Goal: Communication & Community: Answer question/provide support

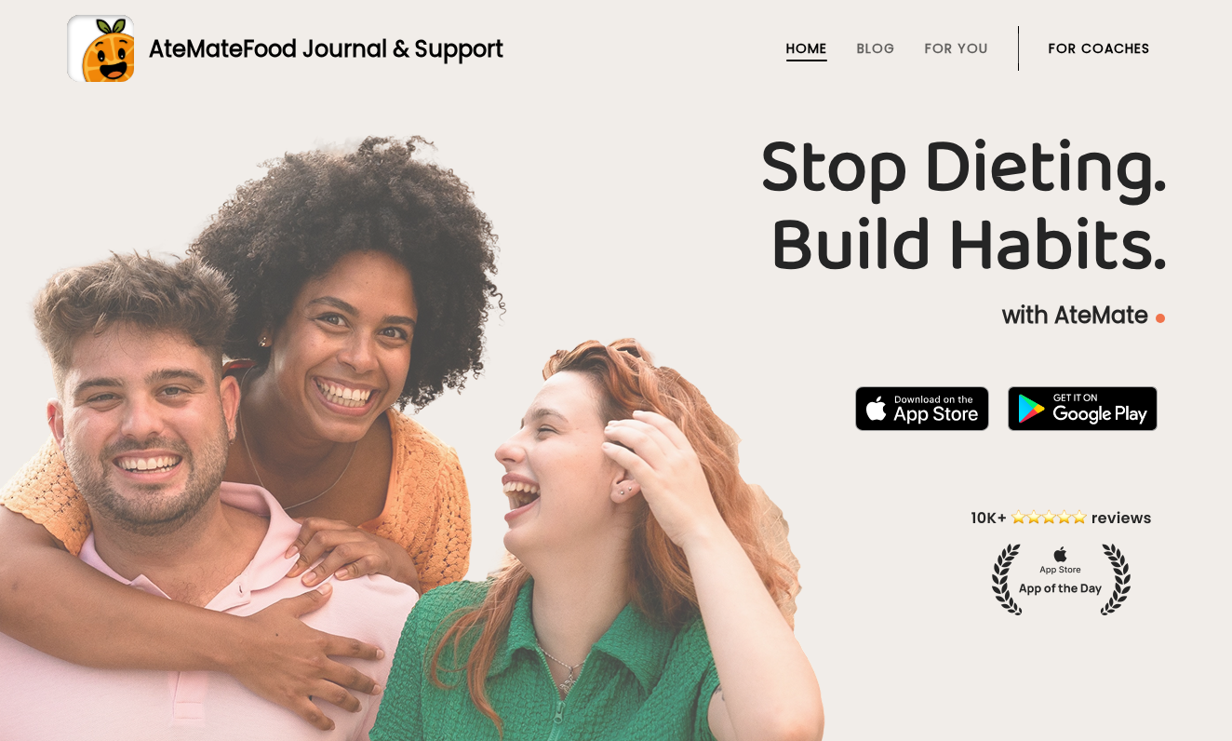
click at [1100, 43] on link "For Coaches" at bounding box center [1099, 48] width 101 height 15
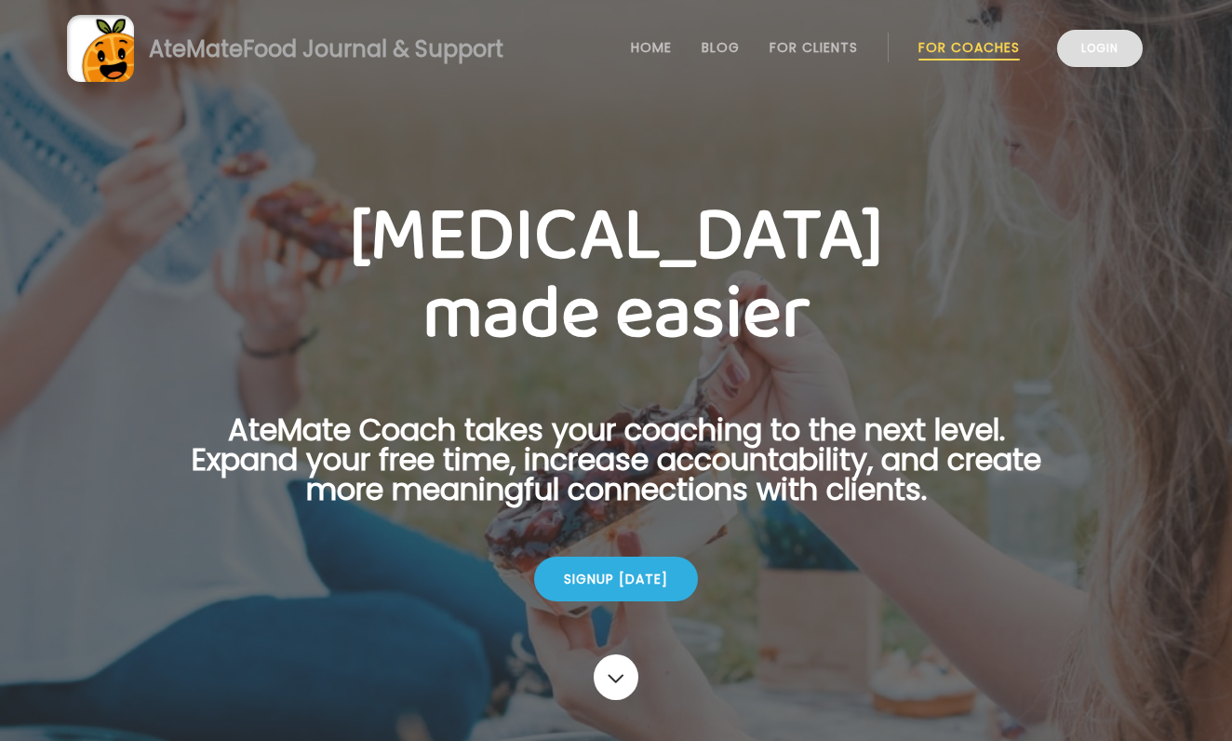
click at [1104, 52] on link "Login" at bounding box center [1100, 48] width 86 height 37
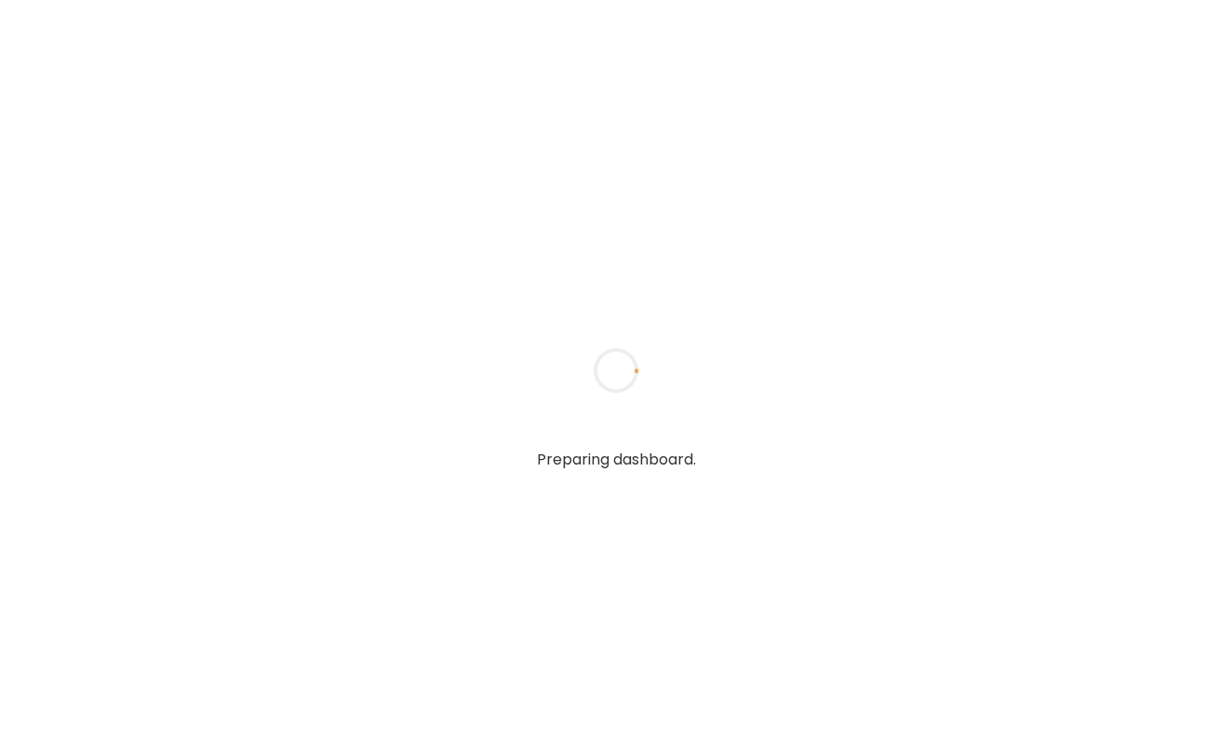
type textarea "**********"
type input "**********"
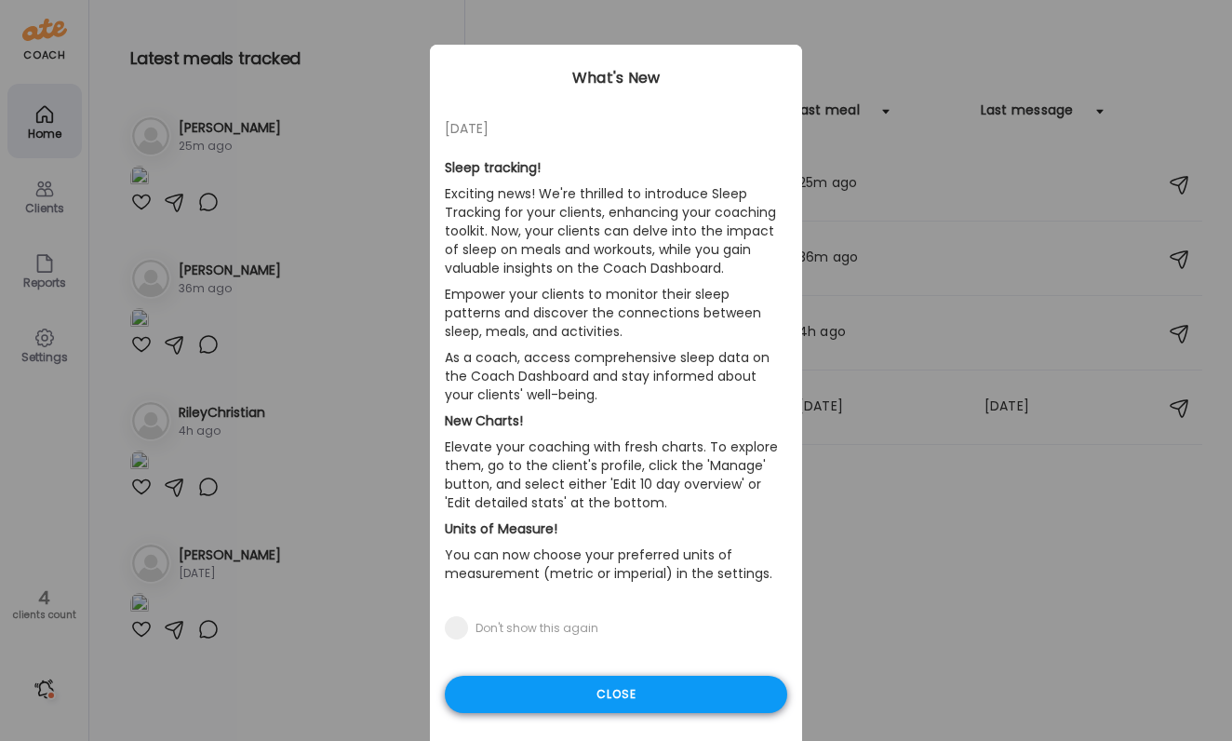
click at [747, 689] on div "Close" at bounding box center [616, 693] width 342 height 37
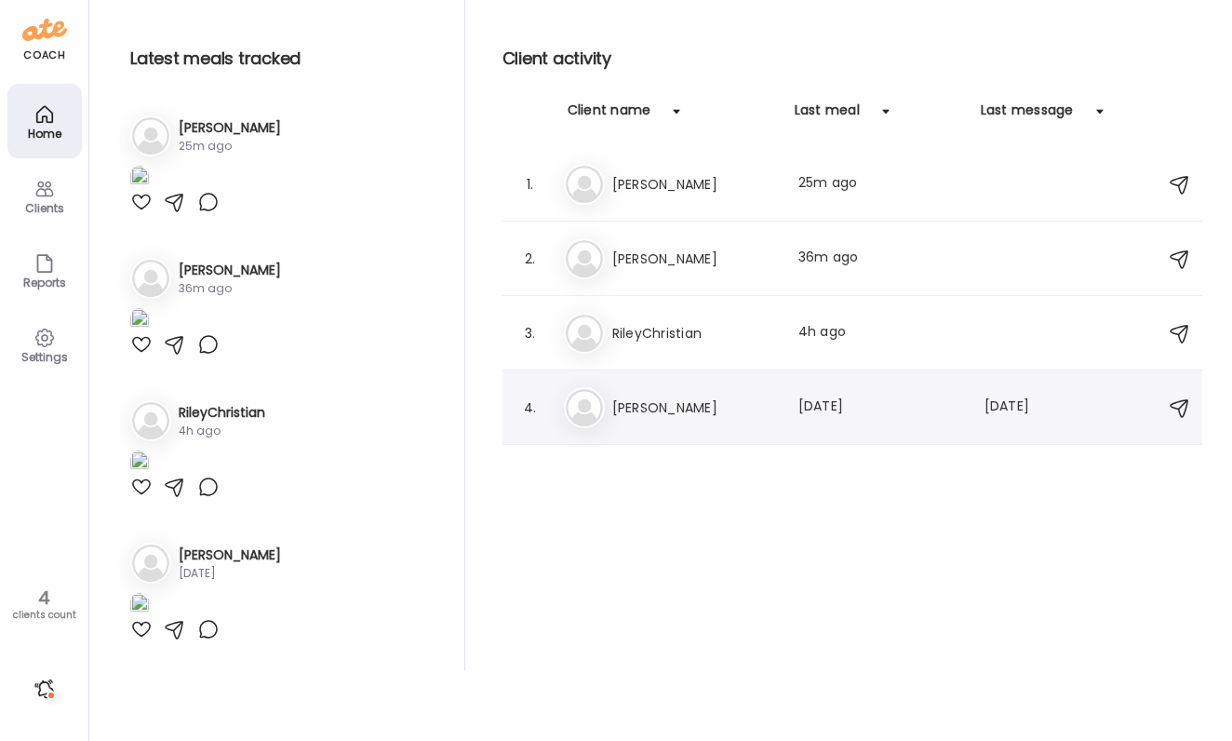
click at [793, 395] on div "Ji [PERSON_NAME] Last meal: [DATE] Last message: [DATE] Gonna give this a try :…" at bounding box center [855, 407] width 582 height 41
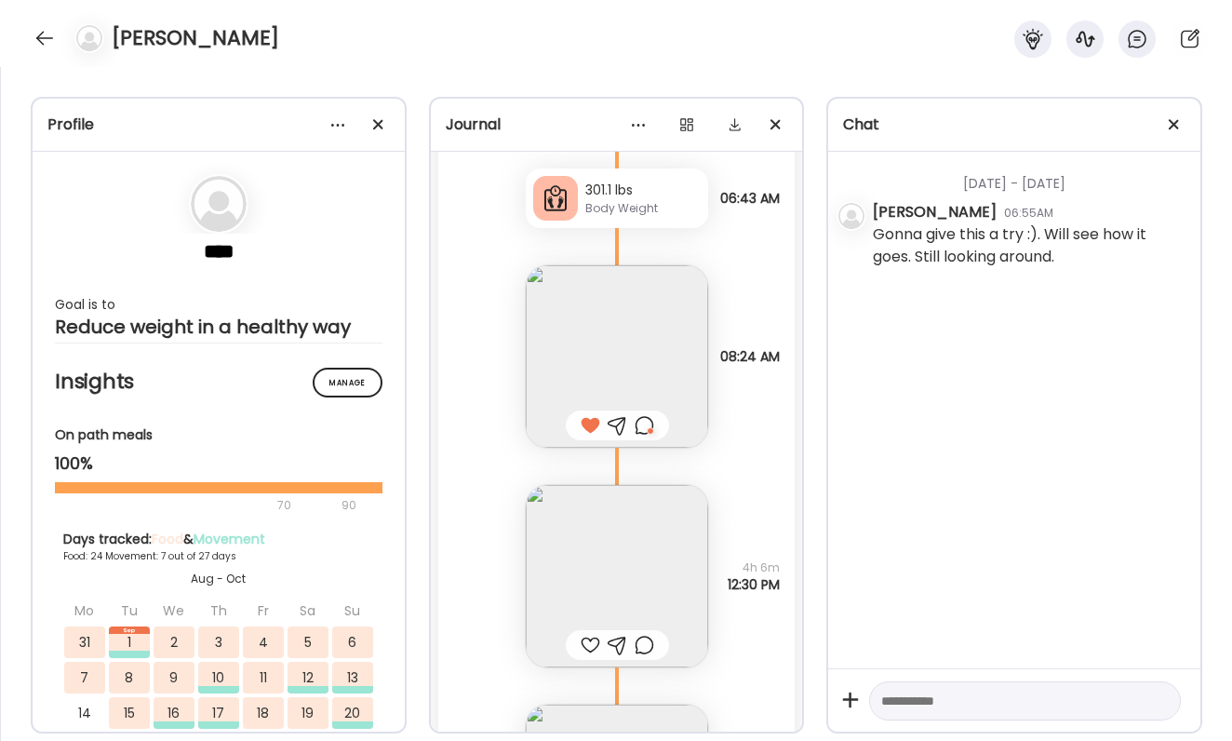
scroll to position [26169, 0]
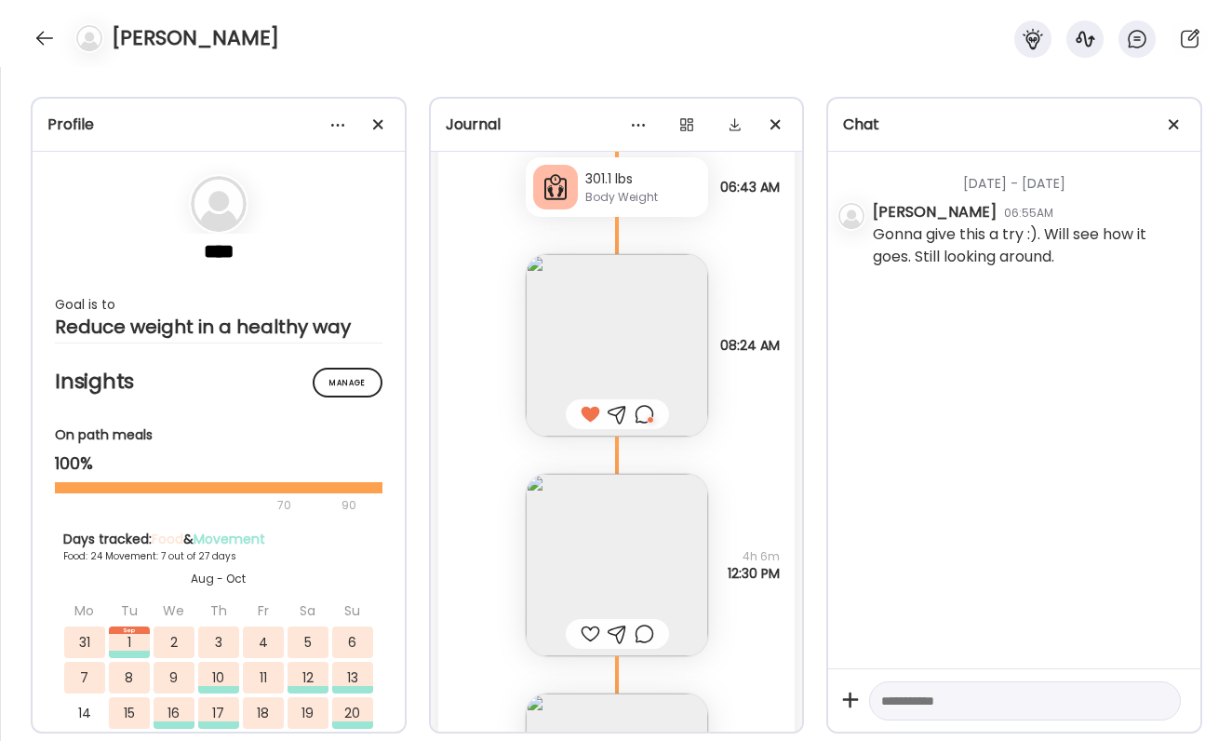
click at [583, 629] on div at bounding box center [591, 633] width 20 height 22
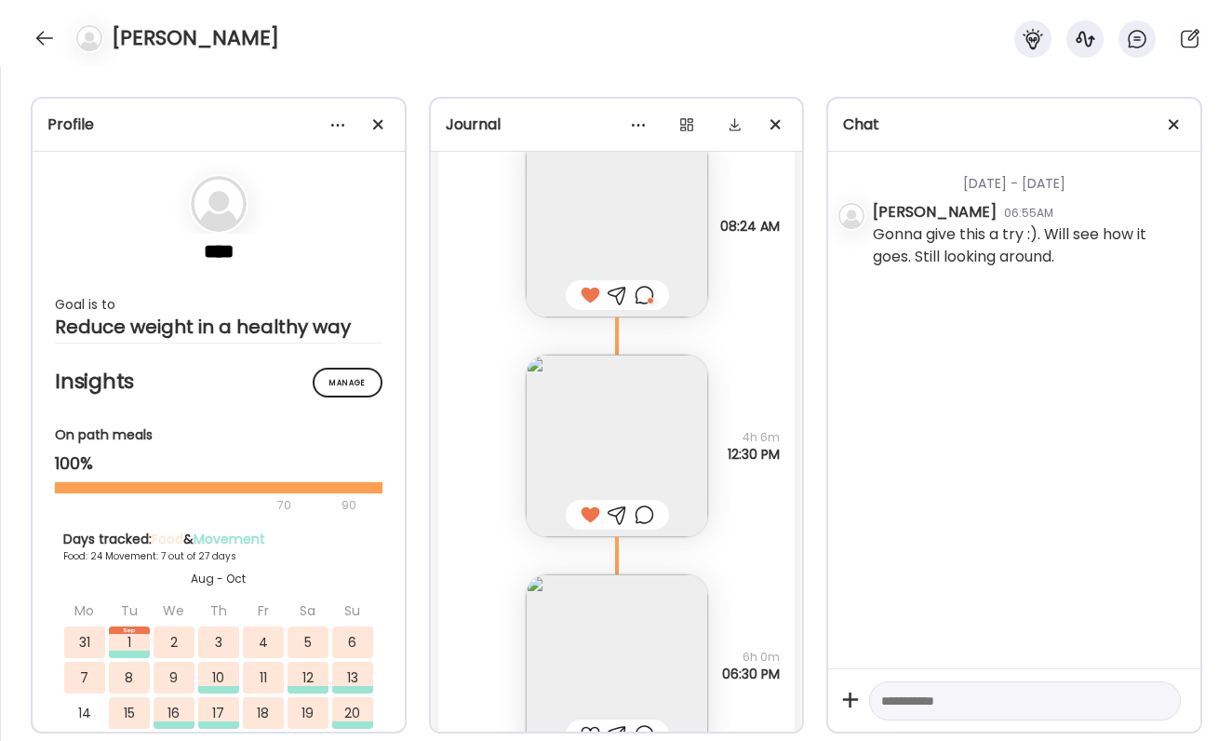
scroll to position [26399, 0]
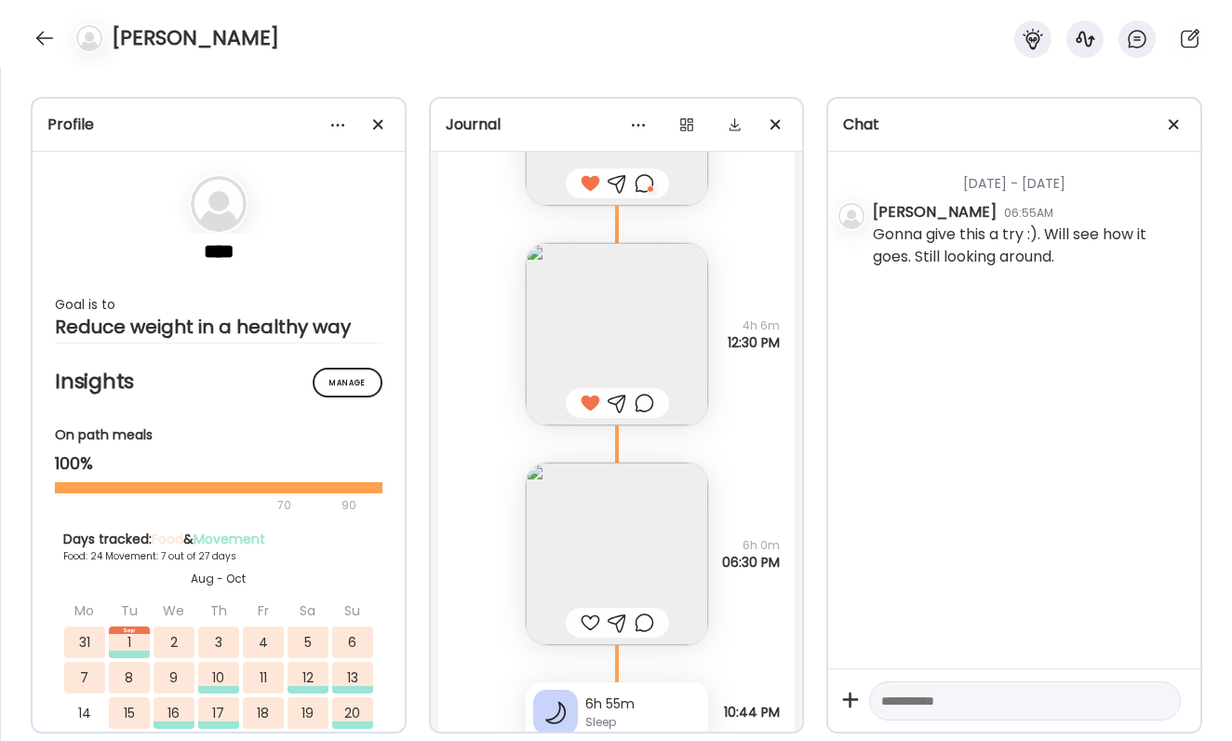
click at [583, 545] on img at bounding box center [617, 553] width 182 height 182
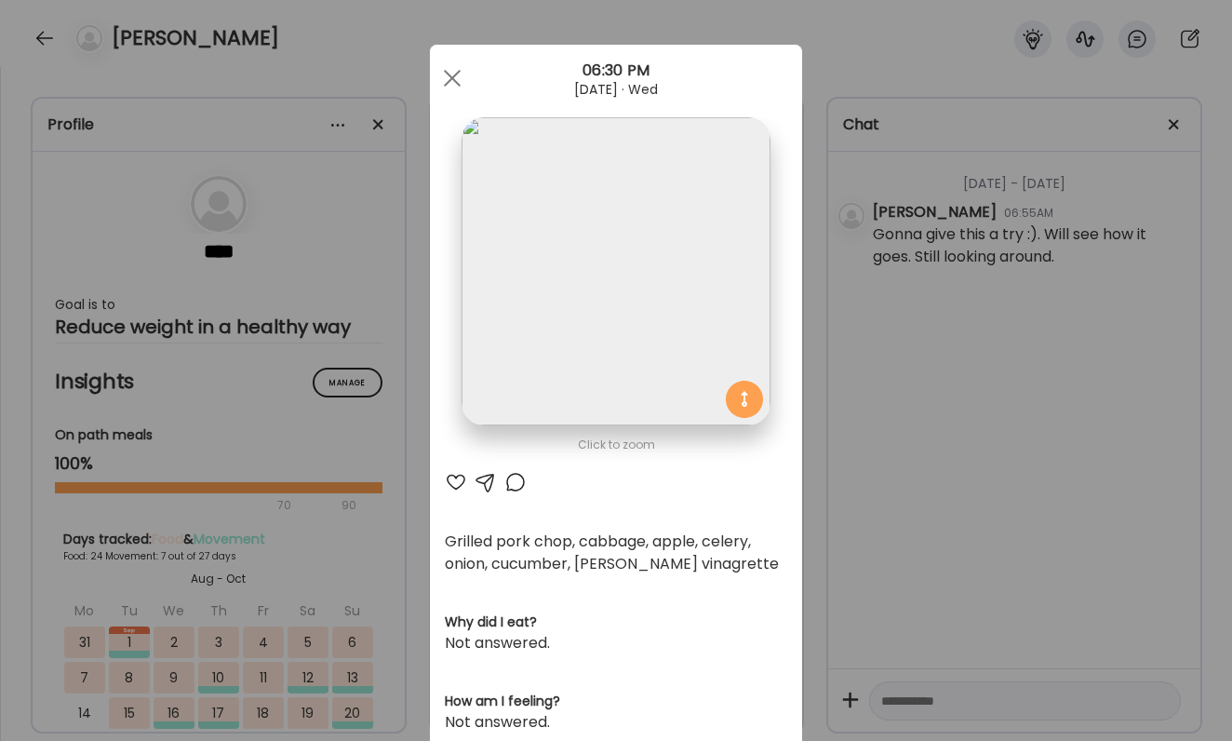
click at [901, 499] on div "Ate Coach Dashboard Wahoo! It’s official Take a moment to set up your Coach Pro…" at bounding box center [616, 370] width 1232 height 741
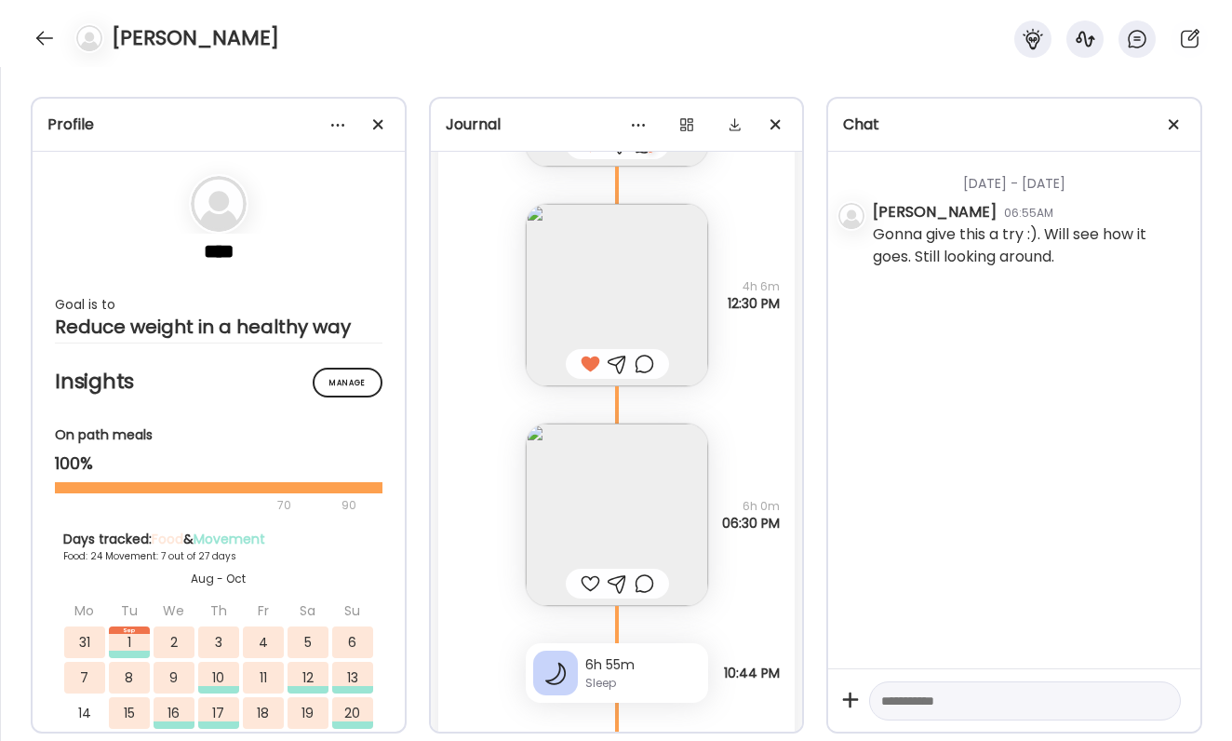
scroll to position [26439, 0]
click at [666, 465] on img at bounding box center [617, 513] width 182 height 182
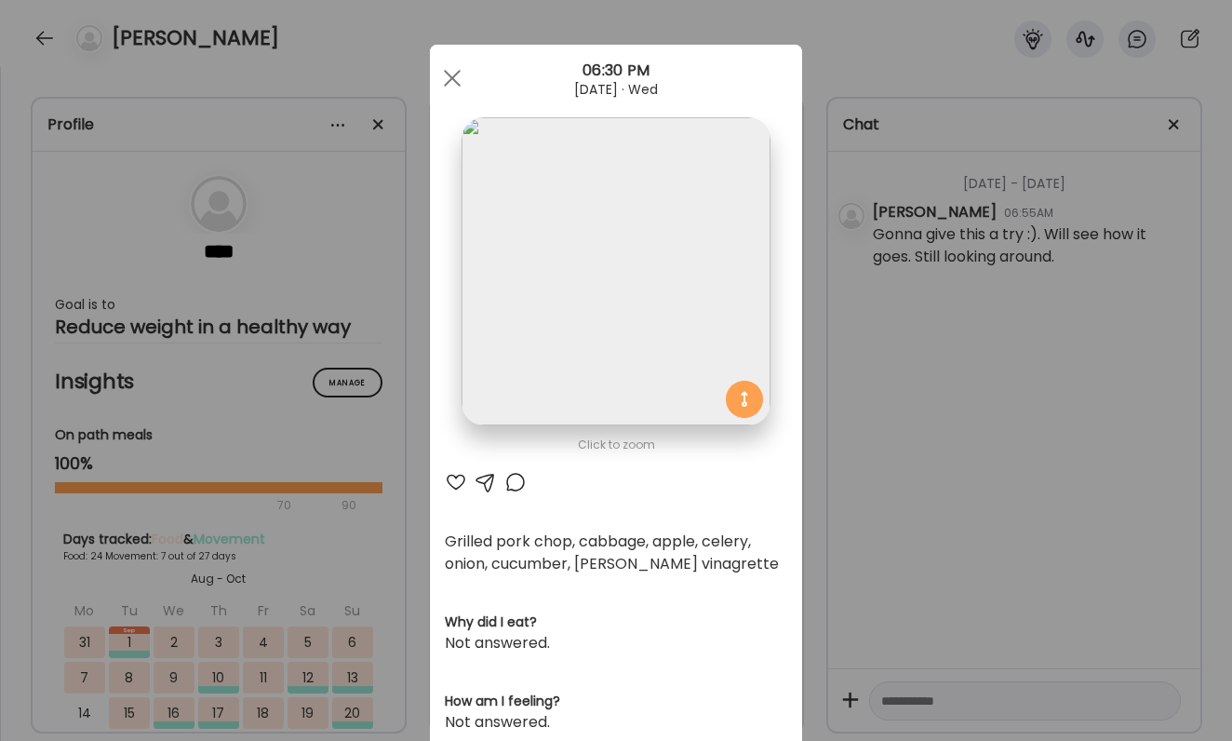
click at [1108, 540] on div "Ate Coach Dashboard Wahoo! It’s official Take a moment to set up your Coach Pro…" at bounding box center [616, 370] width 1232 height 741
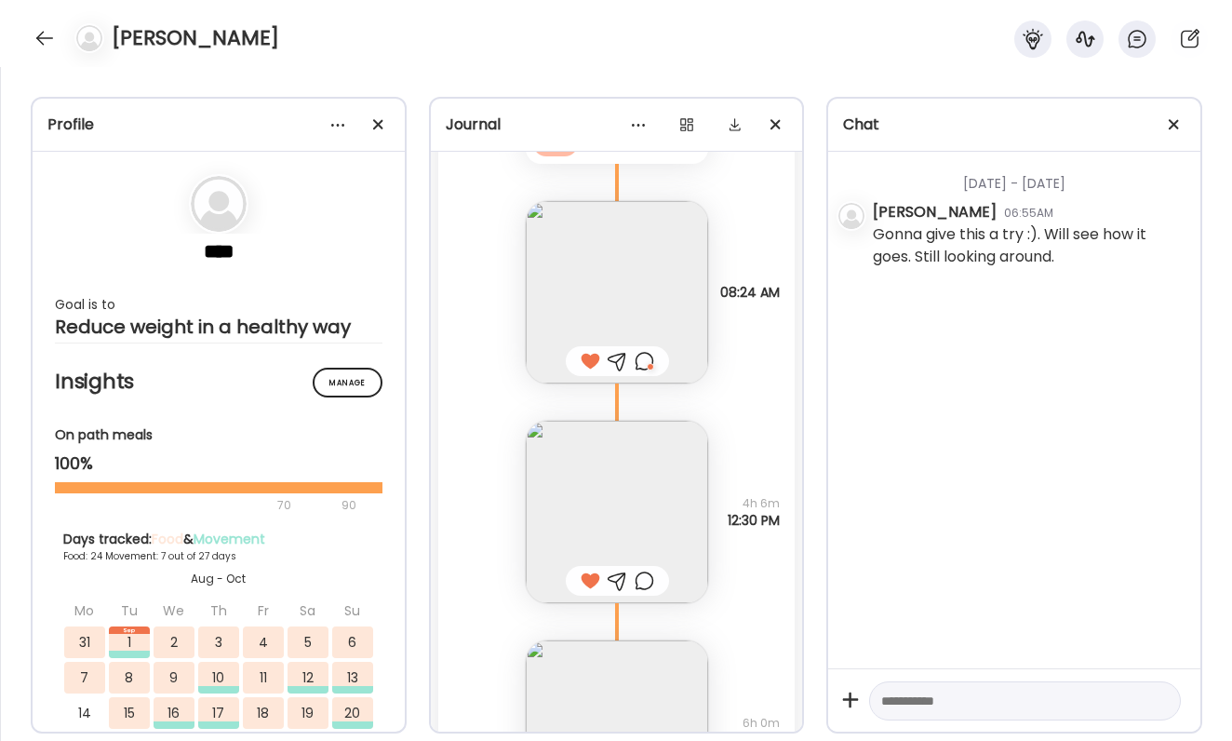
scroll to position [26352, 0]
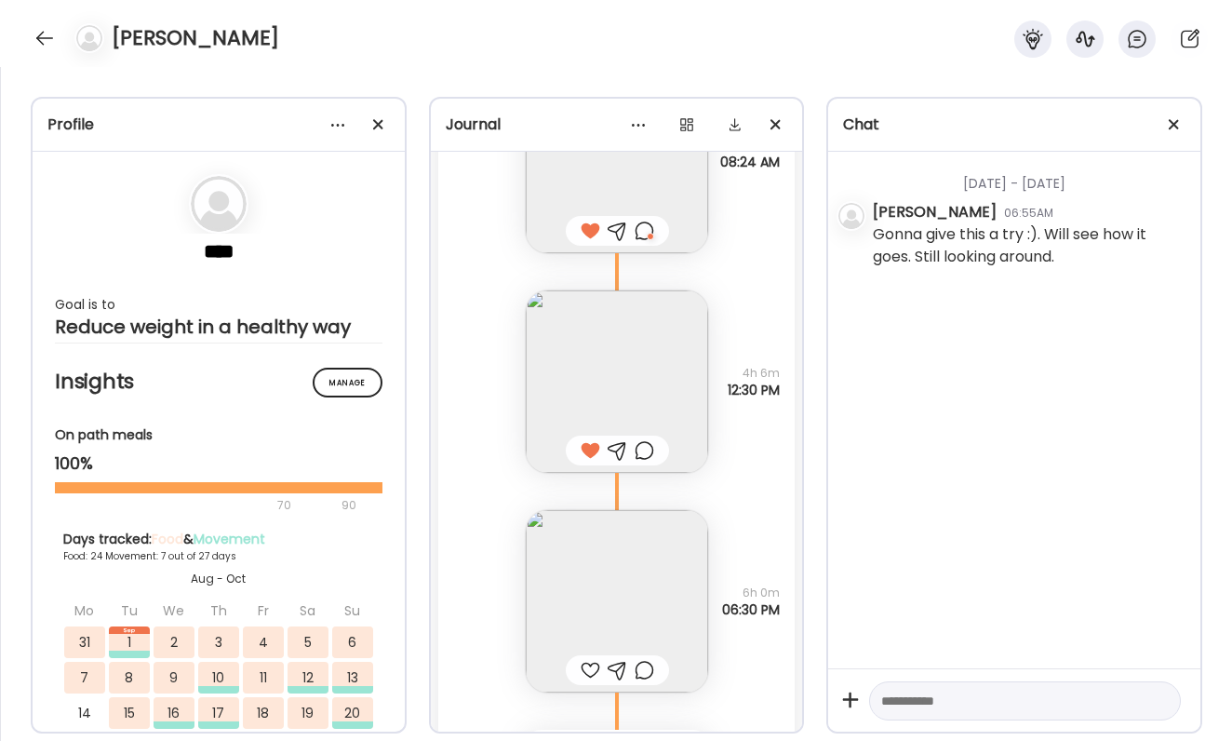
click at [585, 670] on div at bounding box center [591, 670] width 20 height 22
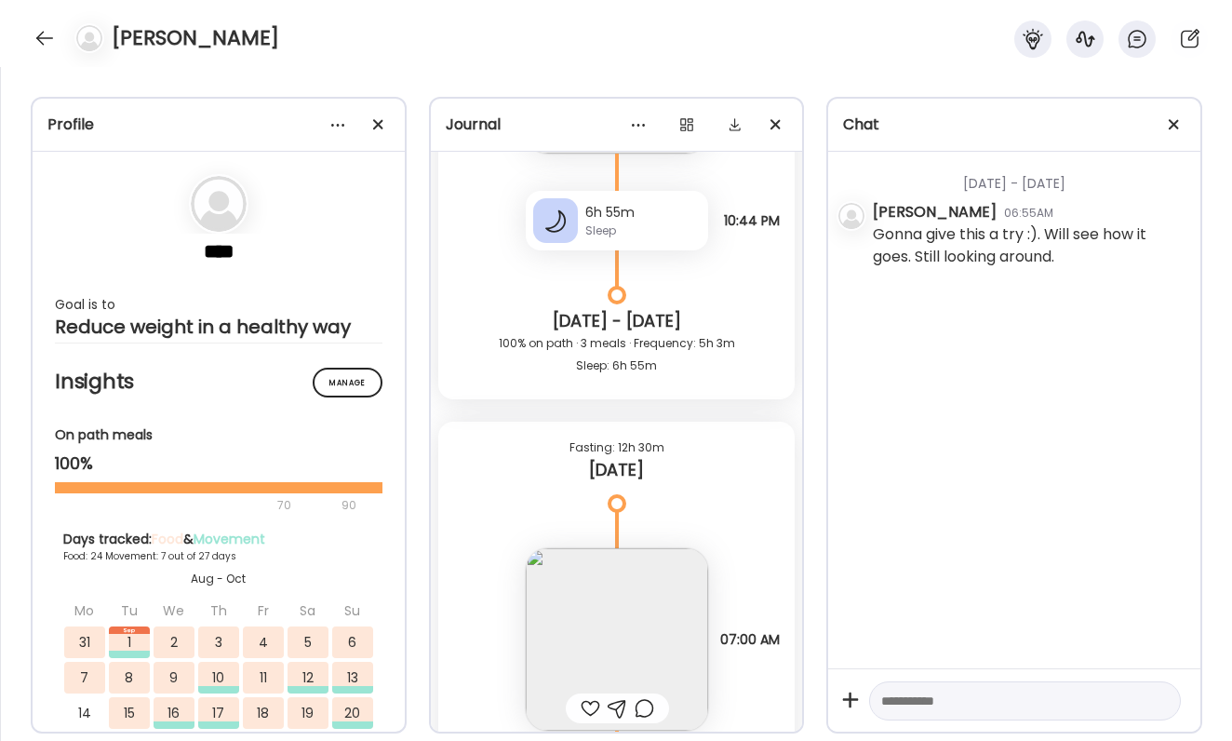
scroll to position [26819, 0]
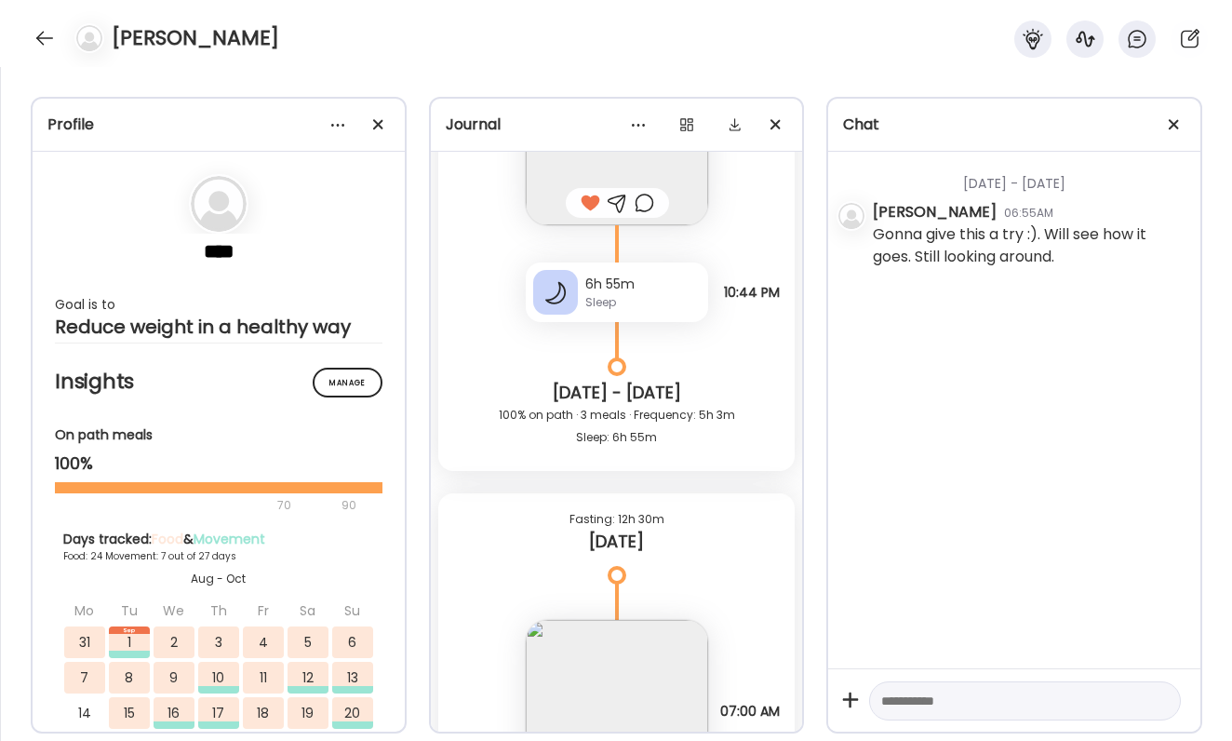
click at [645, 193] on div at bounding box center [645, 203] width 20 height 22
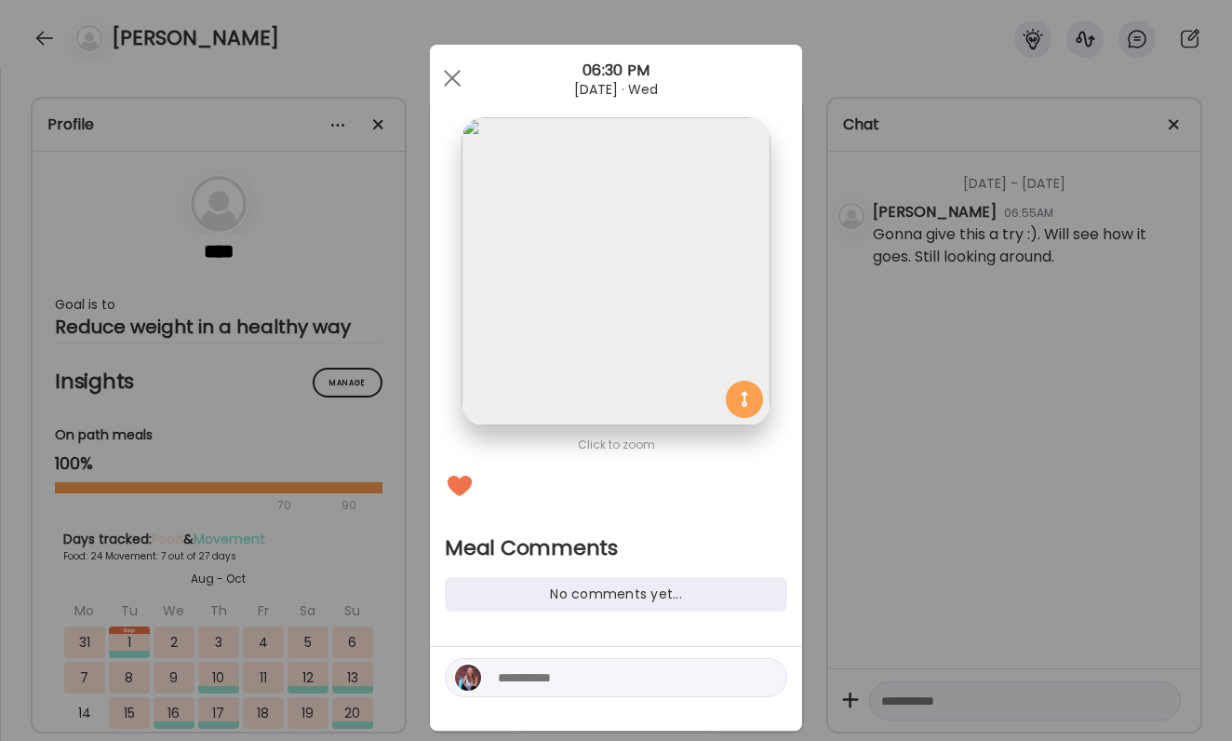
click at [575, 702] on div at bounding box center [616, 689] width 372 height 84
click at [575, 683] on textarea at bounding box center [623, 677] width 251 height 22
type textarea "**********"
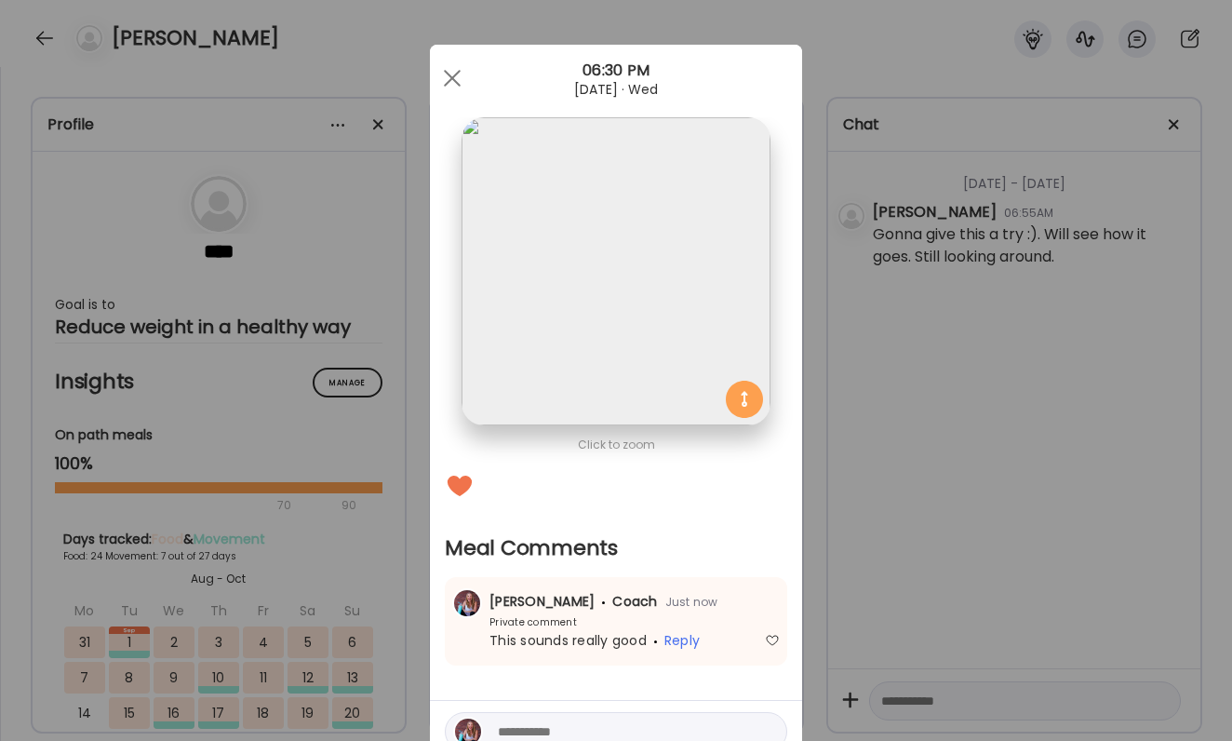
click at [971, 570] on div "Ate Coach Dashboard Wahoo! It’s official Take a moment to set up your Coach Pro…" at bounding box center [616, 370] width 1232 height 741
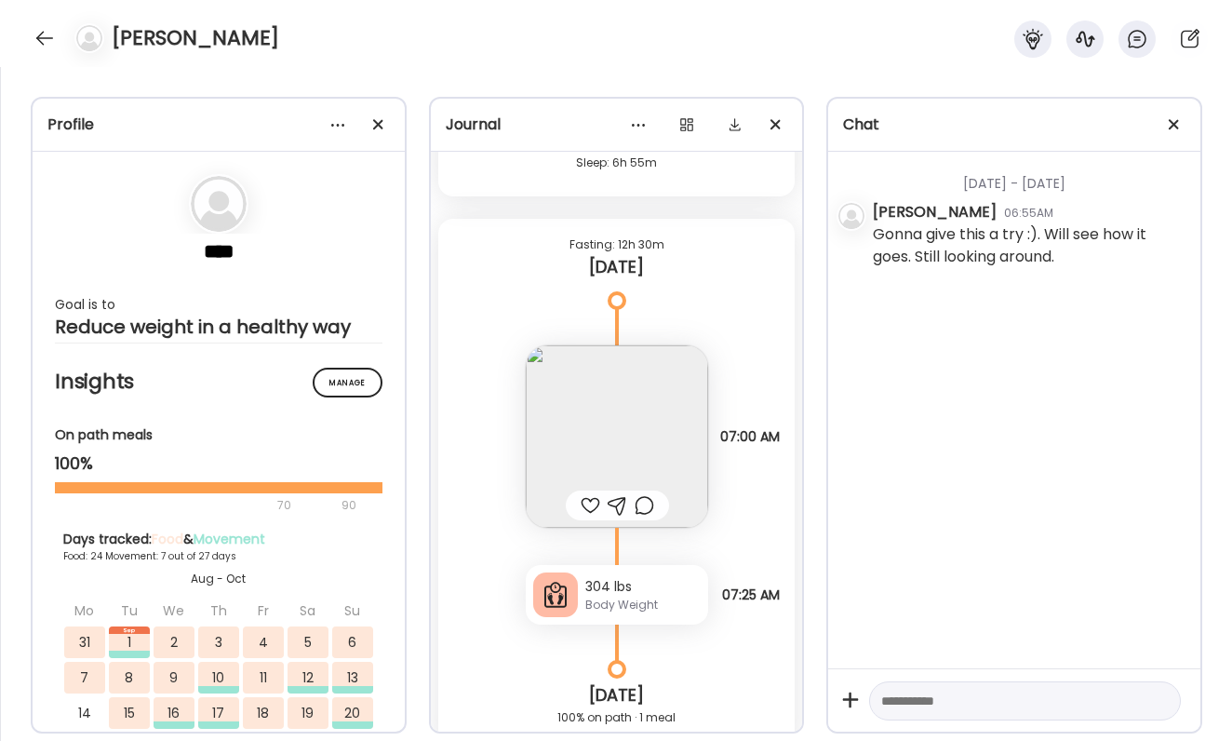
scroll to position [27105, 0]
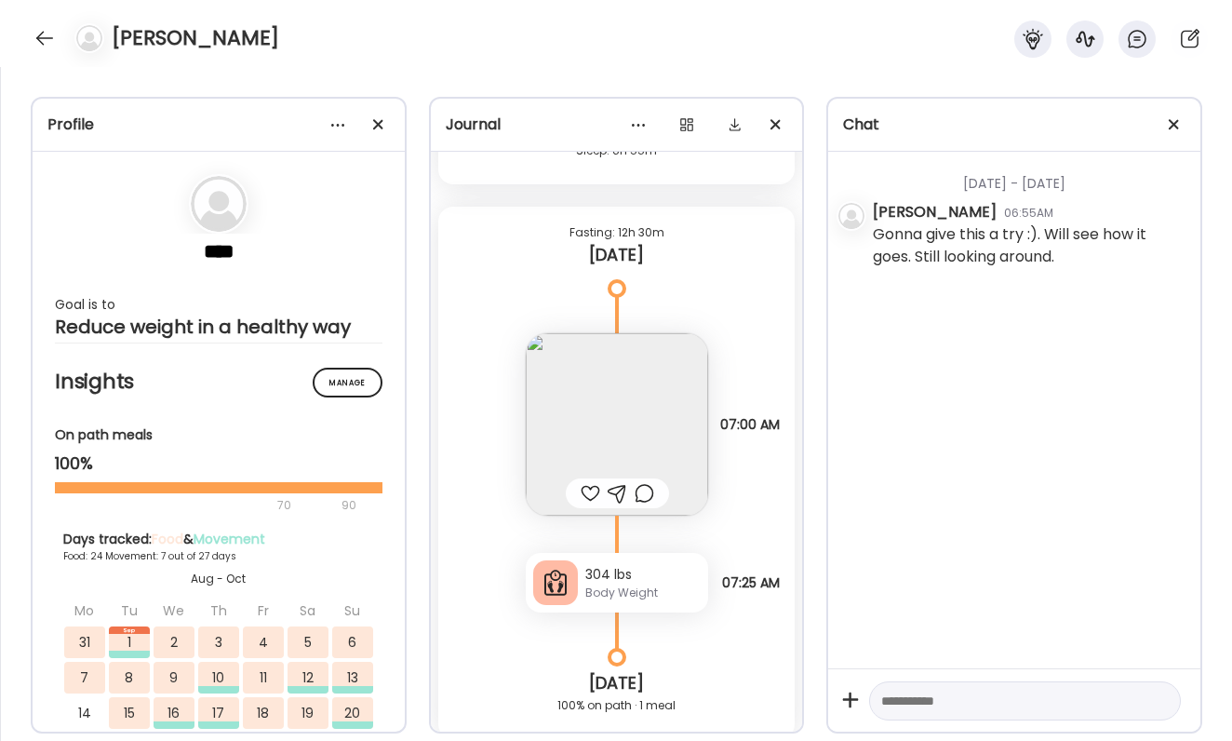
click at [591, 501] on div at bounding box center [591, 493] width 20 height 22
click at [596, 447] on img at bounding box center [617, 424] width 182 height 182
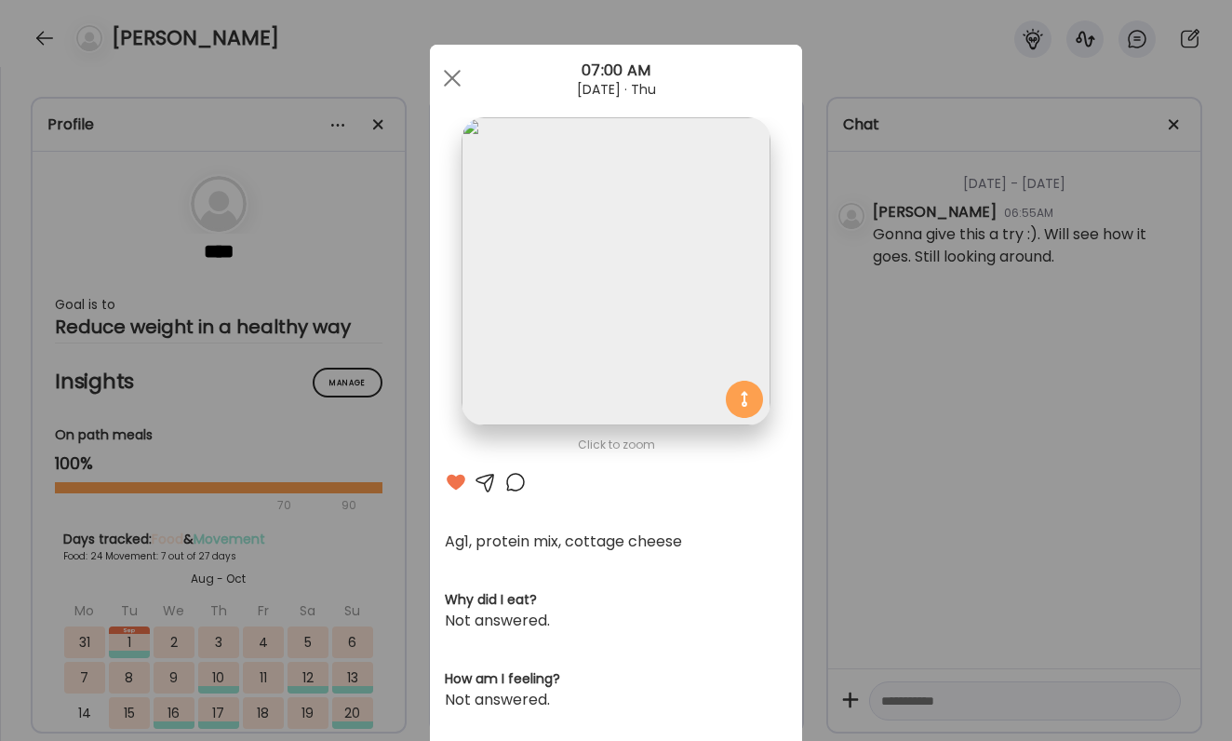
click at [862, 496] on div "Ate Coach Dashboard Wahoo! It’s official Take a moment to set up your Coach Pro…" at bounding box center [616, 370] width 1232 height 741
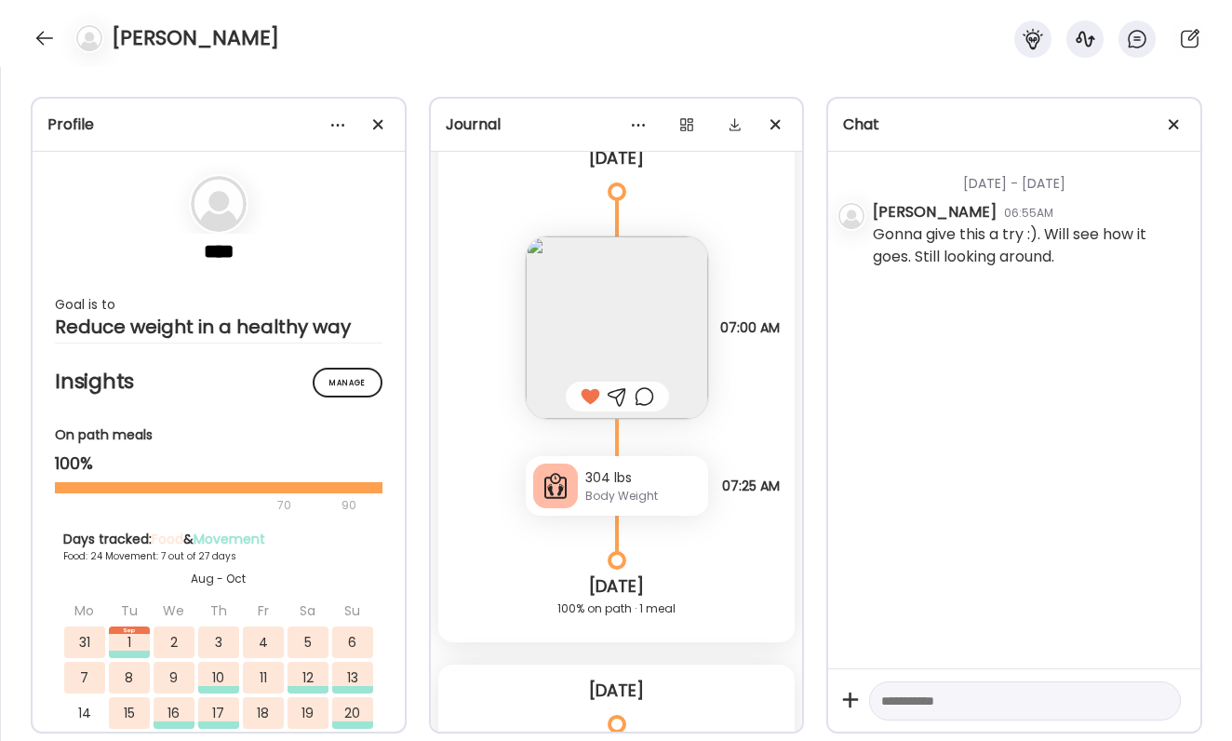
scroll to position [27240, 0]
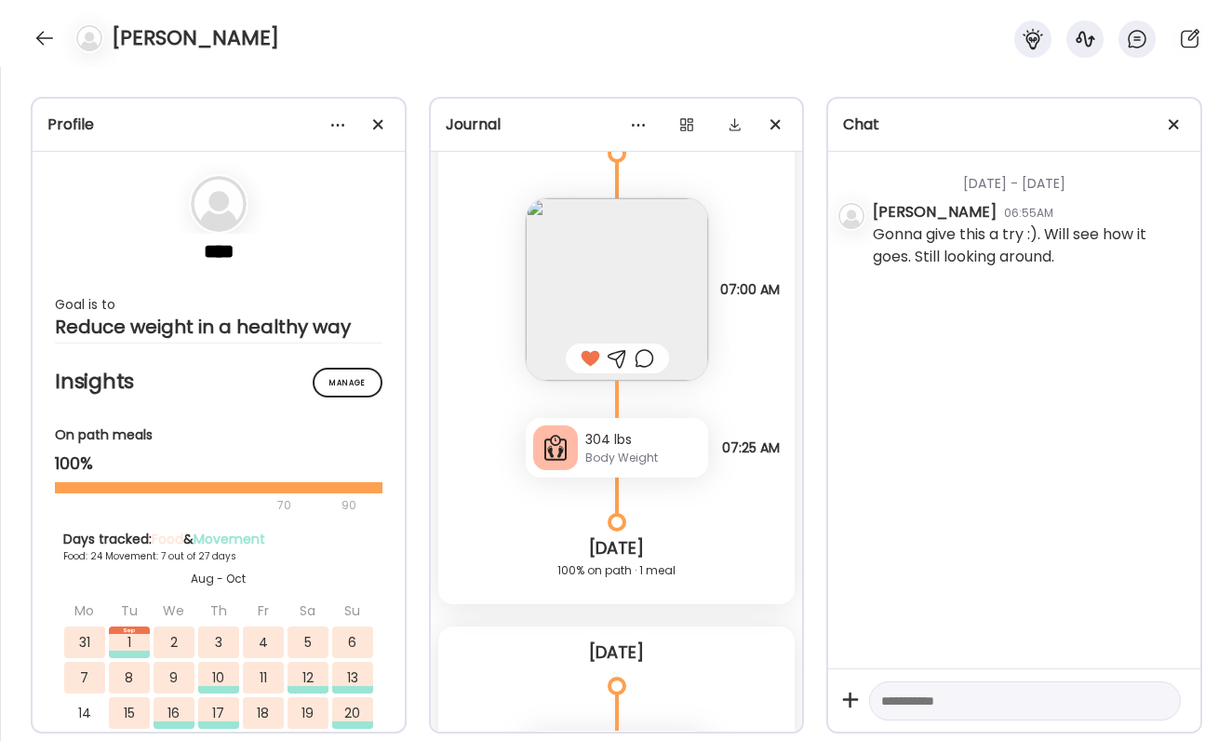
click at [640, 360] on div at bounding box center [645, 358] width 20 height 22
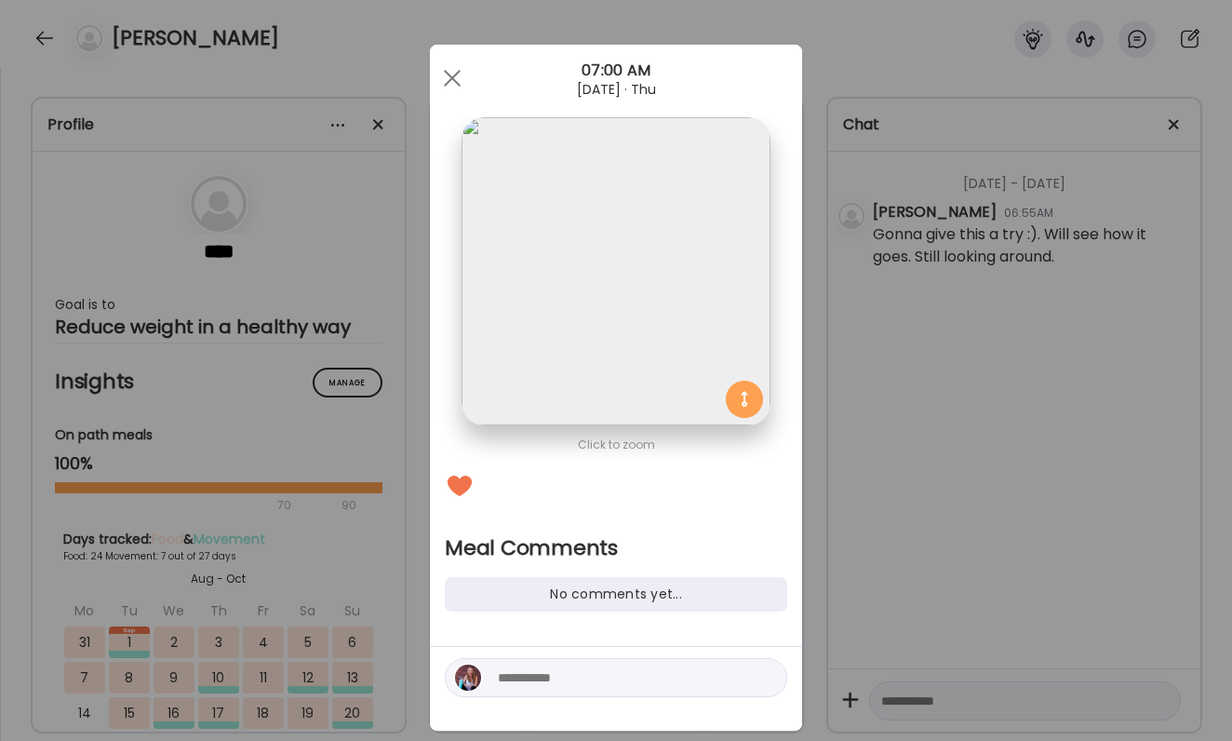
click at [614, 680] on textarea at bounding box center [623, 677] width 251 height 22
click at [903, 496] on div "Ate Coach Dashboard Wahoo! It’s official Take a moment to set up your Coach Pro…" at bounding box center [616, 370] width 1232 height 741
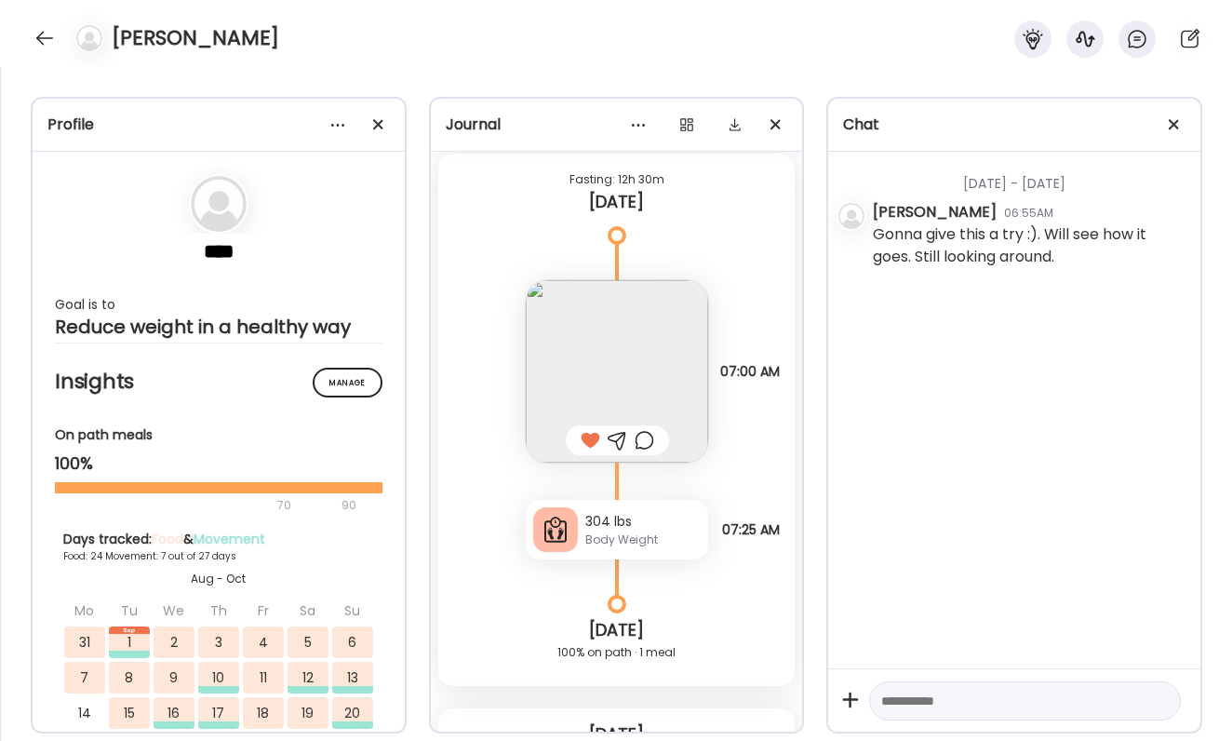
scroll to position [27160, 0]
click at [640, 434] on div at bounding box center [645, 438] width 20 height 22
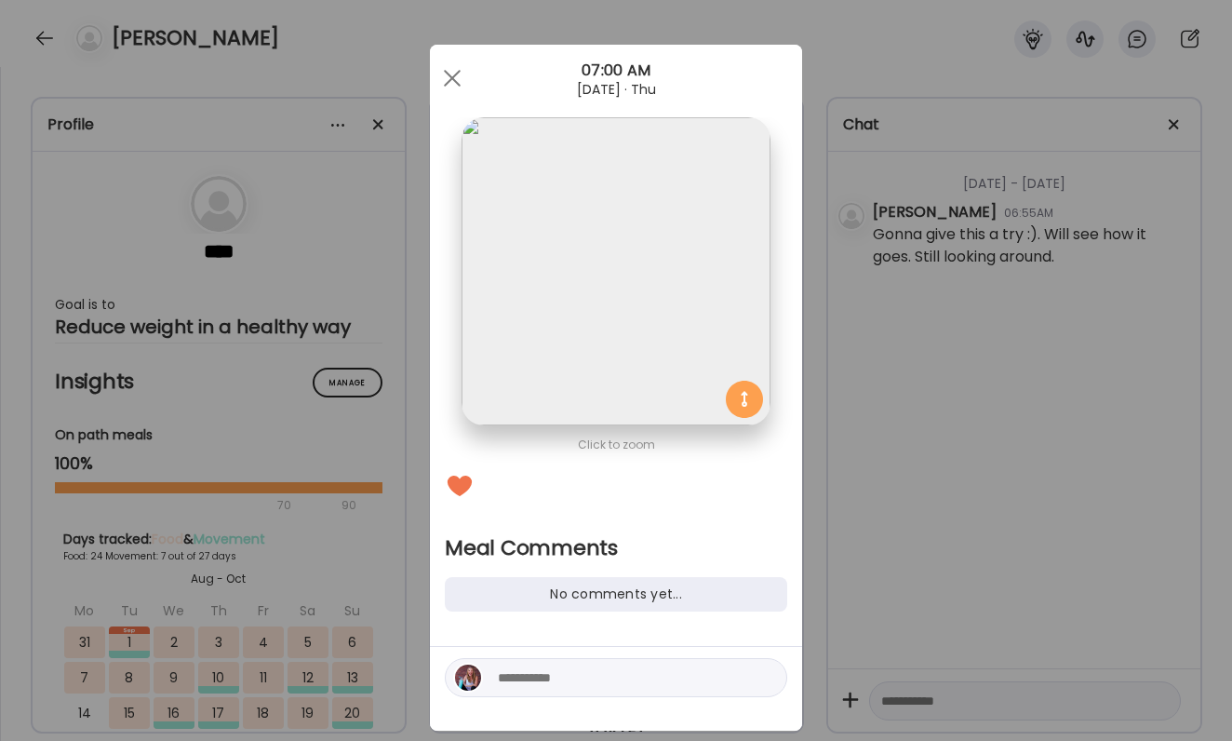
click at [597, 679] on textarea at bounding box center [623, 677] width 251 height 22
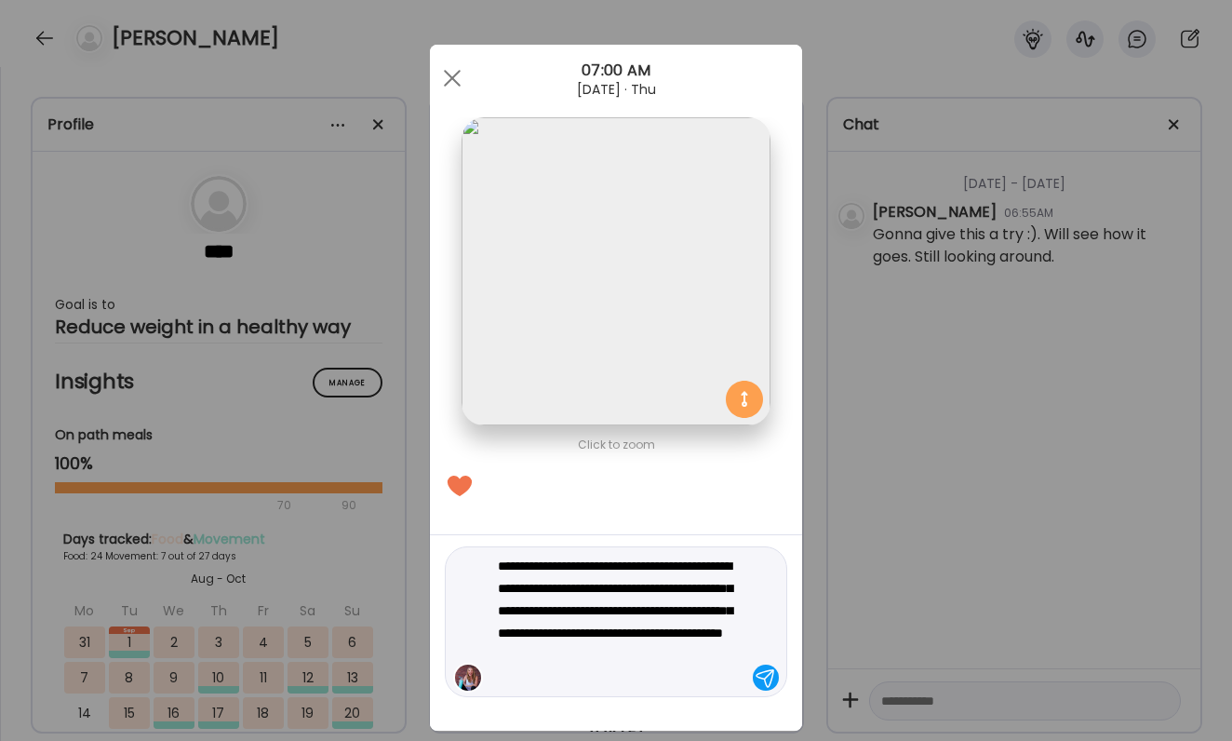
click at [608, 651] on textarea "**********" at bounding box center [623, 622] width 251 height 134
type textarea "**********"
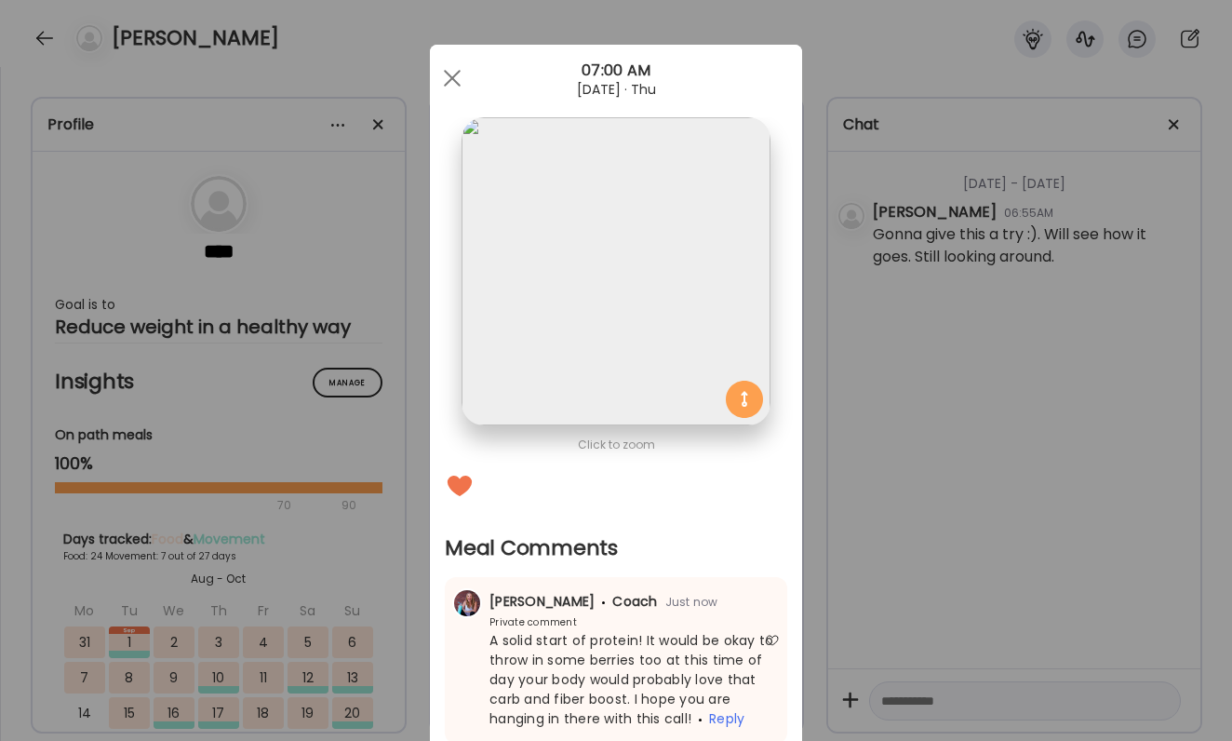
click at [917, 617] on div "Ate Coach Dashboard Wahoo! It’s official Take a moment to set up your Coach Pro…" at bounding box center [616, 370] width 1232 height 741
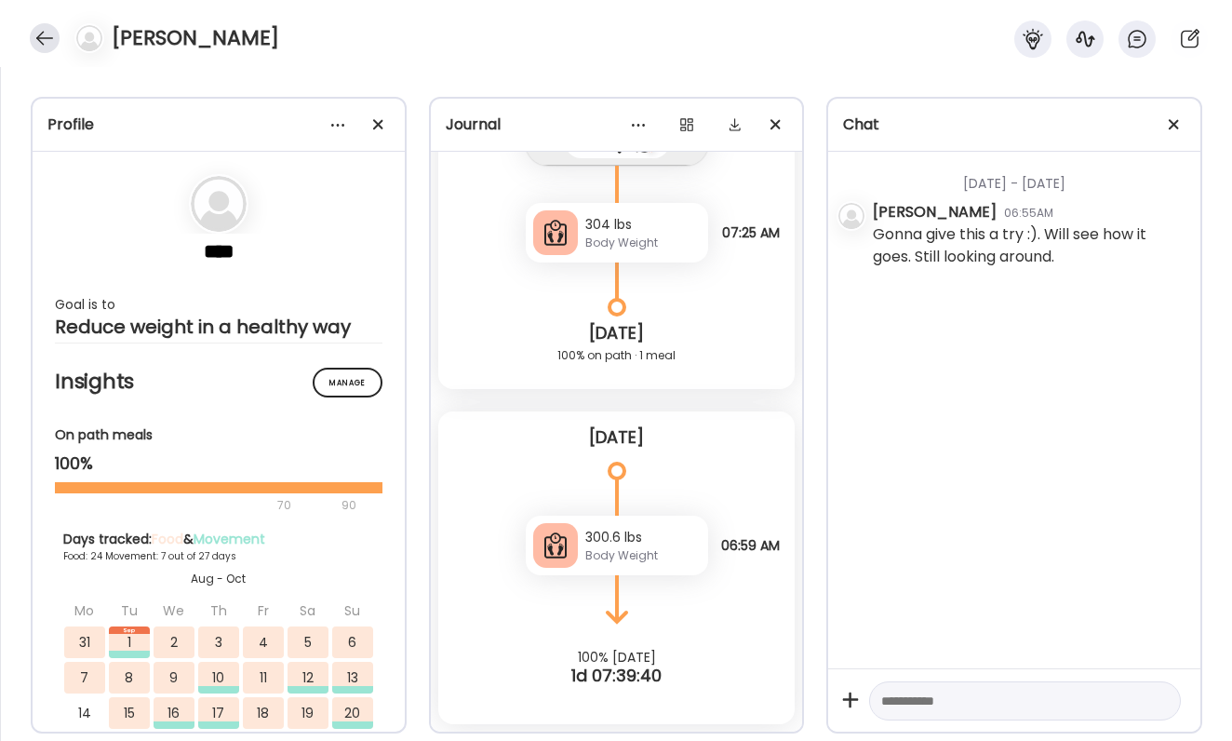
scroll to position [27455, 0]
click at [47, 37] on div at bounding box center [45, 38] width 30 height 30
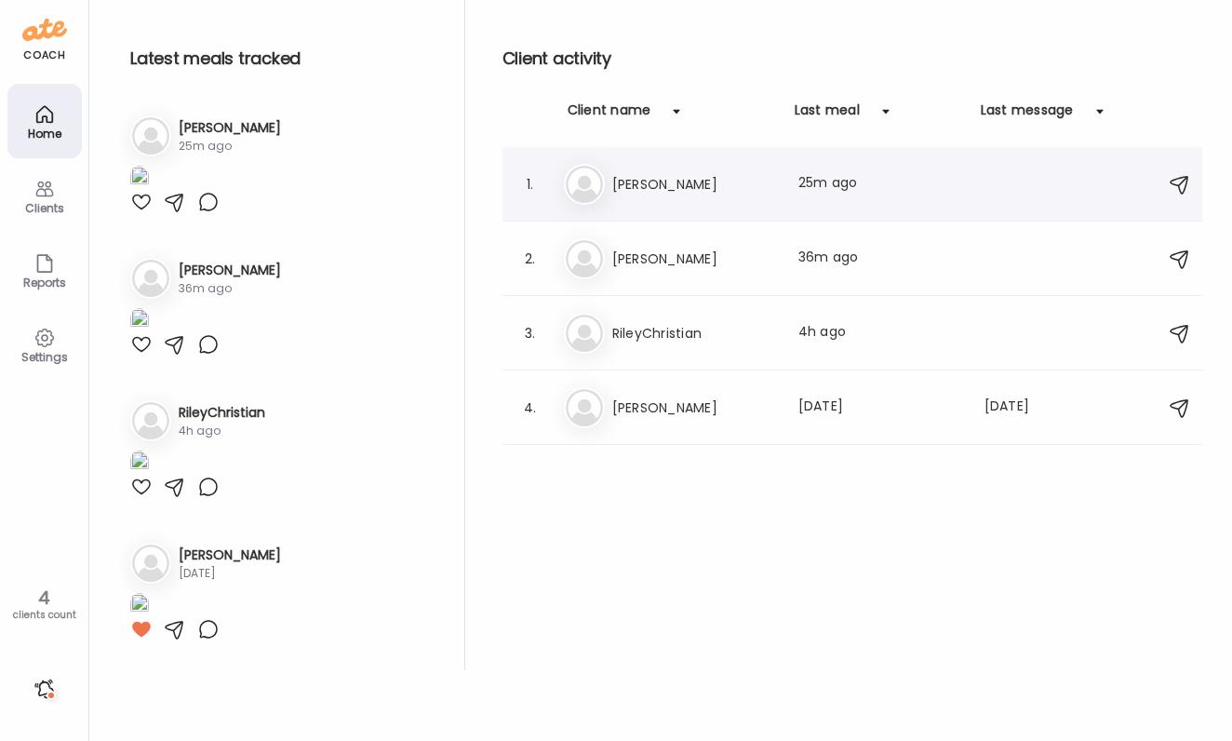
click at [653, 201] on div "Be [PERSON_NAME] Last meal: 25m ago" at bounding box center [855, 184] width 582 height 41
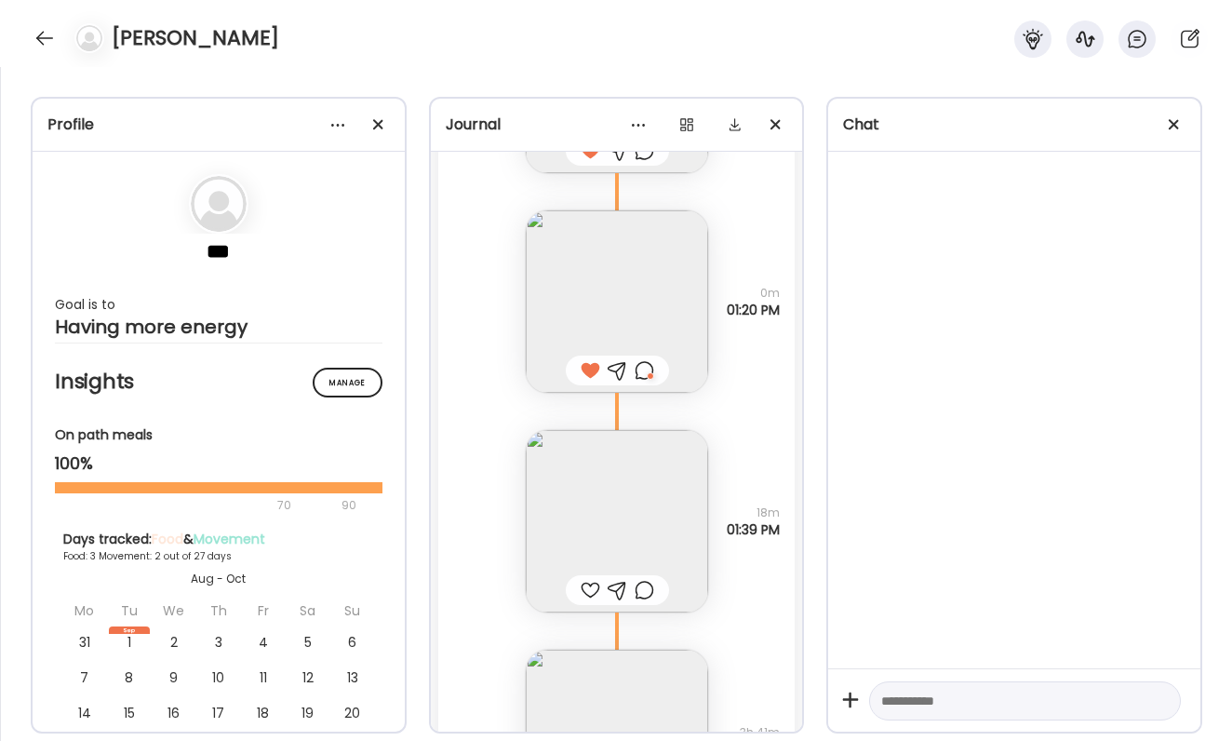
scroll to position [5127, 0]
click at [593, 594] on div at bounding box center [591, 585] width 20 height 22
click at [640, 586] on div at bounding box center [645, 585] width 20 height 22
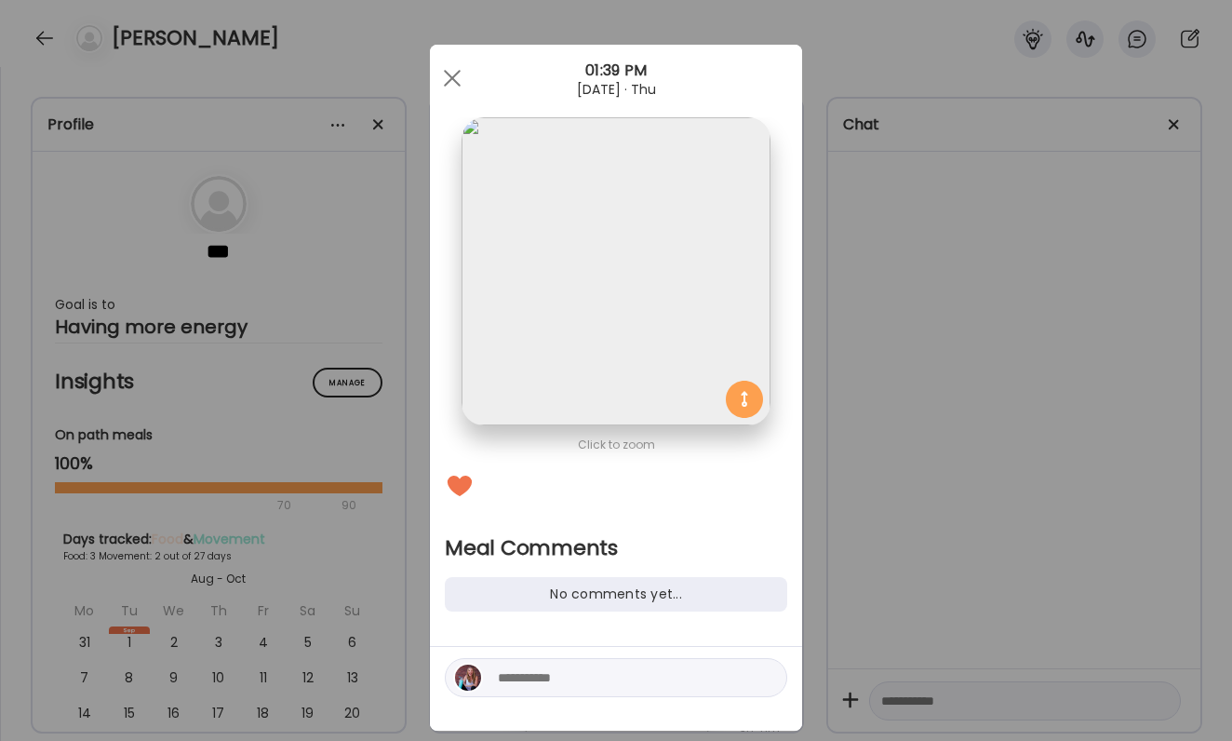
click at [606, 670] on textarea at bounding box center [623, 677] width 251 height 22
type textarea "*"
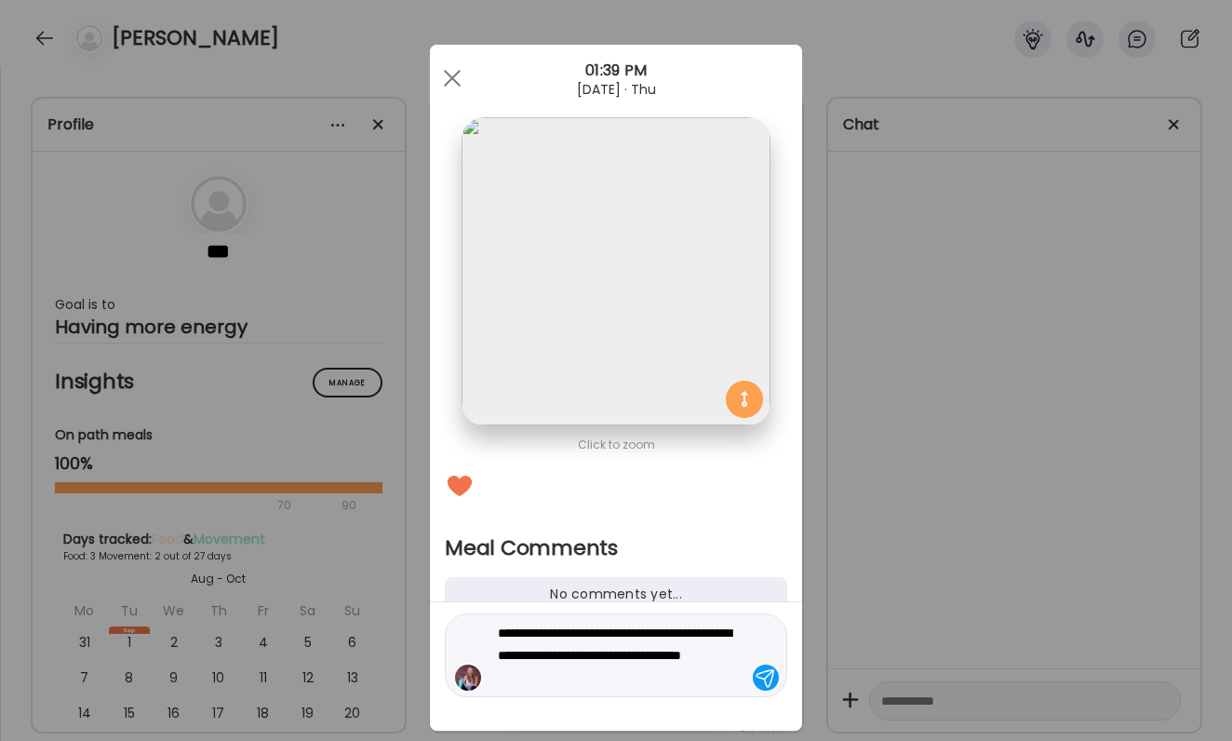
type textarea "**********"
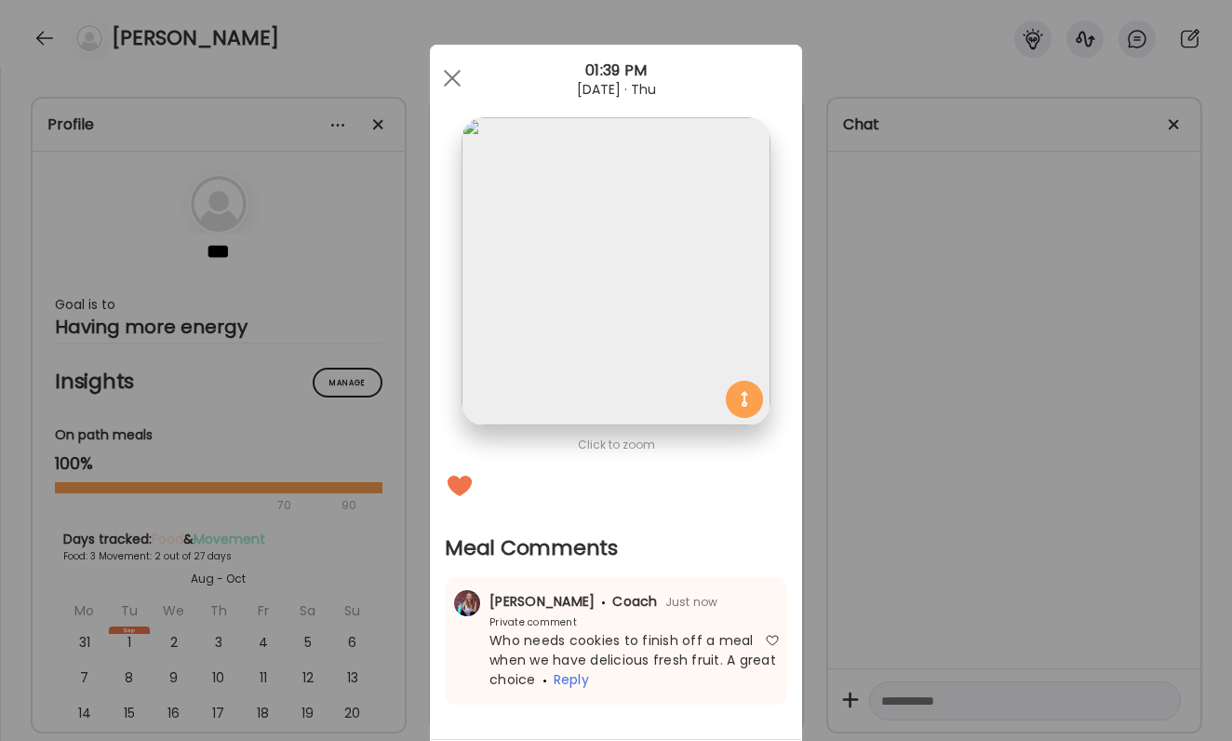
click at [1011, 549] on div "Ate Coach Dashboard Wahoo! It’s official Take a moment to set up your Coach Pro…" at bounding box center [616, 370] width 1232 height 741
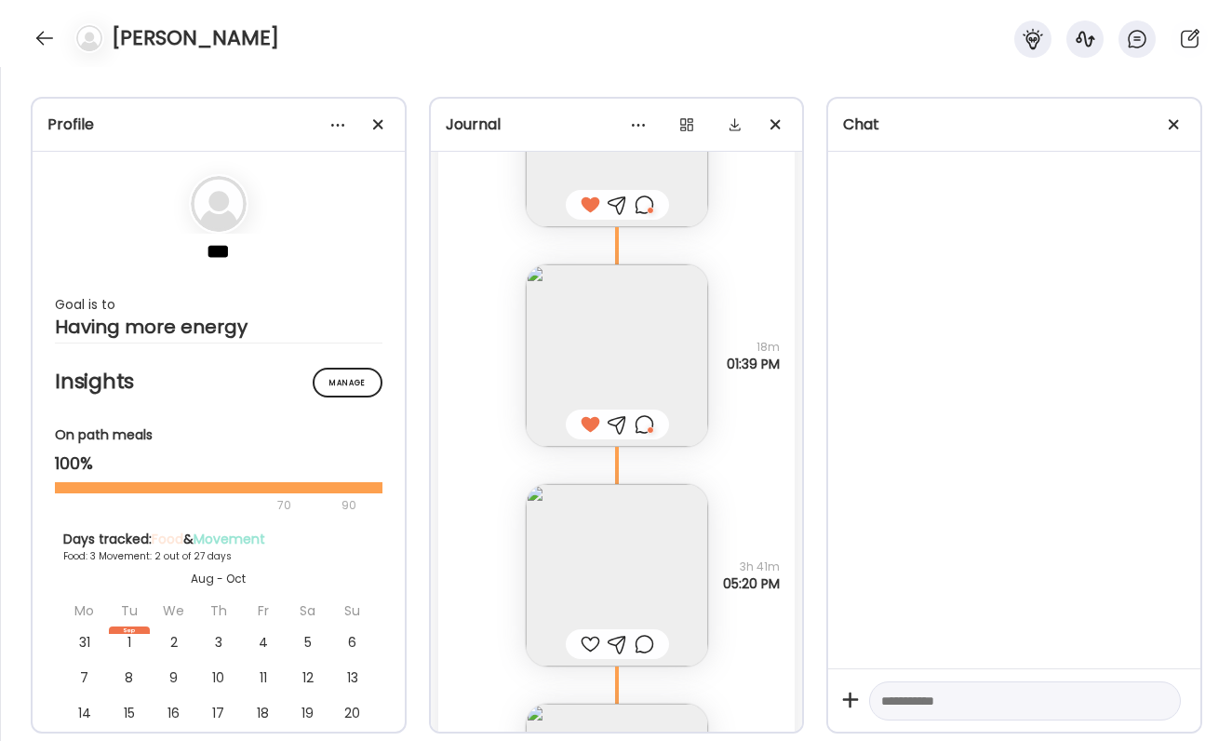
scroll to position [5300, 0]
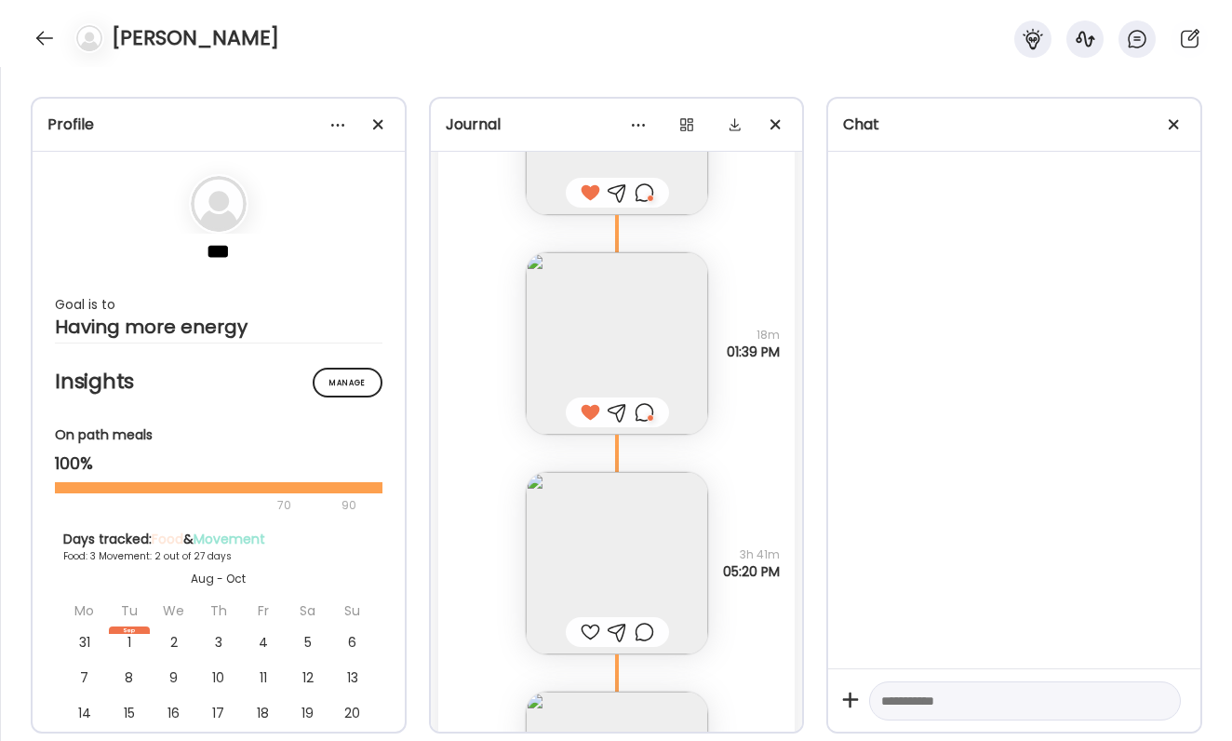
click at [629, 574] on img at bounding box center [617, 563] width 182 height 182
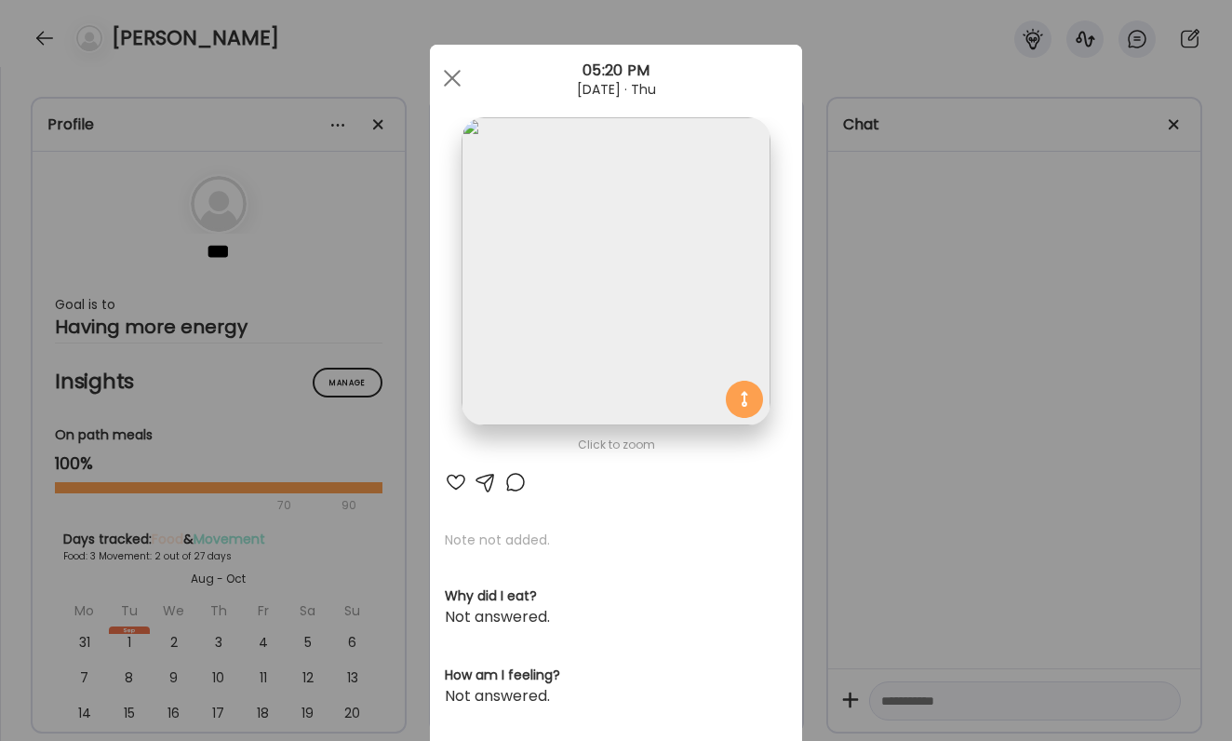
click at [455, 482] on div at bounding box center [456, 482] width 22 height 22
click at [980, 598] on div "Ate Coach Dashboard Wahoo! It’s official Take a moment to set up your Coach Pro…" at bounding box center [616, 370] width 1232 height 741
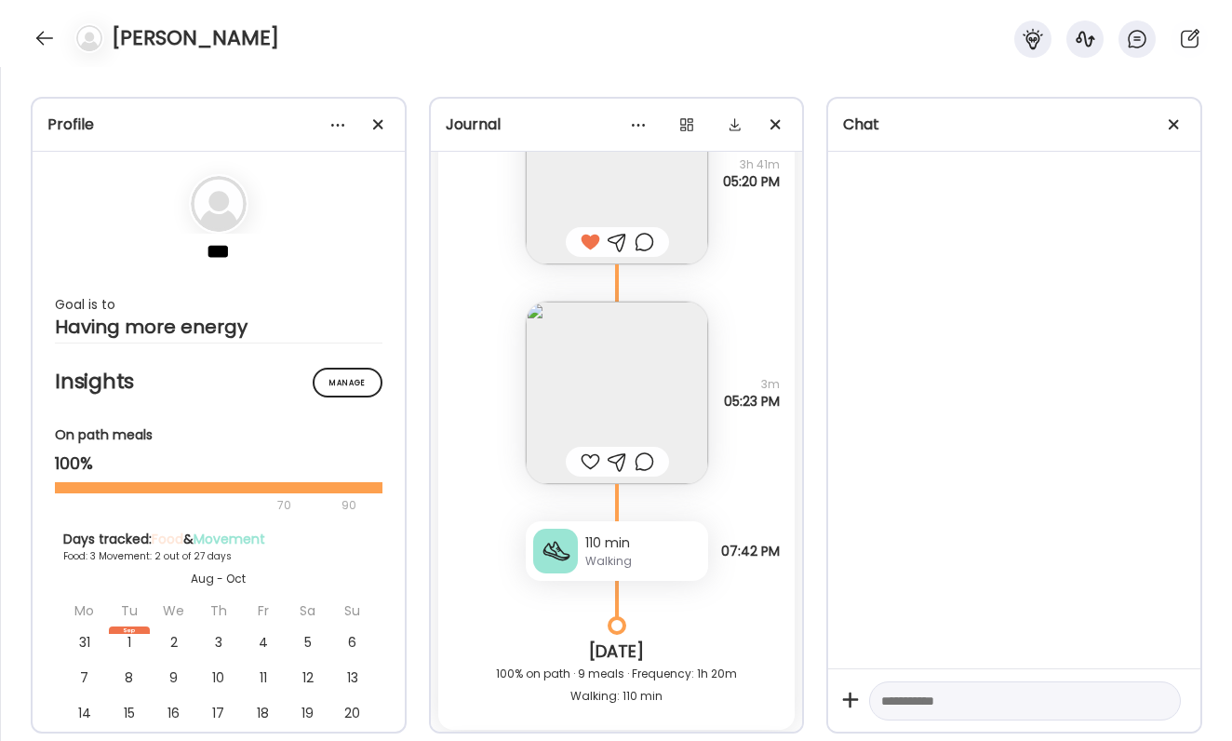
scroll to position [5653, 0]
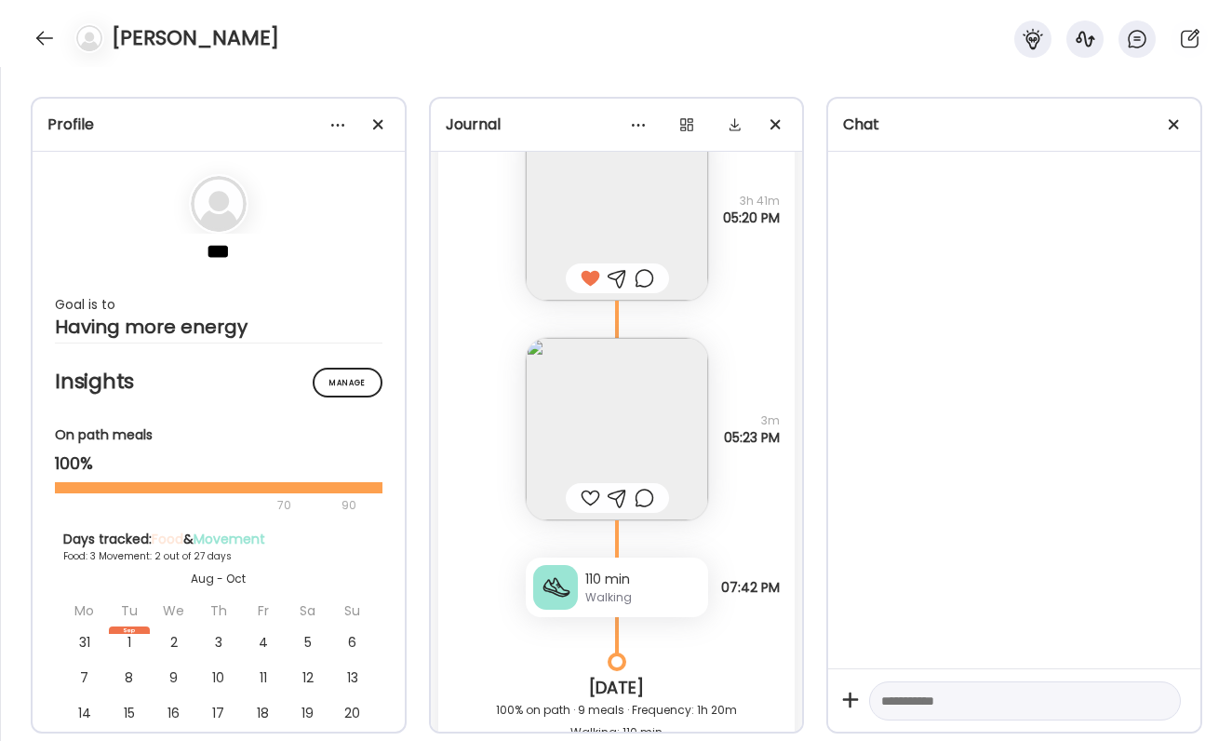
click at [587, 501] on div at bounding box center [591, 498] width 20 height 22
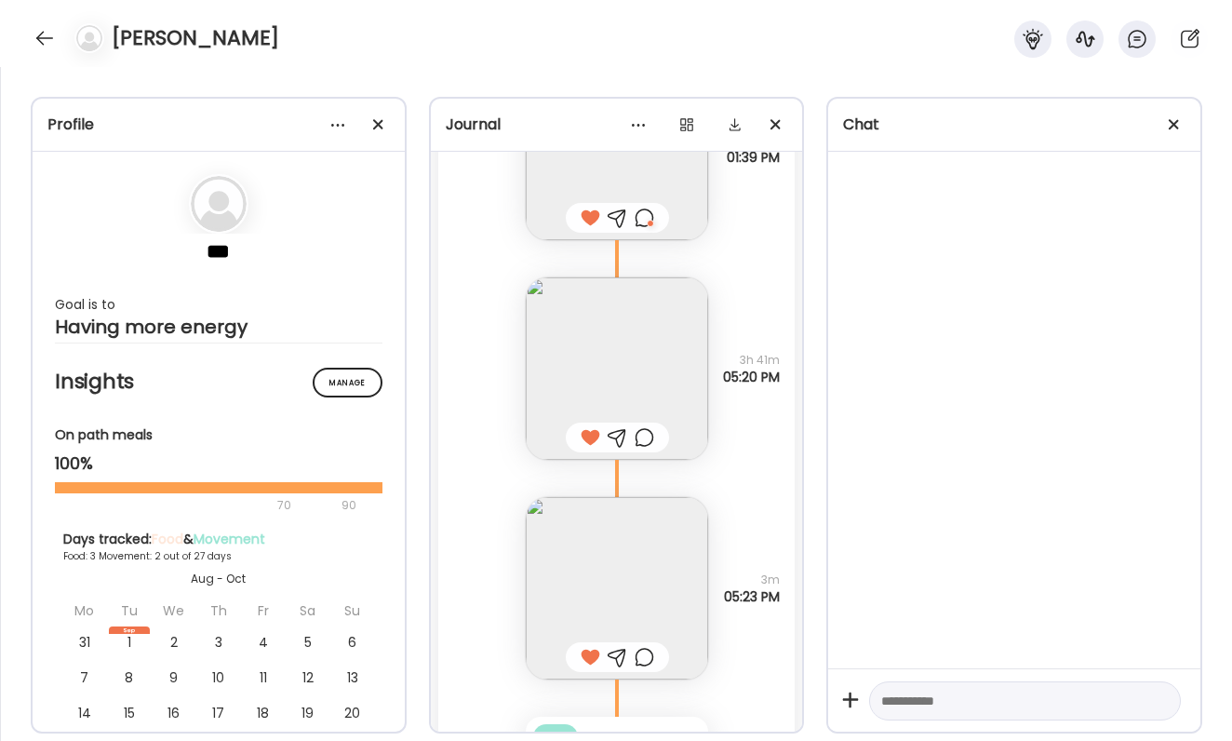
scroll to position [5528, 0]
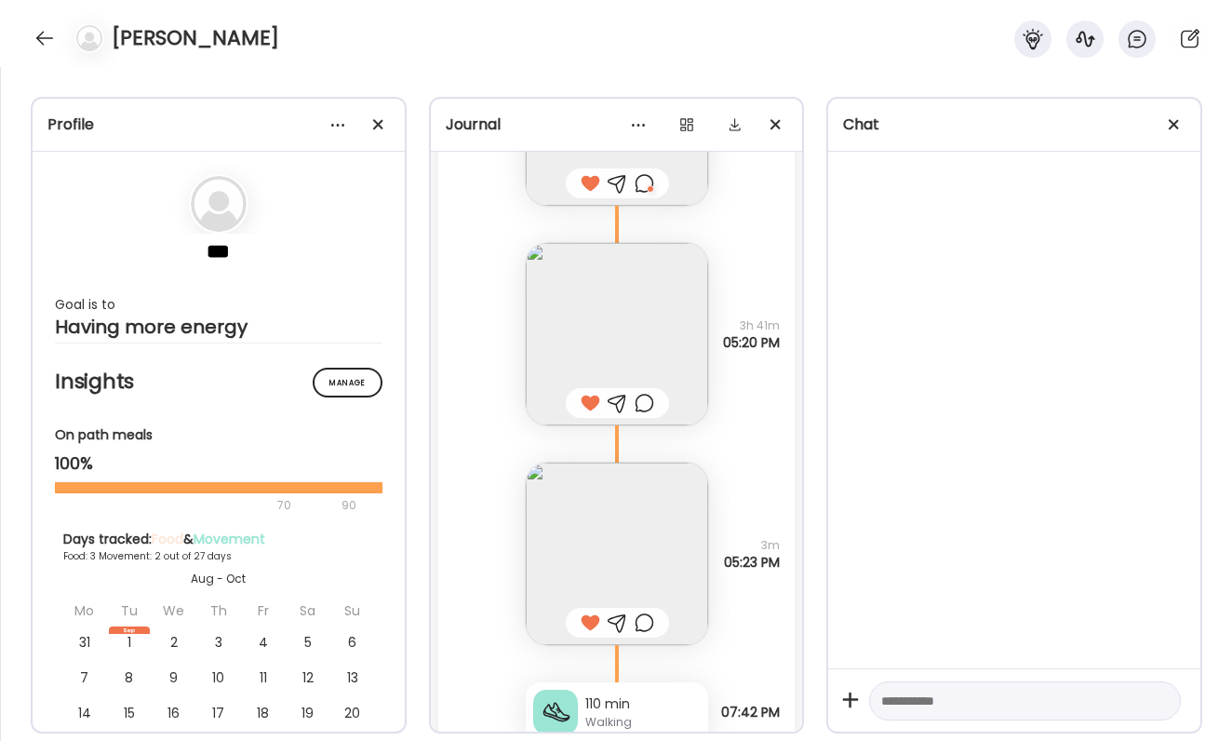
click at [641, 404] on div at bounding box center [645, 403] width 20 height 22
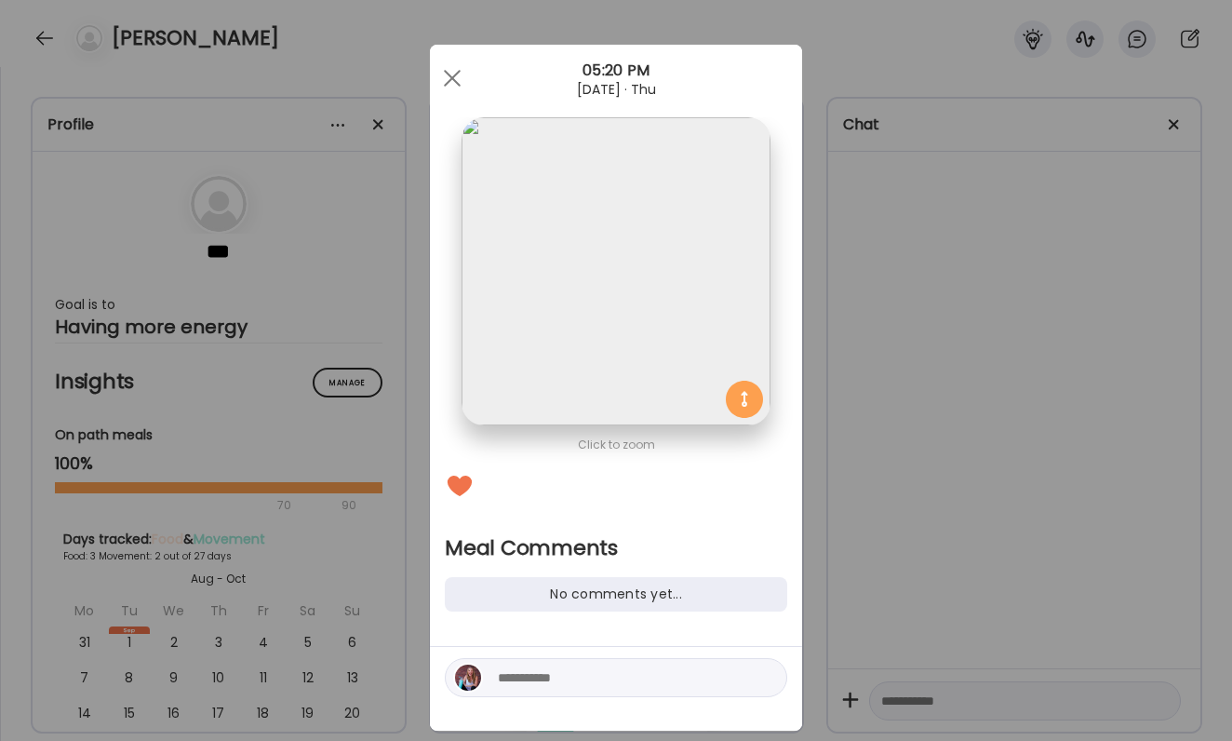
click at [530, 682] on textarea at bounding box center [623, 677] width 251 height 22
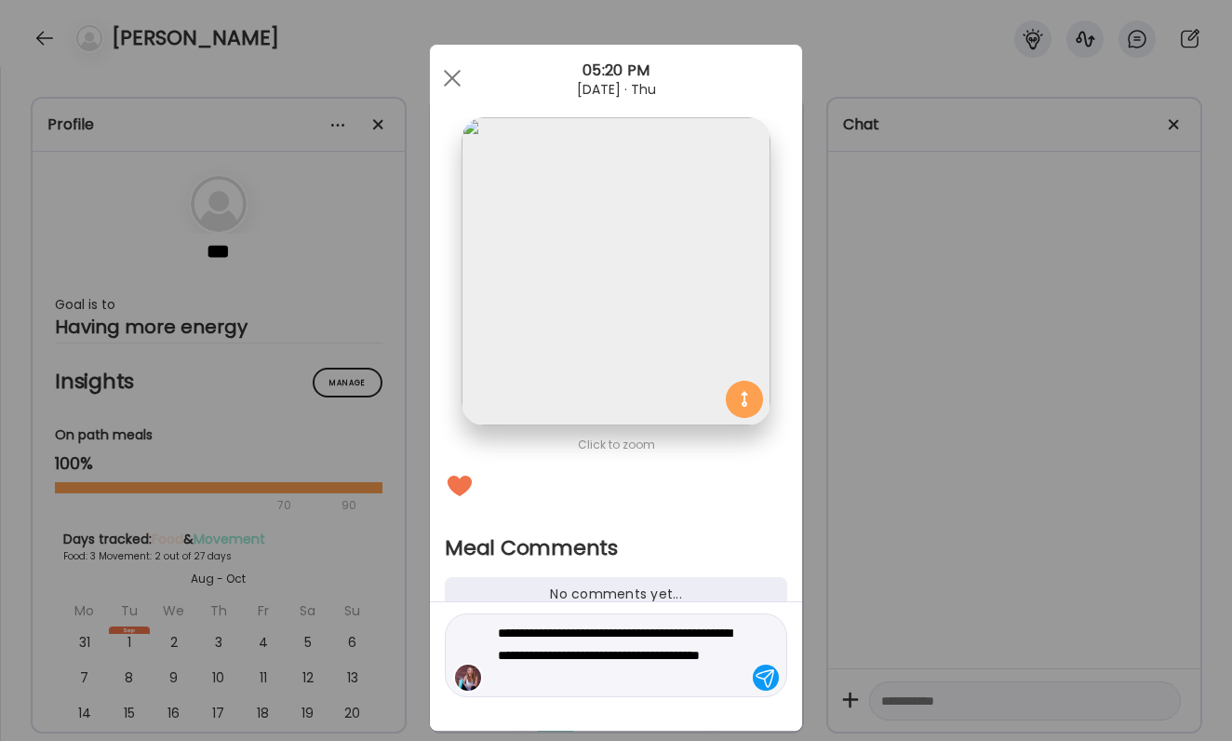
type textarea "**********"
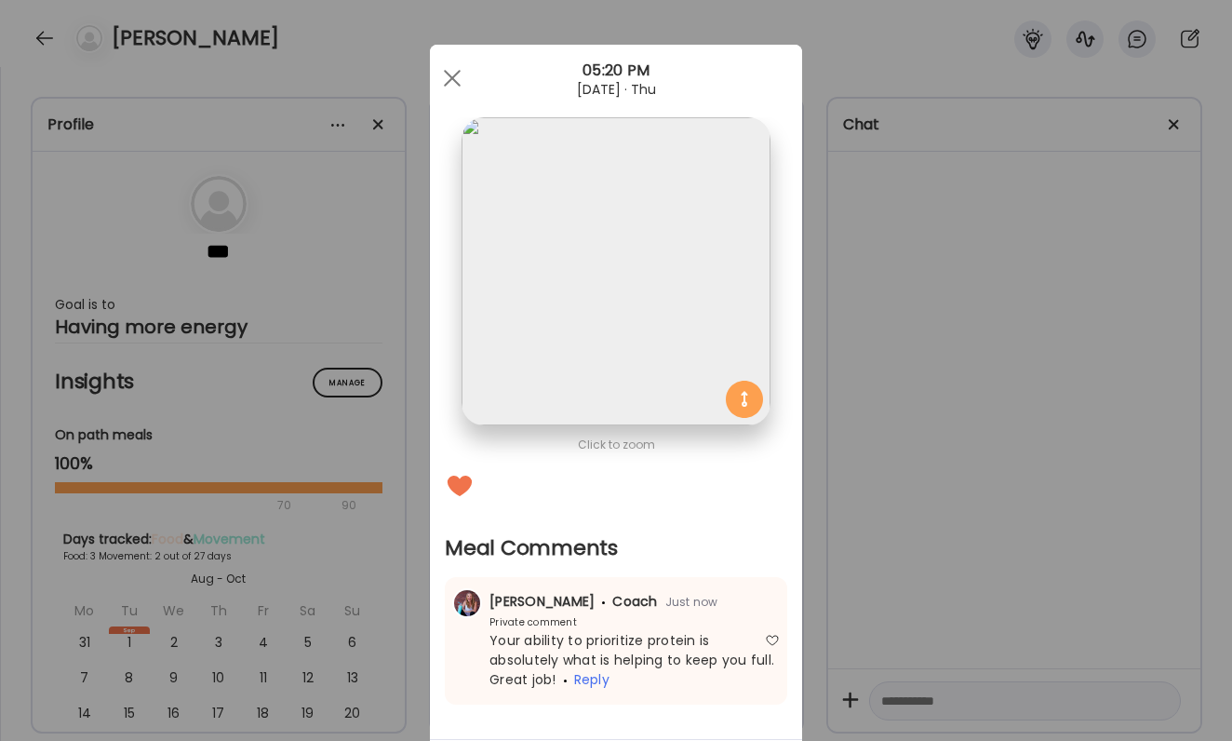
click at [795, 584] on div "Click to zoom Meal Comments No comments yet... [PERSON_NAME] Coach Just now Pri…" at bounding box center [616, 434] width 372 height 779
click at [879, 592] on div "Ate Coach Dashboard Wahoo! It’s official Take a moment to set up your Coach Pro…" at bounding box center [616, 370] width 1232 height 741
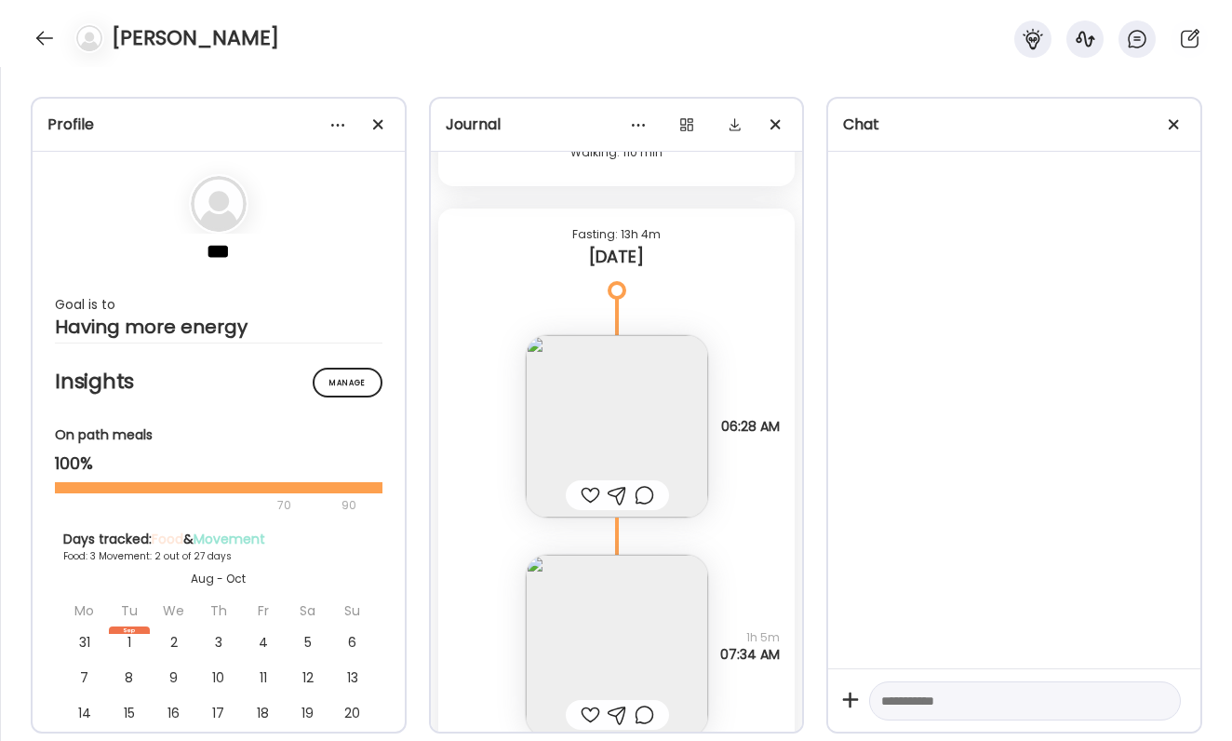
scroll to position [6282, 0]
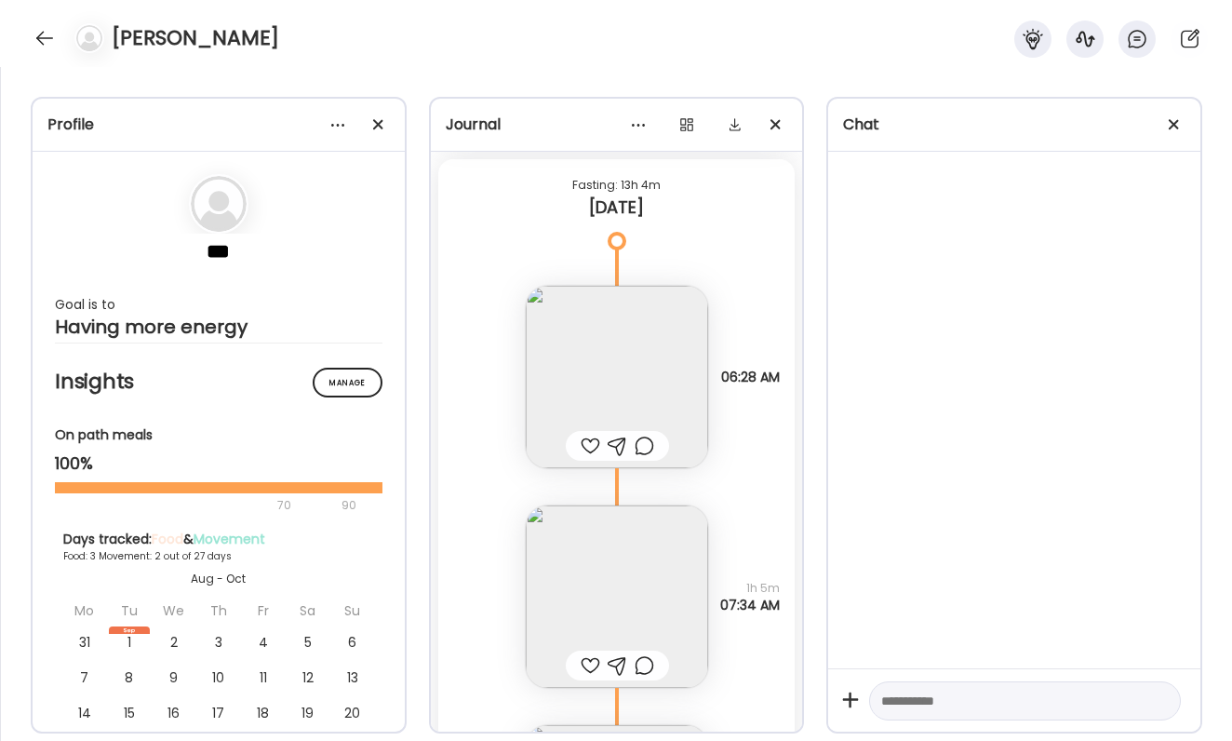
click at [590, 449] on div at bounding box center [591, 445] width 20 height 22
click at [593, 665] on div at bounding box center [591, 665] width 20 height 22
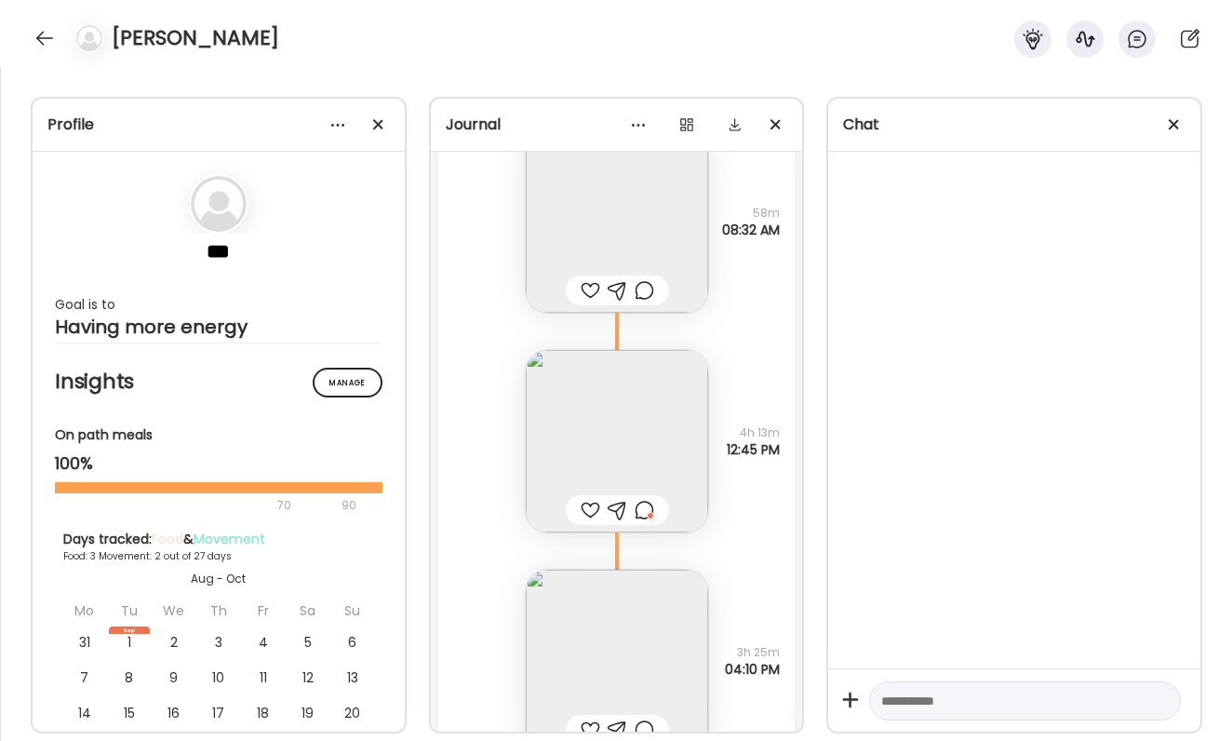
scroll to position [6941, 0]
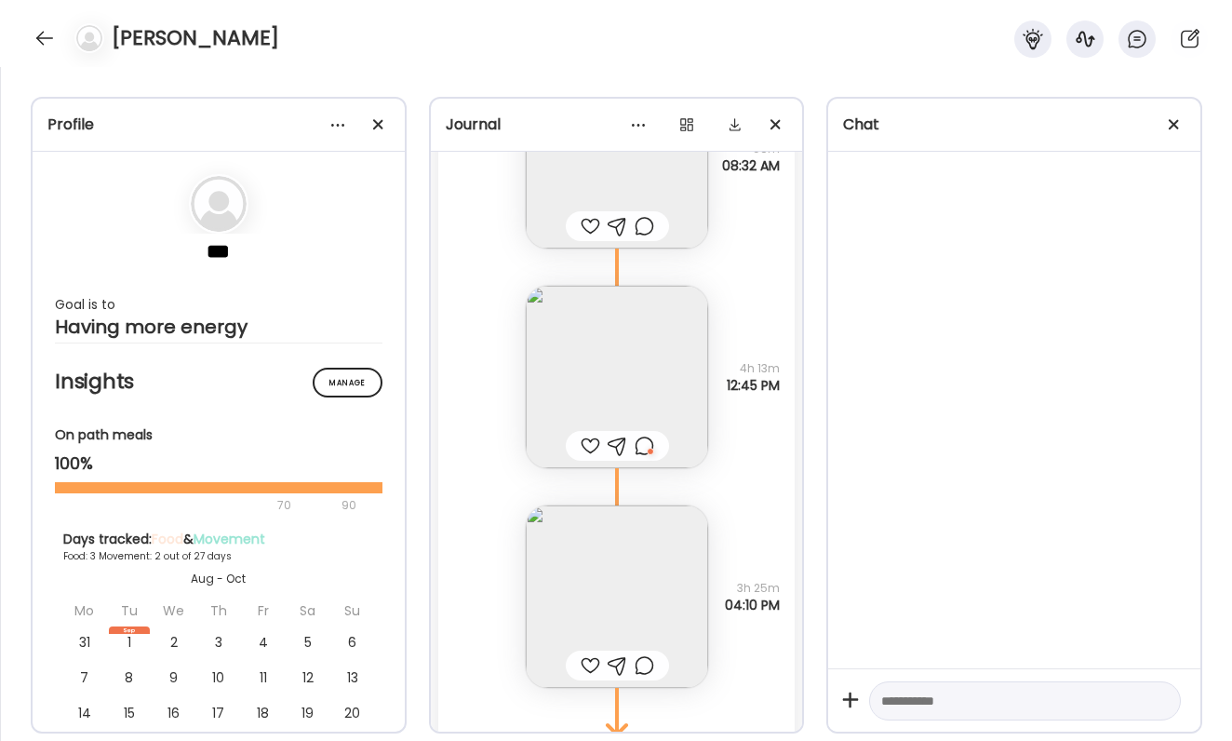
click at [590, 220] on div at bounding box center [591, 226] width 20 height 22
click at [640, 443] on div at bounding box center [645, 445] width 20 height 22
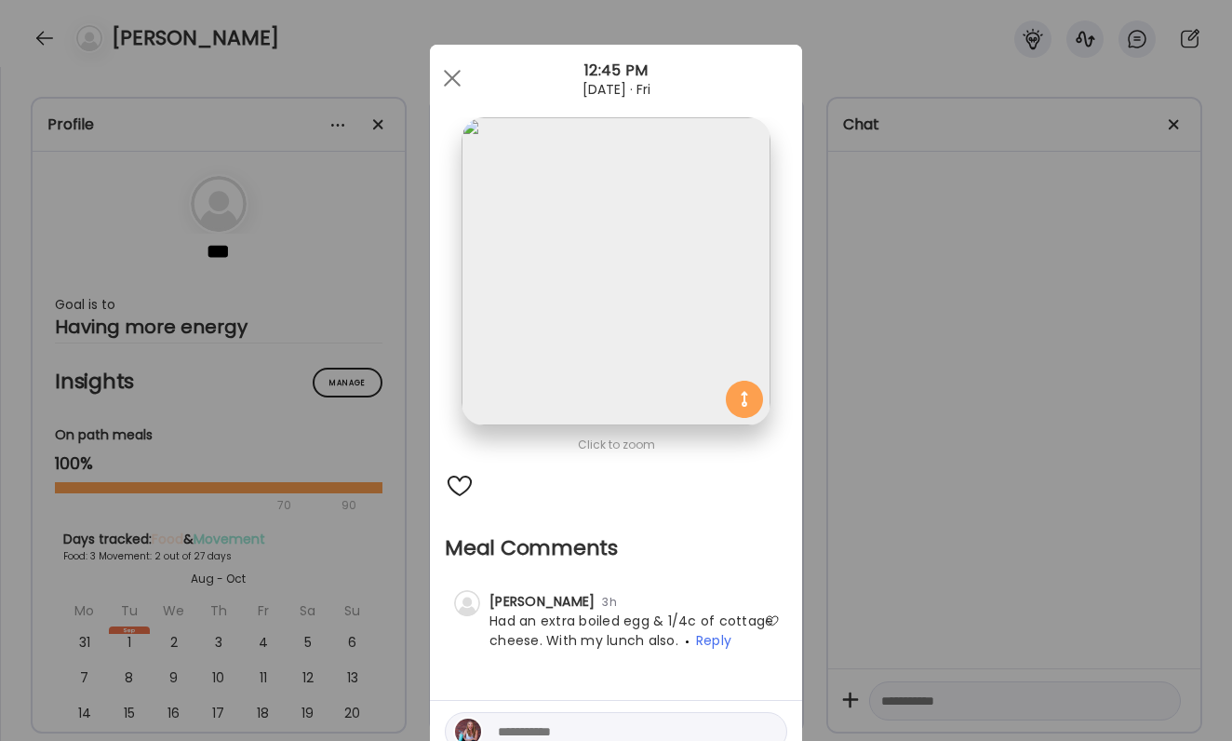
click at [864, 528] on div "Ate Coach Dashboard Wahoo! It’s official Take a moment to set up your Coach Pro…" at bounding box center [616, 370] width 1232 height 741
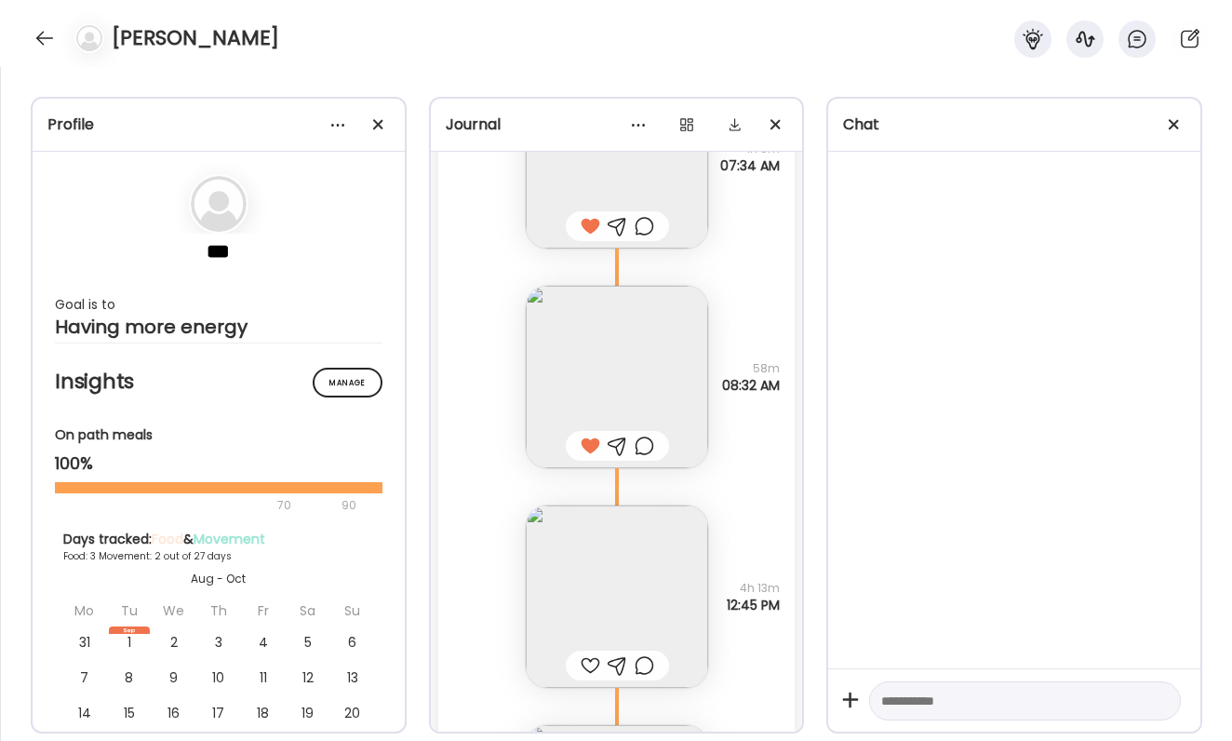
scroll to position [6989, 0]
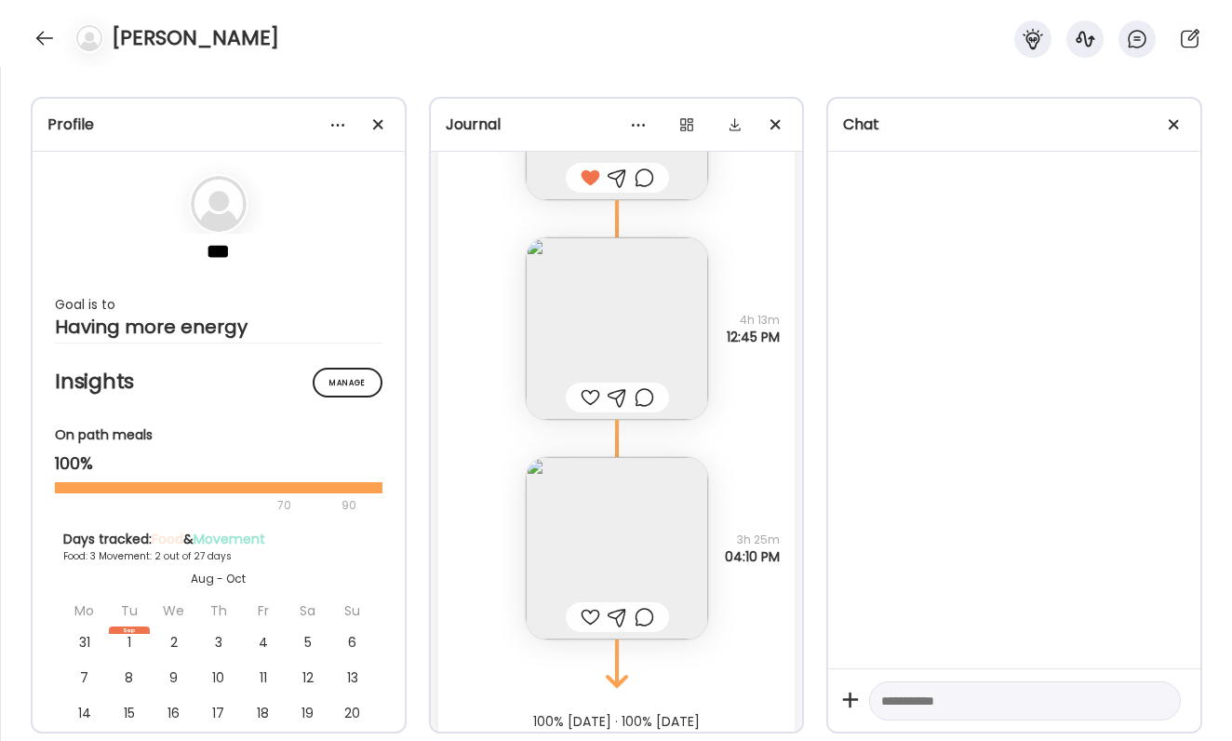
click at [595, 387] on div at bounding box center [591, 397] width 20 height 22
click at [636, 397] on div at bounding box center [645, 397] width 20 height 22
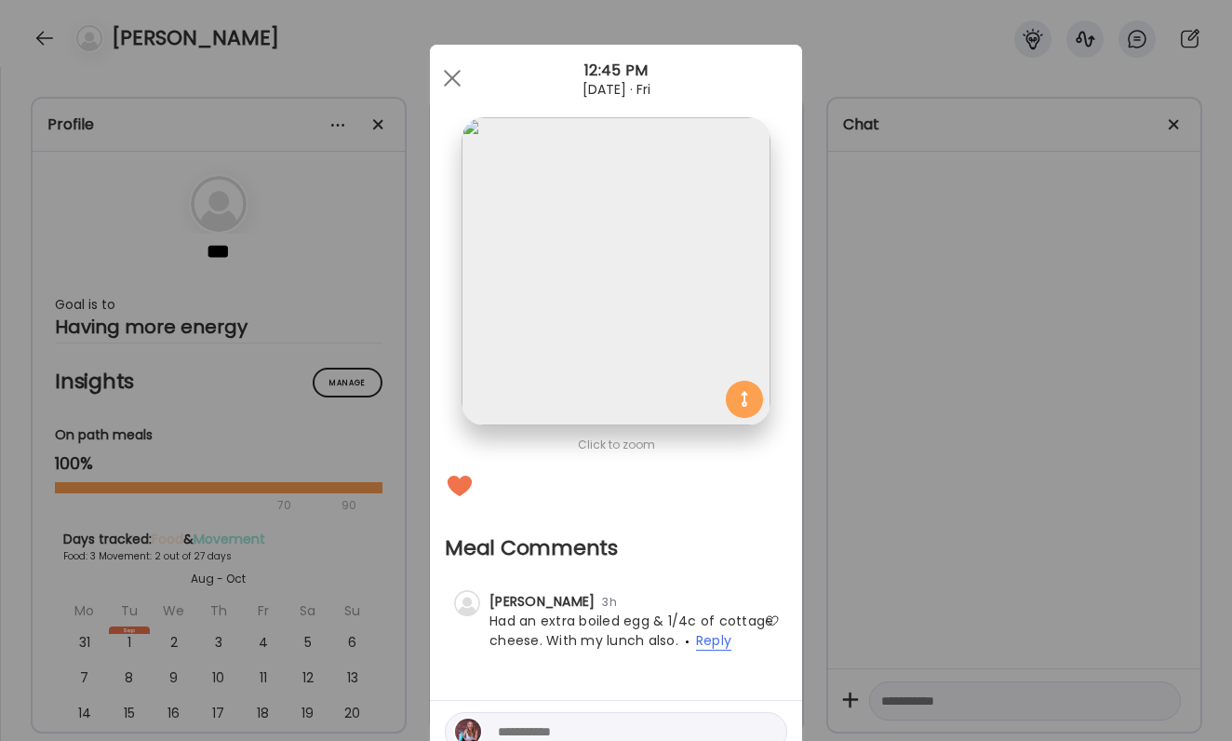
click at [709, 640] on span "Reply" at bounding box center [713, 641] width 35 height 20
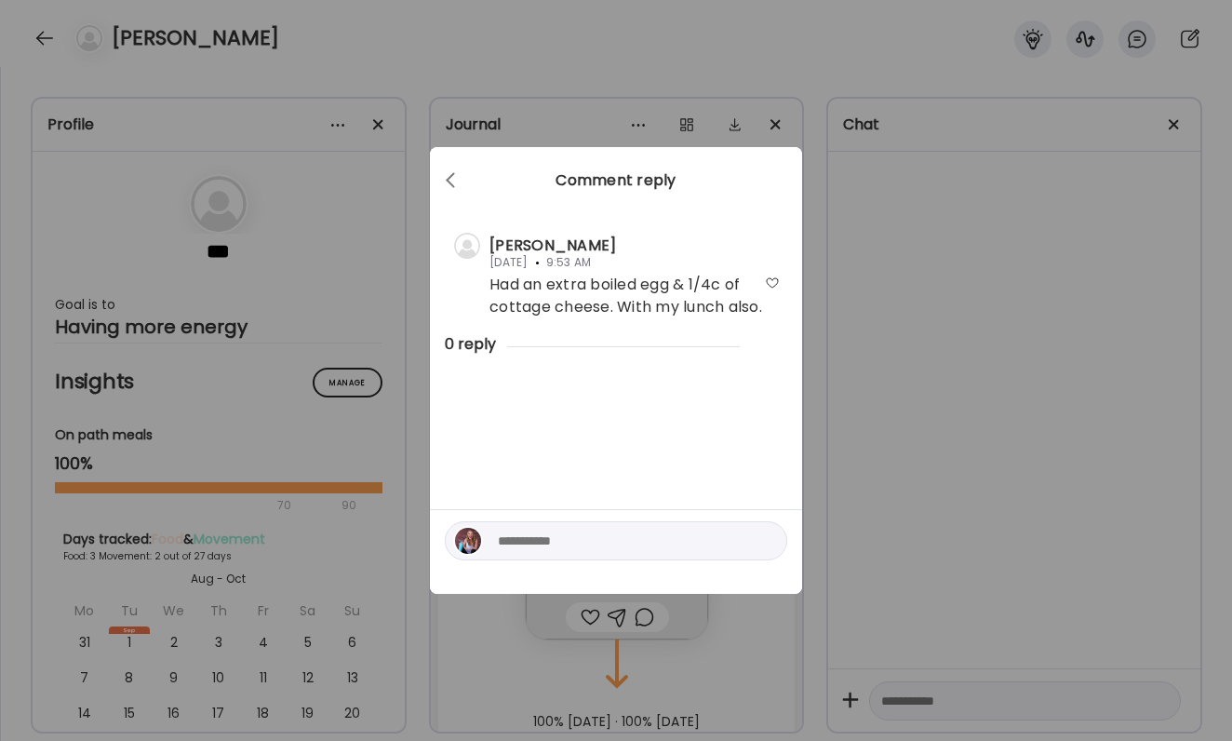
click at [609, 559] on div at bounding box center [616, 540] width 342 height 39
click at [609, 551] on textarea at bounding box center [623, 540] width 251 height 22
type textarea "**********"
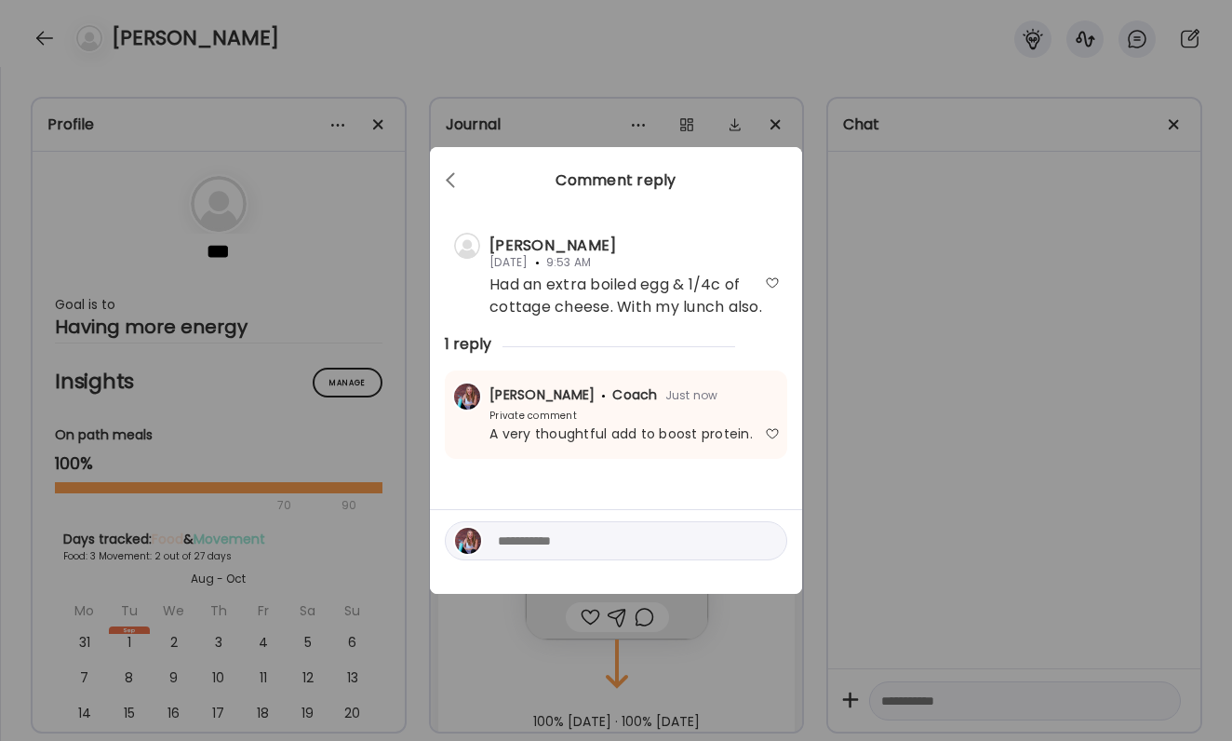
click at [901, 526] on div "Ate Coach Dashboard Wahoo! It’s official Take a moment to set up your Coach Pro…" at bounding box center [616, 370] width 1232 height 741
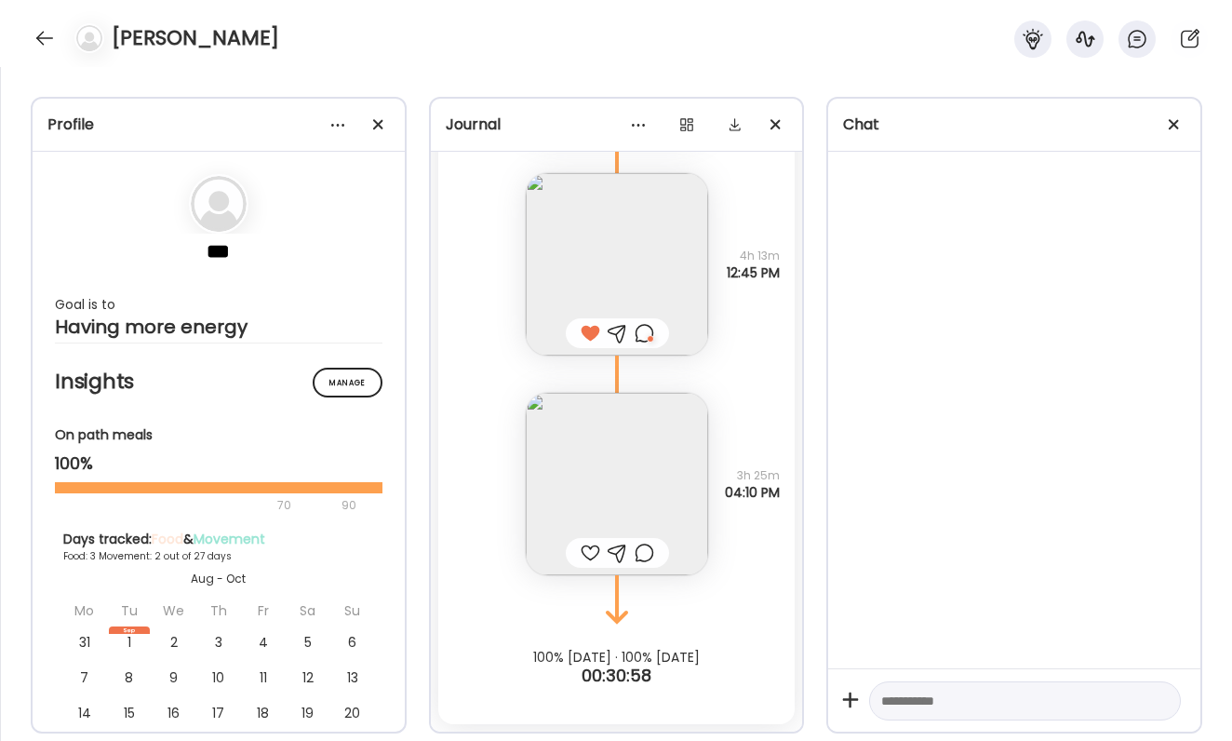
click at [595, 550] on div at bounding box center [591, 552] width 20 height 22
click at [649, 550] on div at bounding box center [645, 552] width 20 height 22
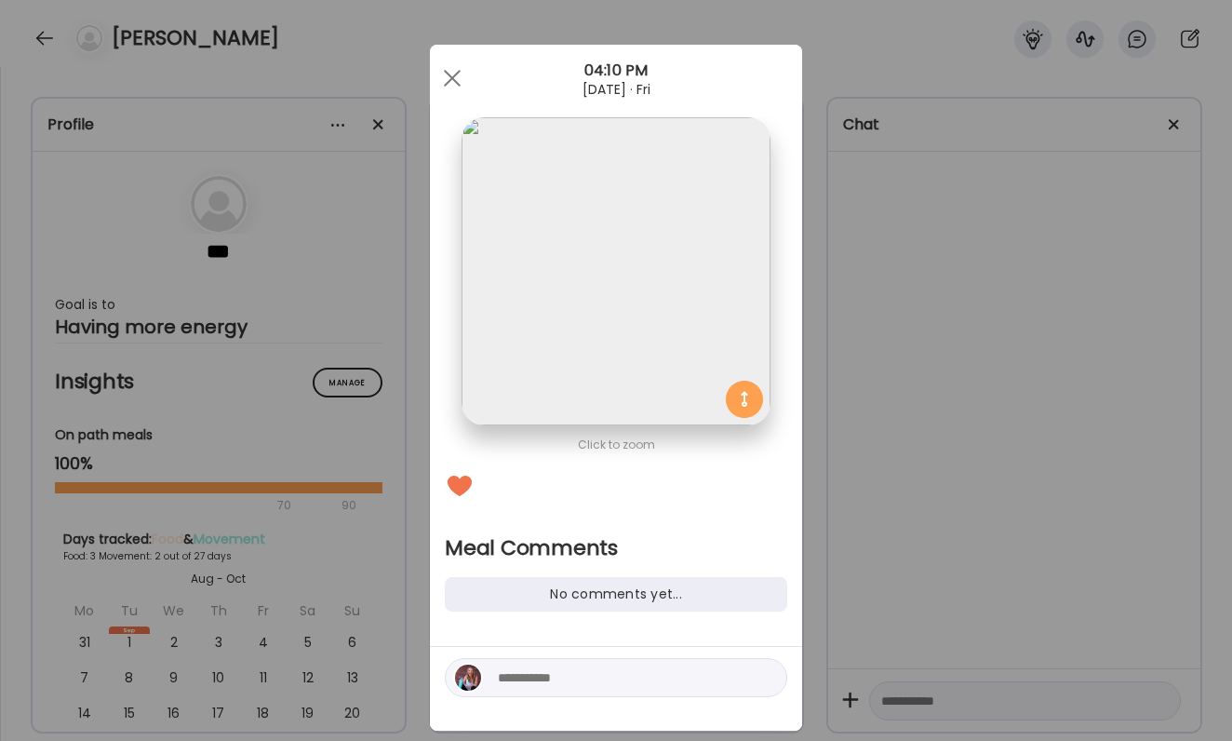
click at [589, 665] on div at bounding box center [616, 677] width 342 height 39
click at [589, 672] on textarea at bounding box center [623, 677] width 251 height 22
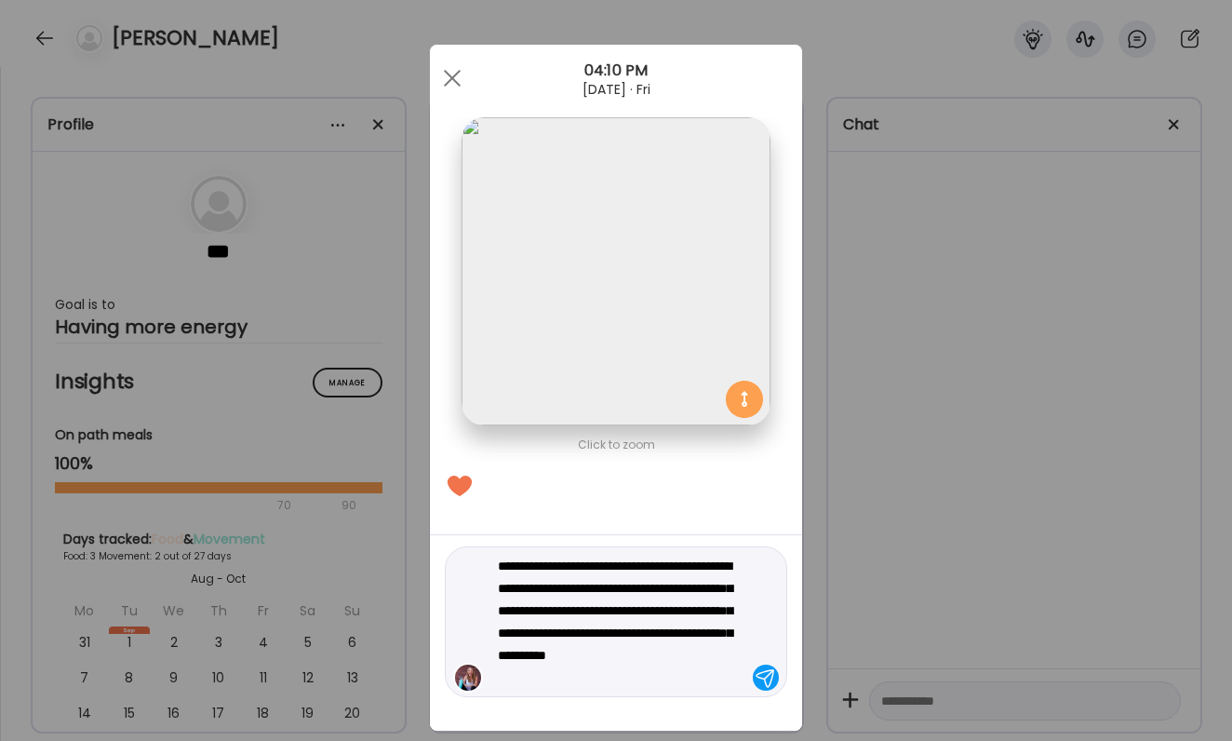
type textarea "**********"
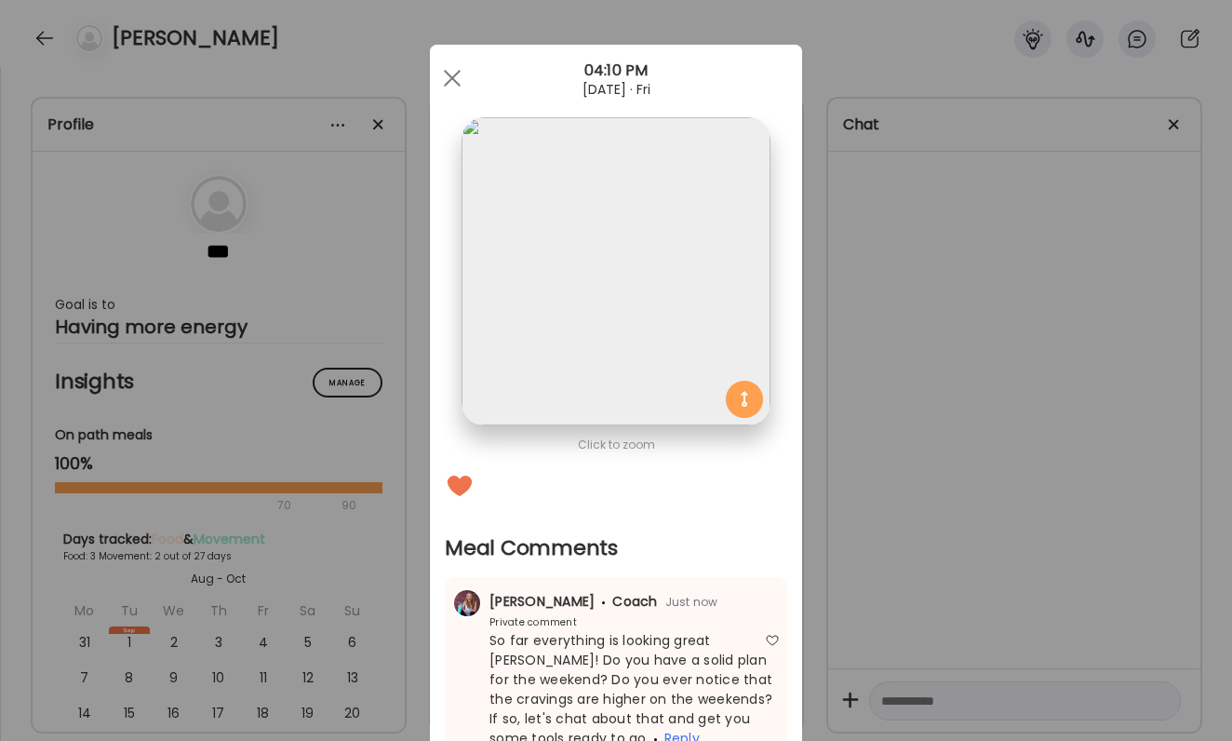
click at [792, 519] on div "Click to zoom Meal Comments No comments yet... [PERSON_NAME] Coach Just now Pri…" at bounding box center [616, 463] width 372 height 837
click at [838, 545] on div "Ate Coach Dashboard Wahoo! It’s official Take a moment to set up your Coach Pro…" at bounding box center [616, 370] width 1232 height 741
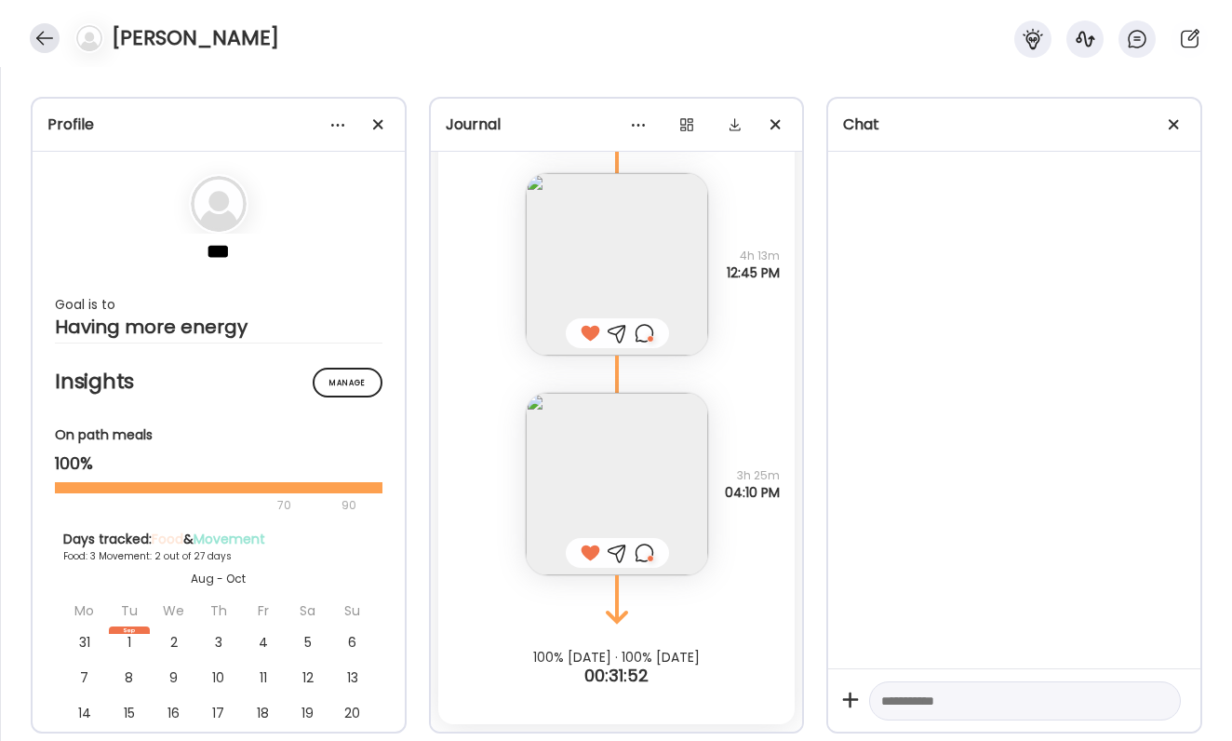
click at [39, 36] on div at bounding box center [45, 38] width 30 height 30
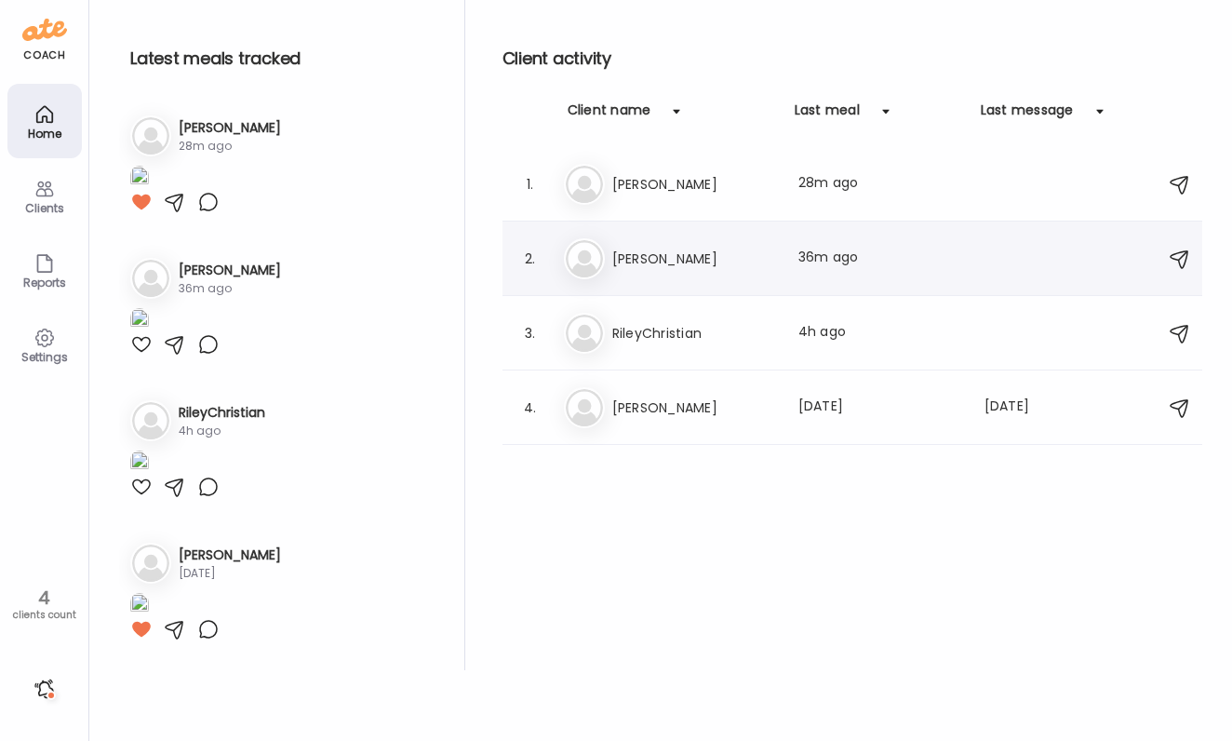
click at [675, 249] on h3 "[PERSON_NAME]" at bounding box center [694, 258] width 164 height 22
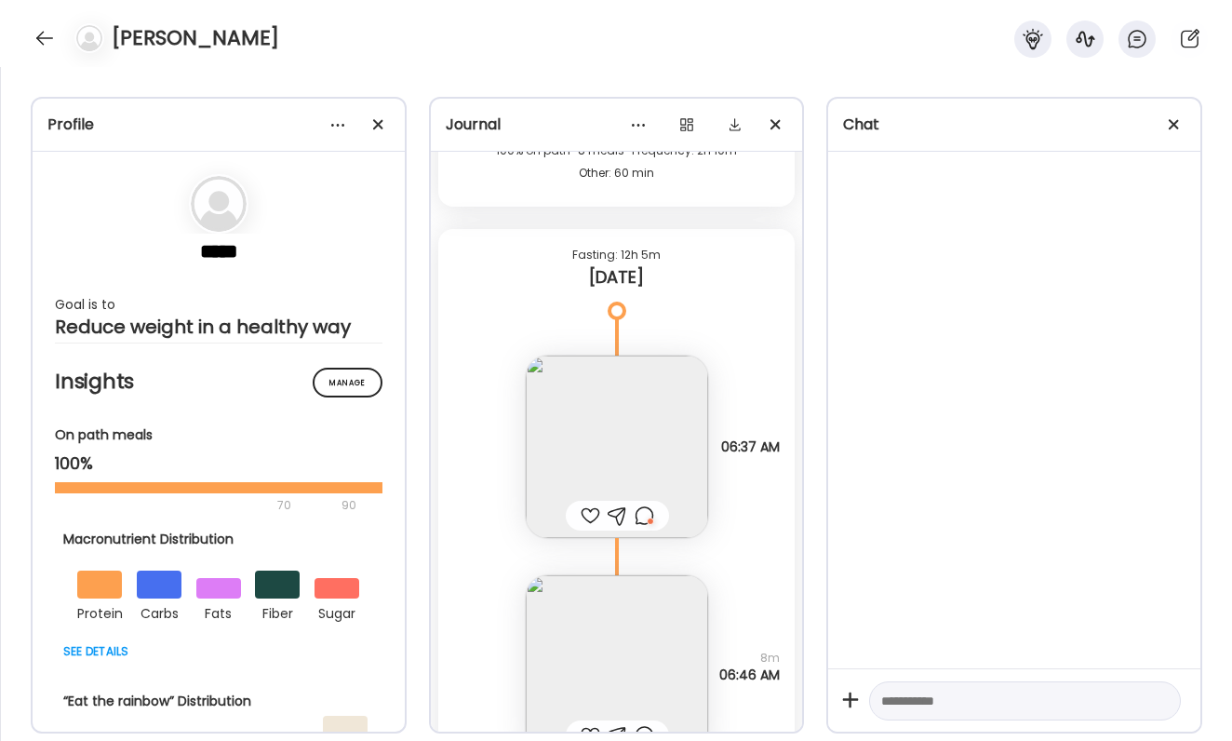
scroll to position [57419, 0]
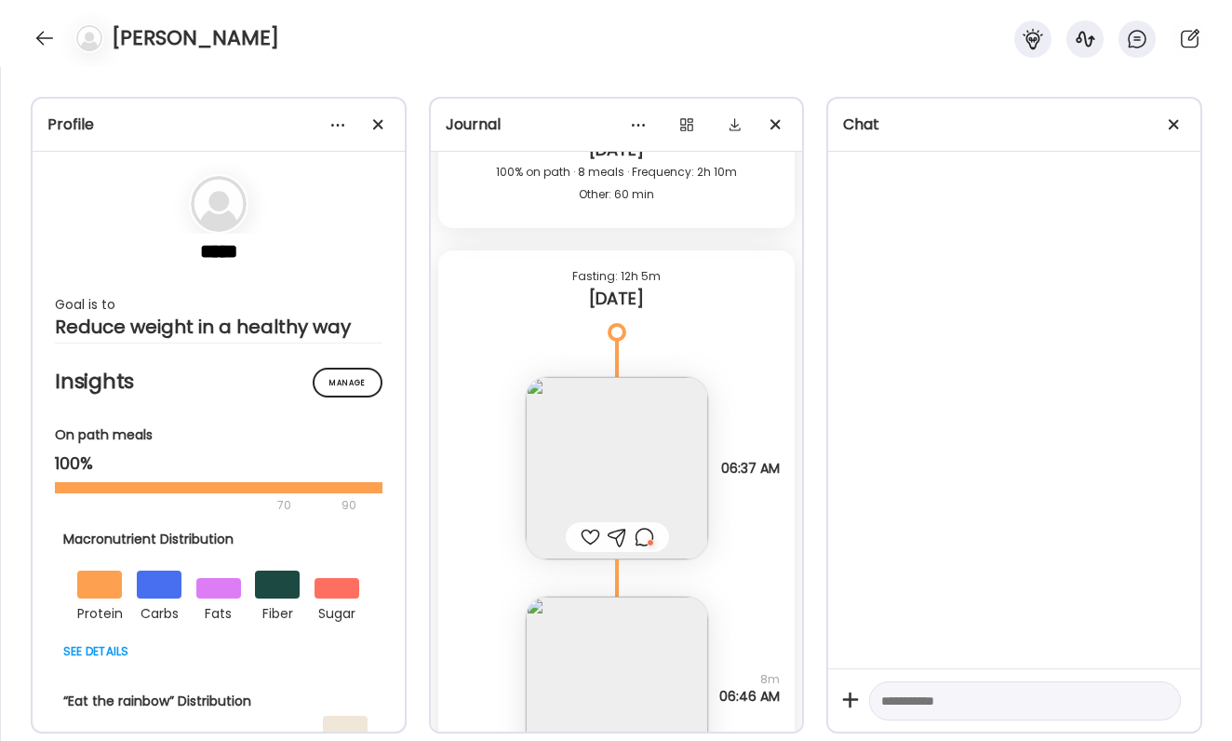
click at [642, 426] on img at bounding box center [617, 468] width 182 height 182
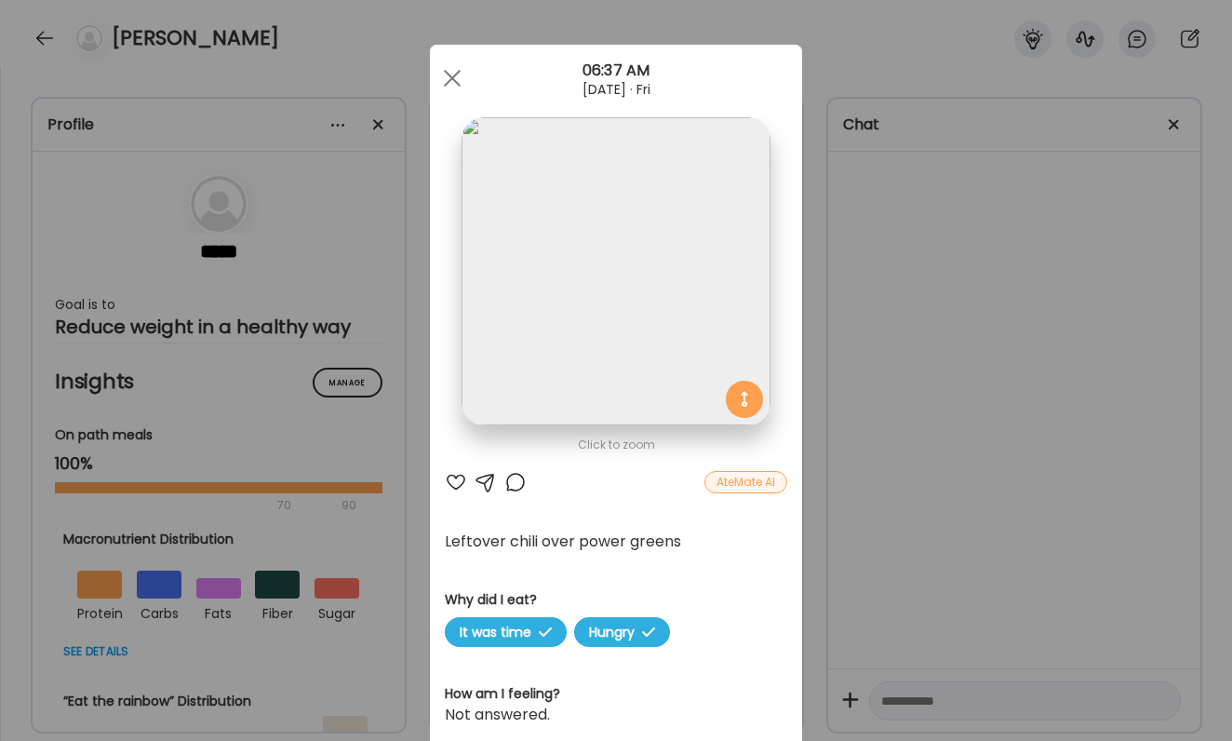
click at [958, 412] on div "Ate Coach Dashboard Wahoo! It’s official Take a moment to set up your Coach Pro…" at bounding box center [616, 370] width 1232 height 741
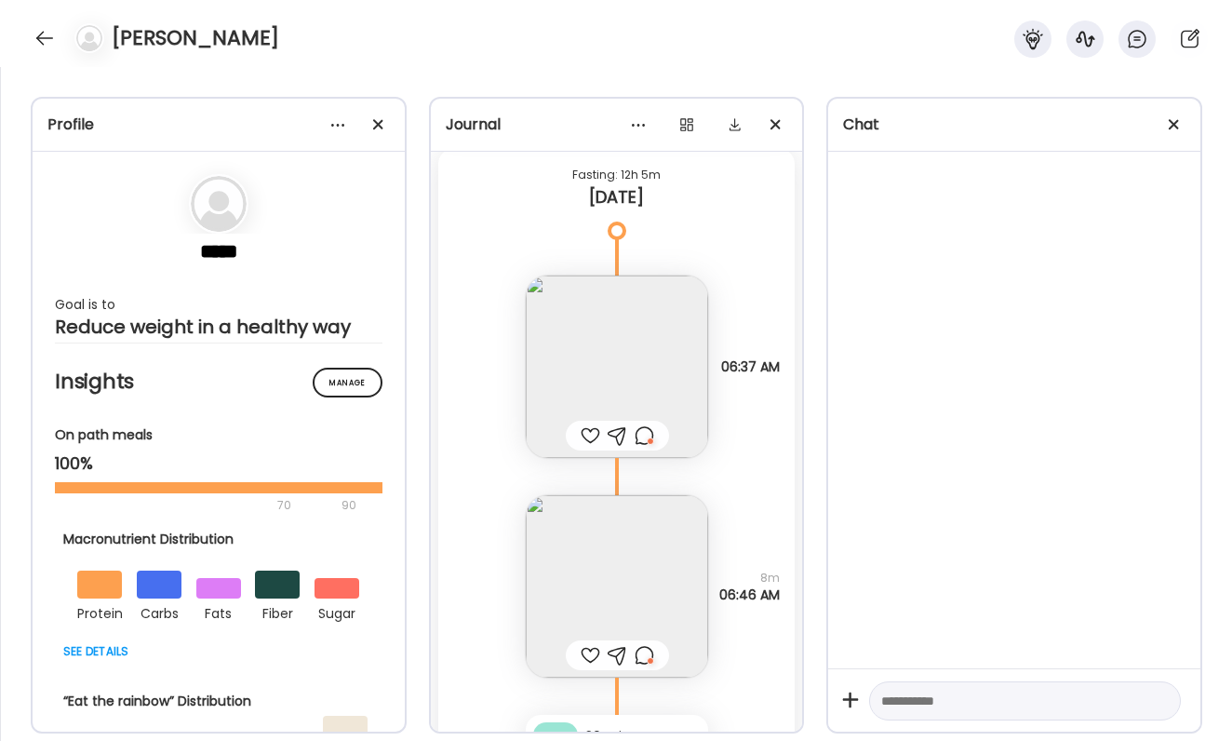
scroll to position [57546, 0]
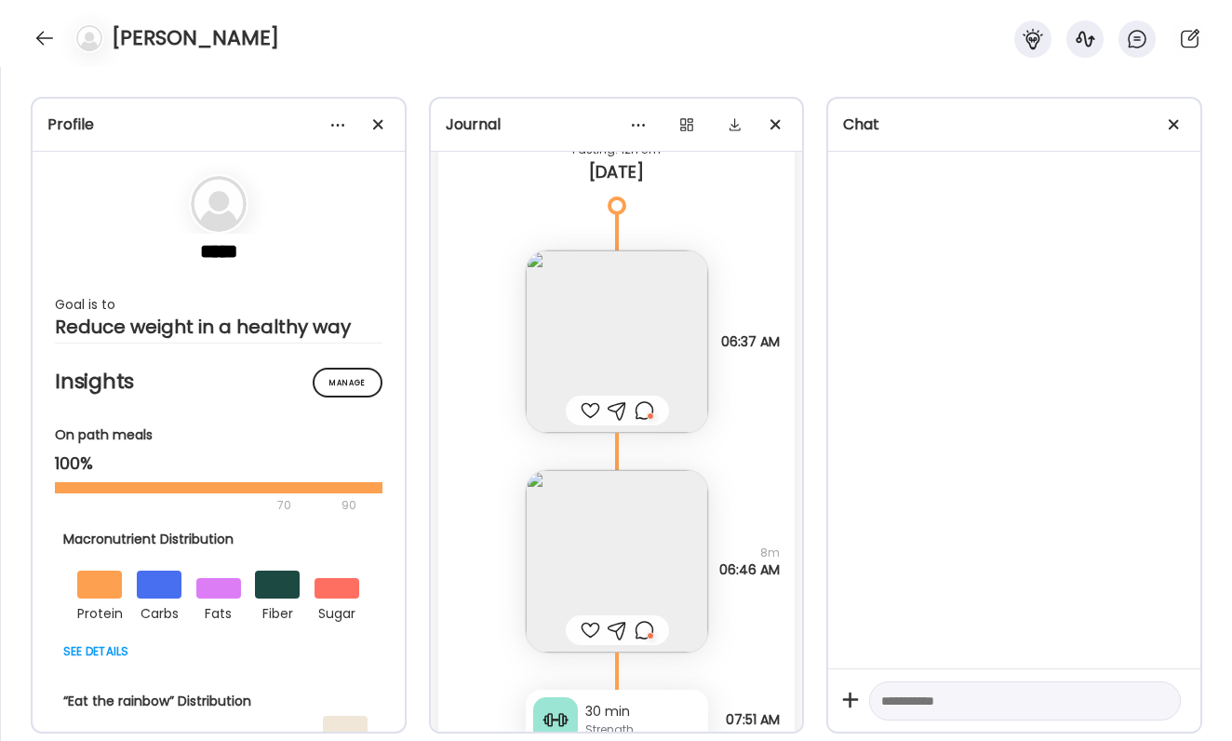
click at [622, 535] on img at bounding box center [617, 561] width 182 height 182
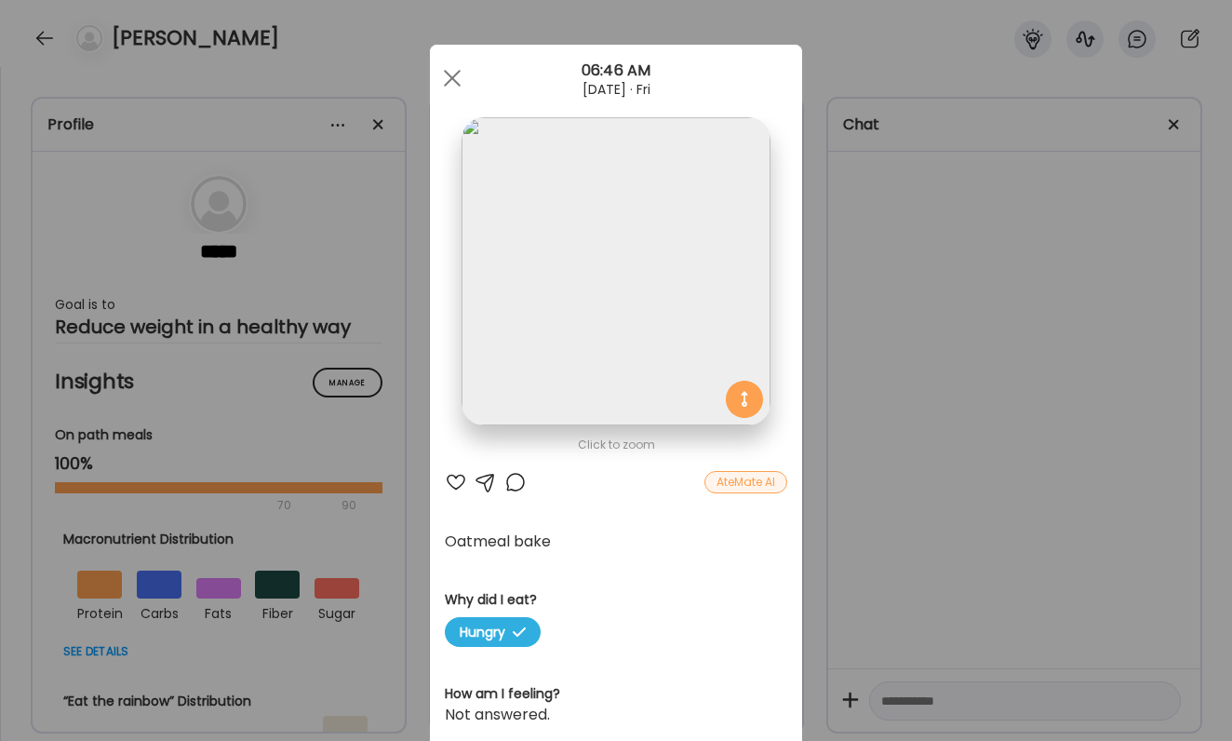
click at [904, 558] on div "Ate Coach Dashboard Wahoo! It’s official Take a moment to set up your Coach Pro…" at bounding box center [616, 370] width 1232 height 741
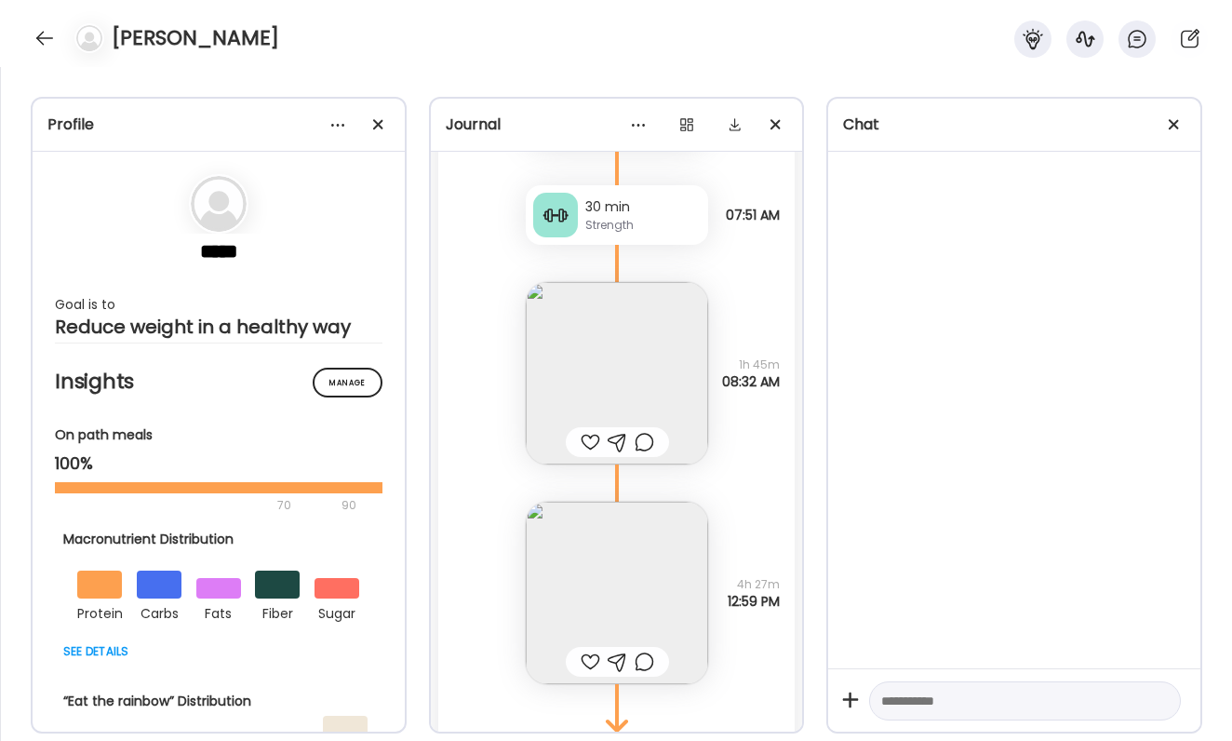
scroll to position [58055, 0]
click at [617, 555] on img at bounding box center [617, 587] width 182 height 182
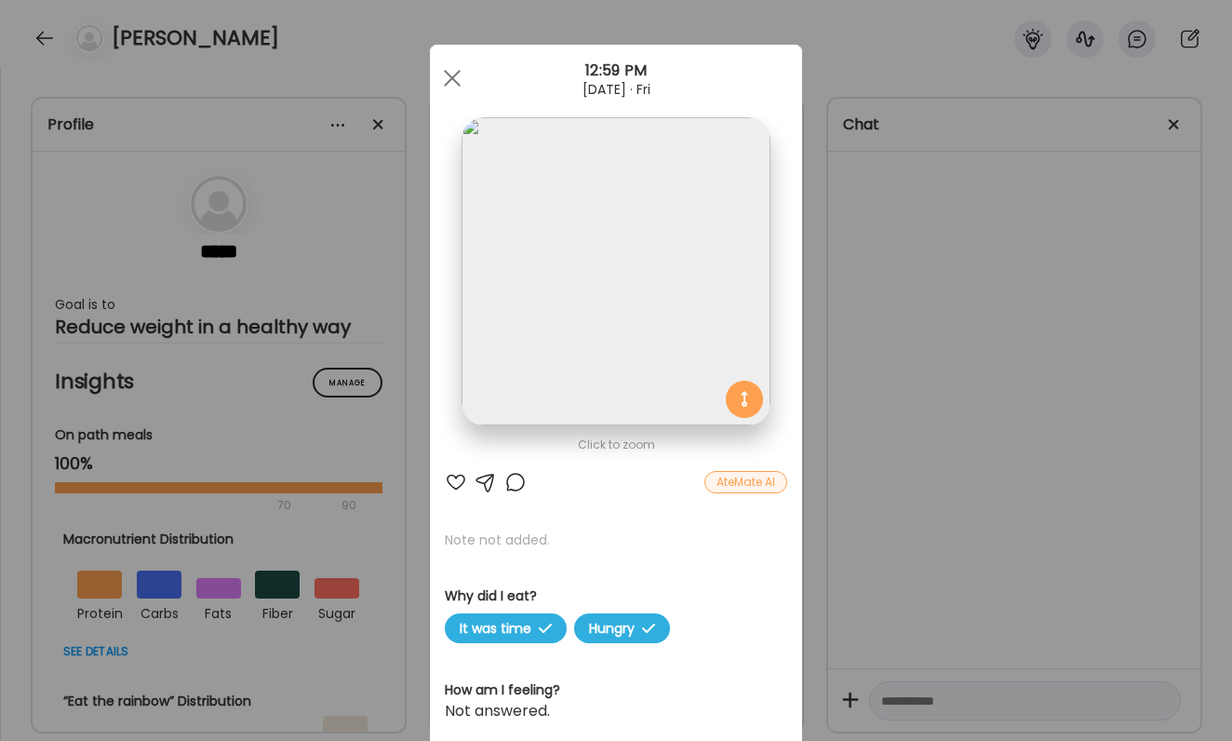
click at [964, 417] on div "Ate Coach Dashboard Wahoo! It’s official Take a moment to set up your Coach Pro…" at bounding box center [616, 370] width 1232 height 741
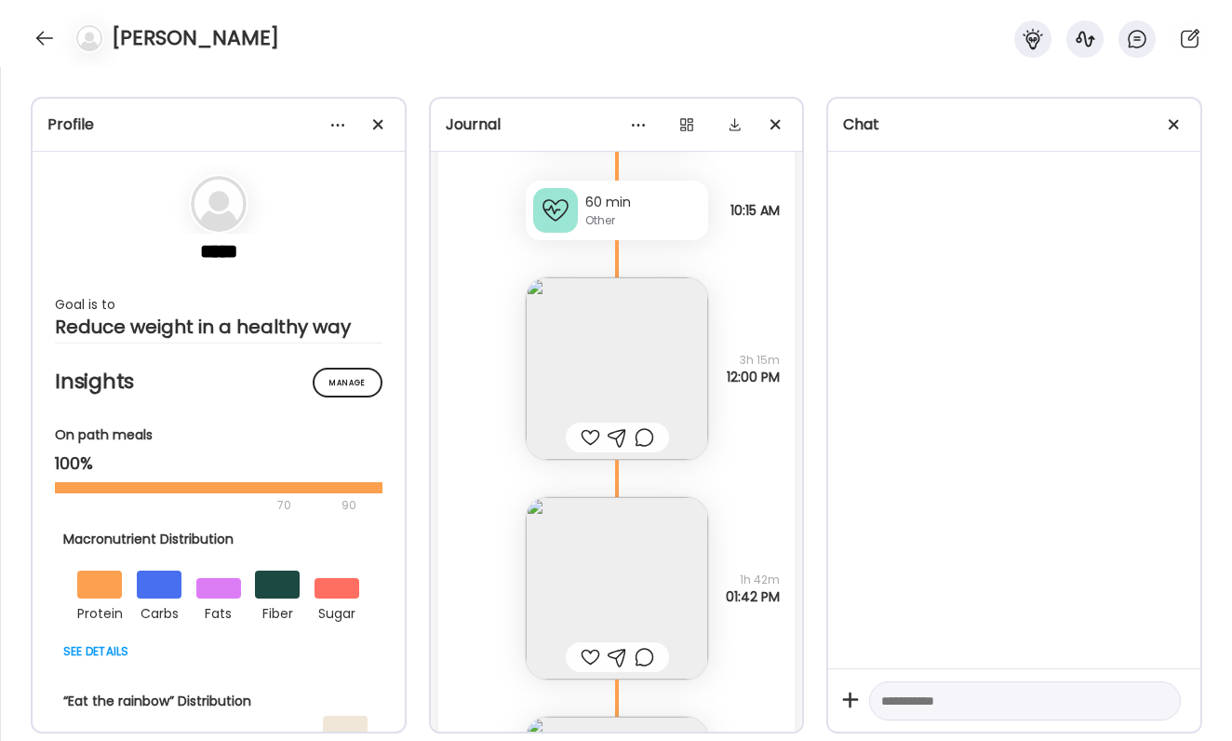
scroll to position [56034, 0]
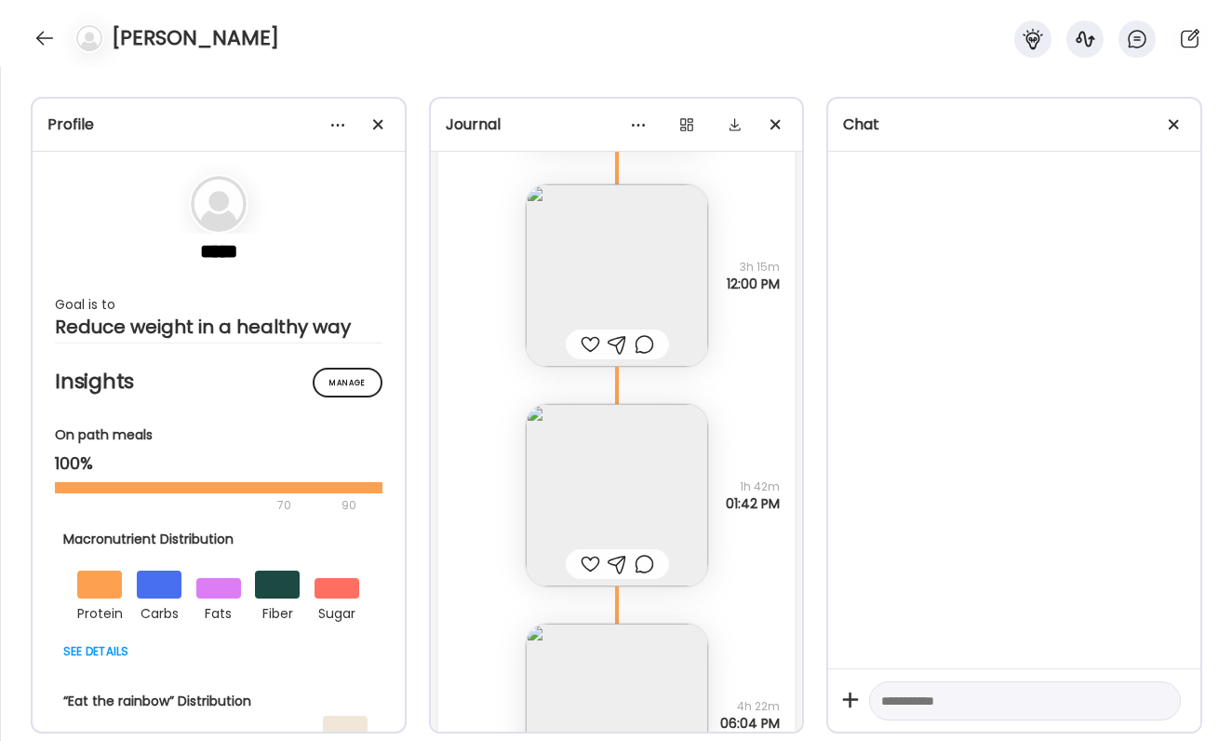
click at [595, 347] on div at bounding box center [591, 344] width 20 height 22
click at [590, 487] on img at bounding box center [617, 495] width 182 height 182
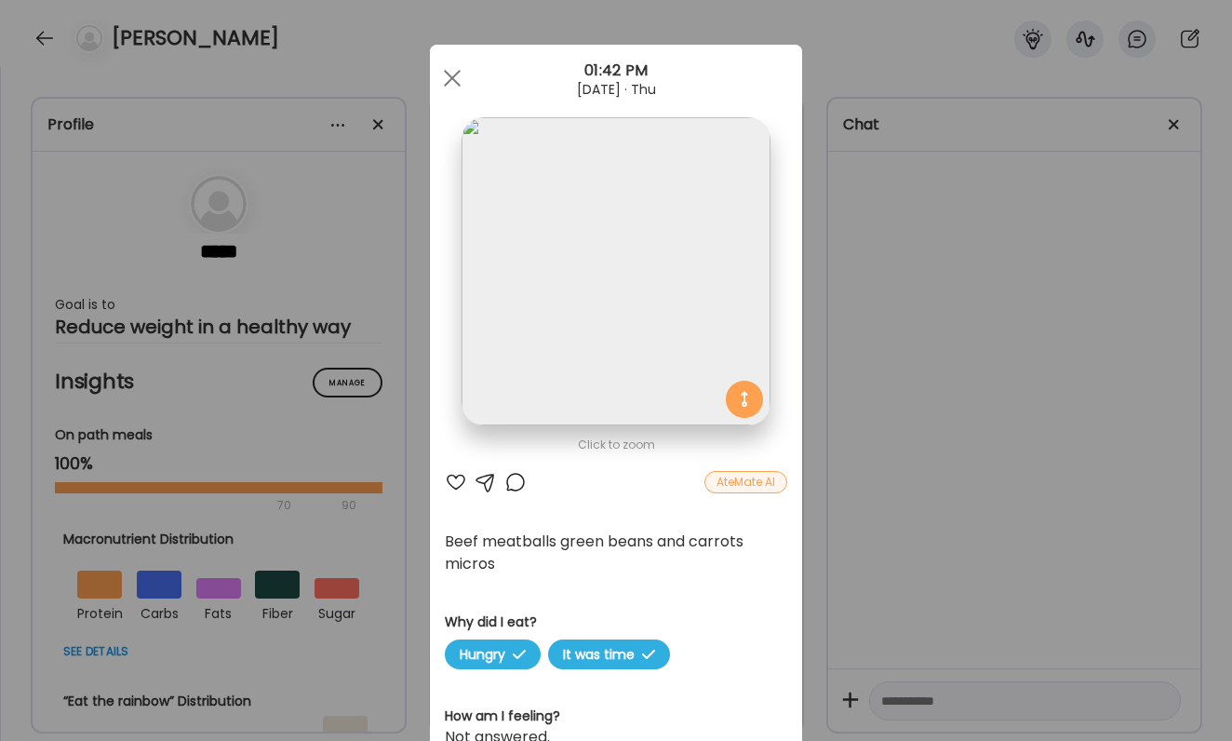
click at [448, 483] on div at bounding box center [456, 482] width 22 height 22
click at [1003, 418] on div "Ate Coach Dashboard Wahoo! It’s official Take a moment to set up your Coach Pro…" at bounding box center [616, 370] width 1232 height 741
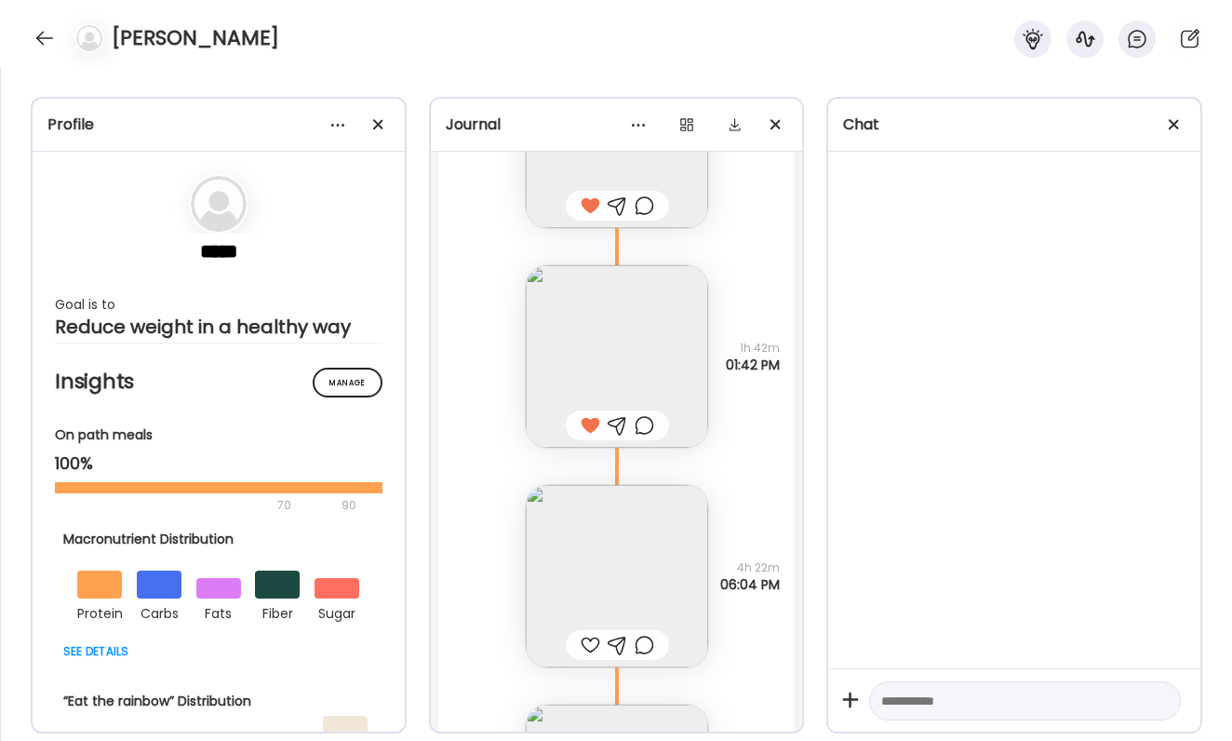
scroll to position [56177, 0]
click at [649, 524] on img at bounding box center [617, 571] width 182 height 182
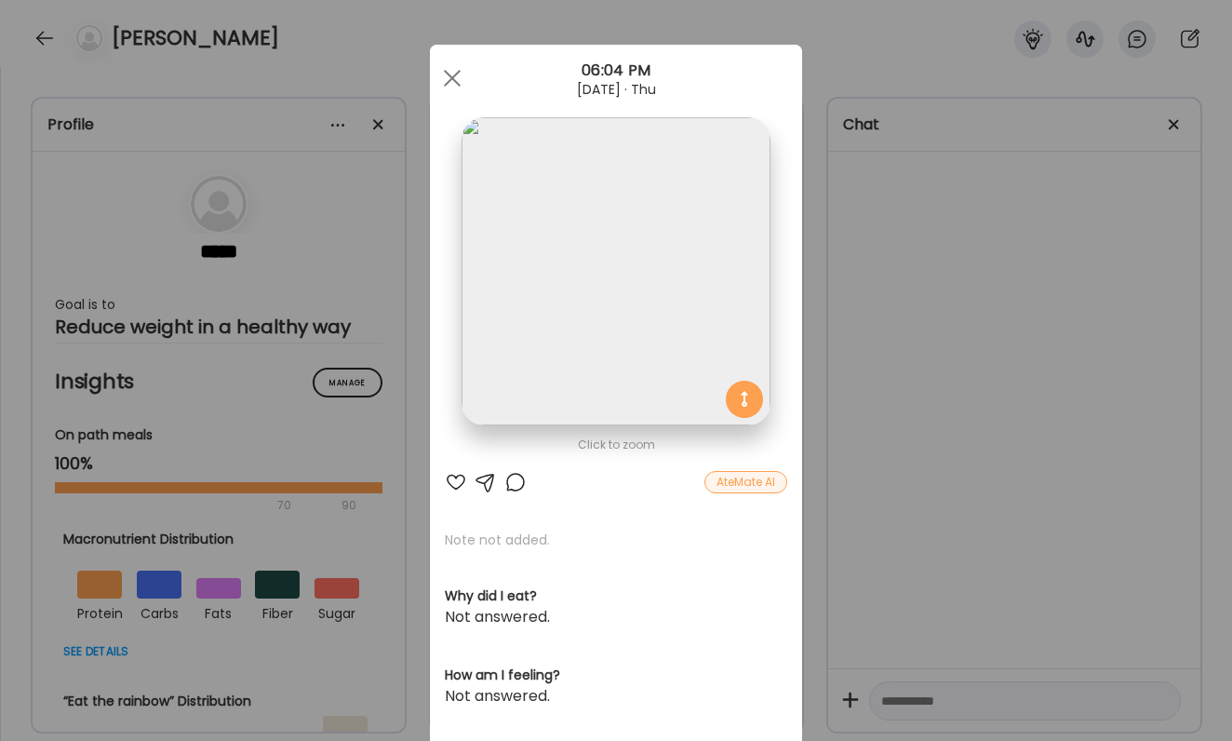
click at [876, 528] on div "Ate Coach Dashboard Wahoo! It’s official Take a moment to set up your Coach Pro…" at bounding box center [616, 370] width 1232 height 741
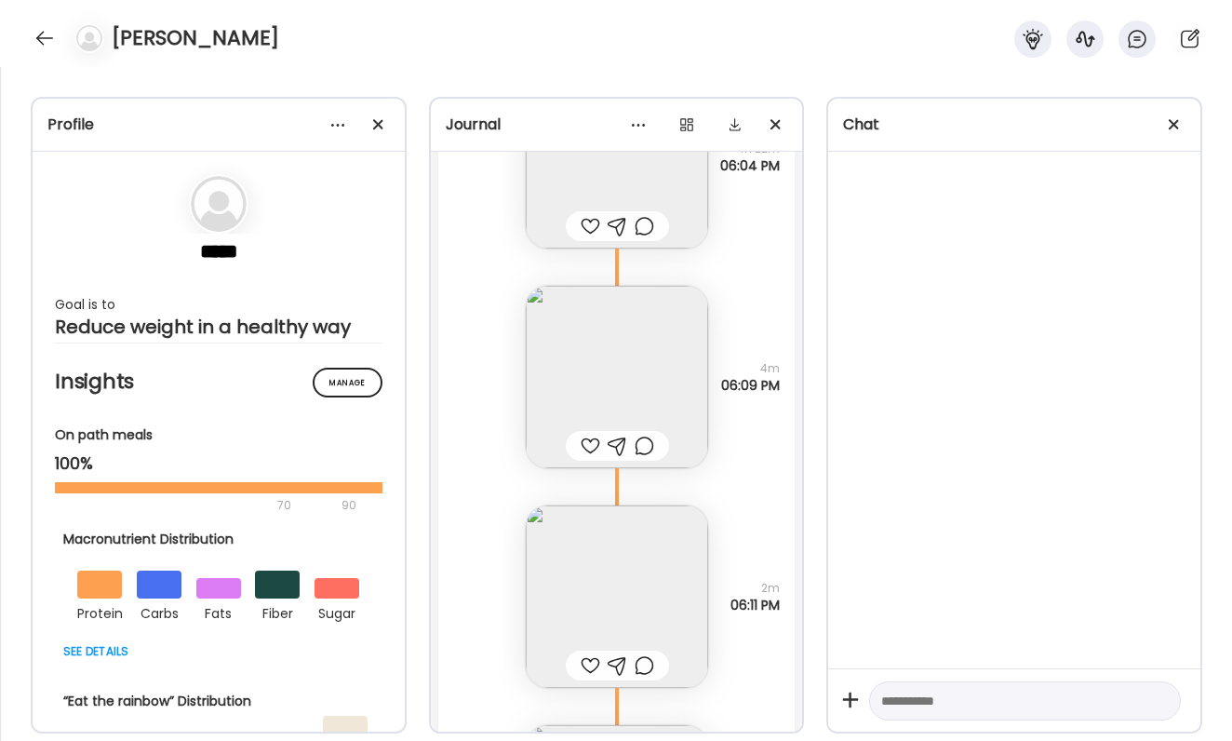
scroll to position [56650, 0]
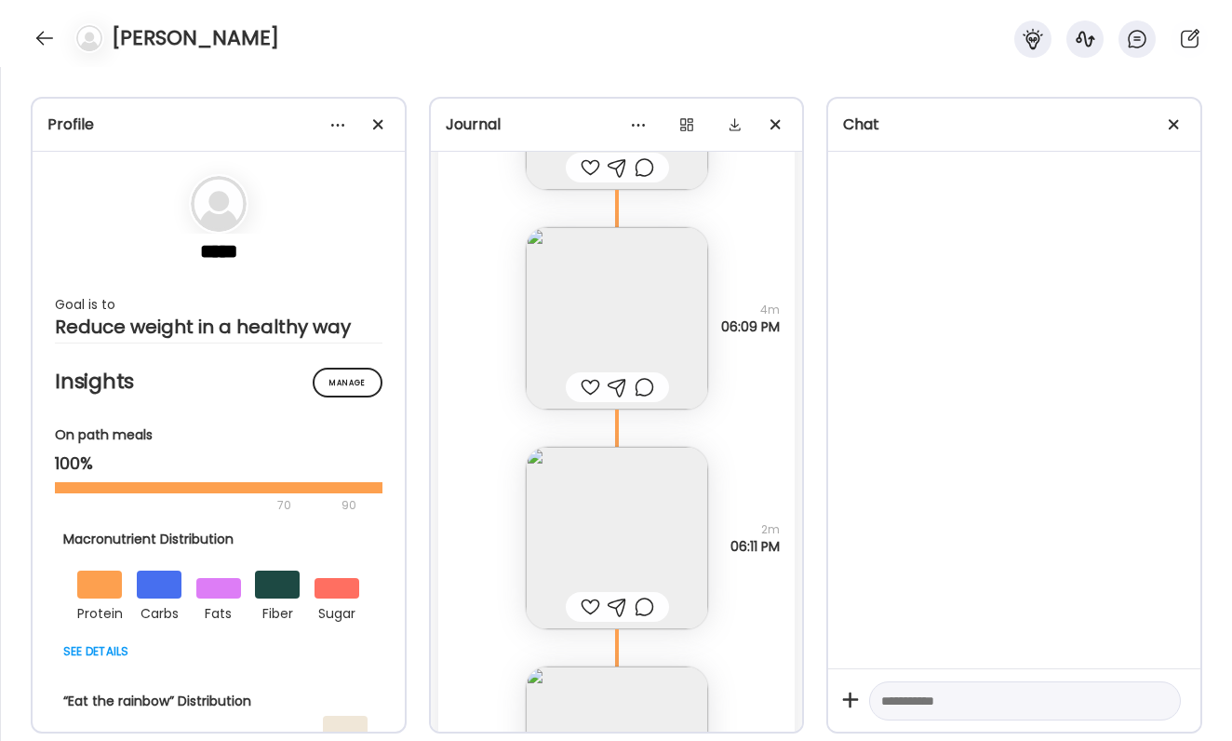
click at [619, 513] on img at bounding box center [617, 538] width 182 height 182
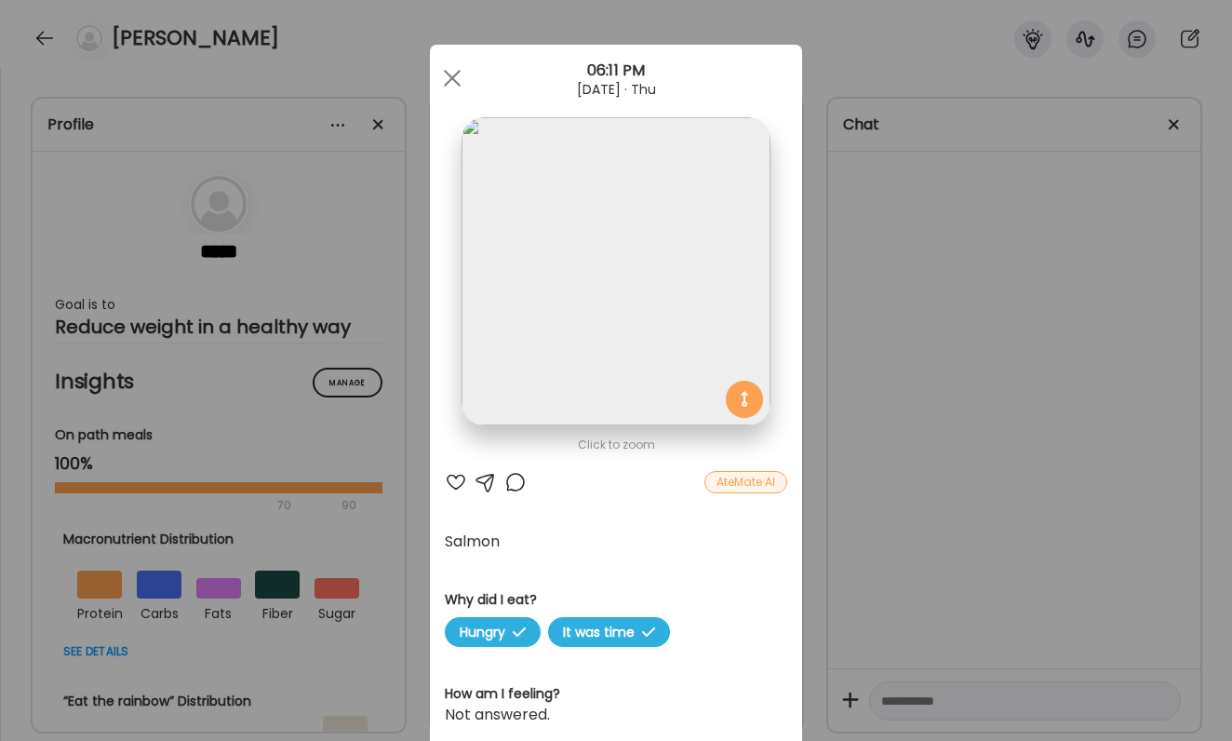
click at [945, 436] on div "Ate Coach Dashboard Wahoo! It’s official Take a moment to set up your Coach Pro…" at bounding box center [616, 370] width 1232 height 741
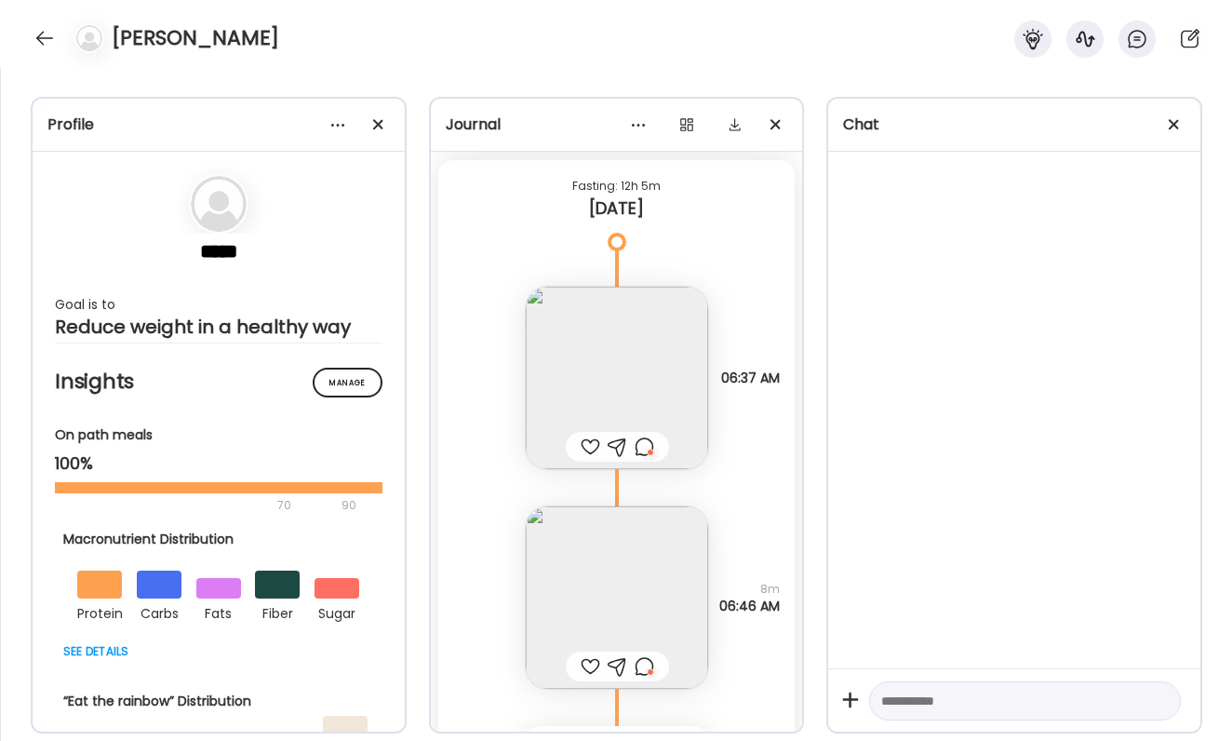
scroll to position [57554, 0]
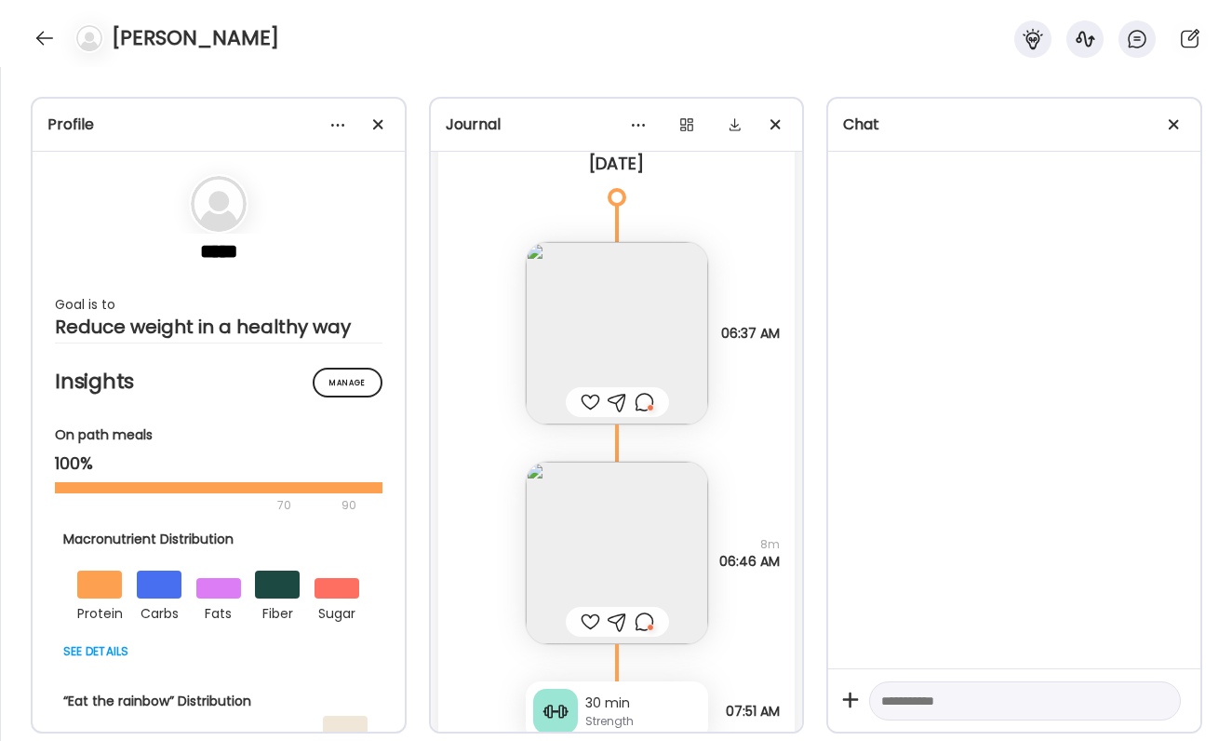
click at [642, 408] on div at bounding box center [645, 402] width 20 height 22
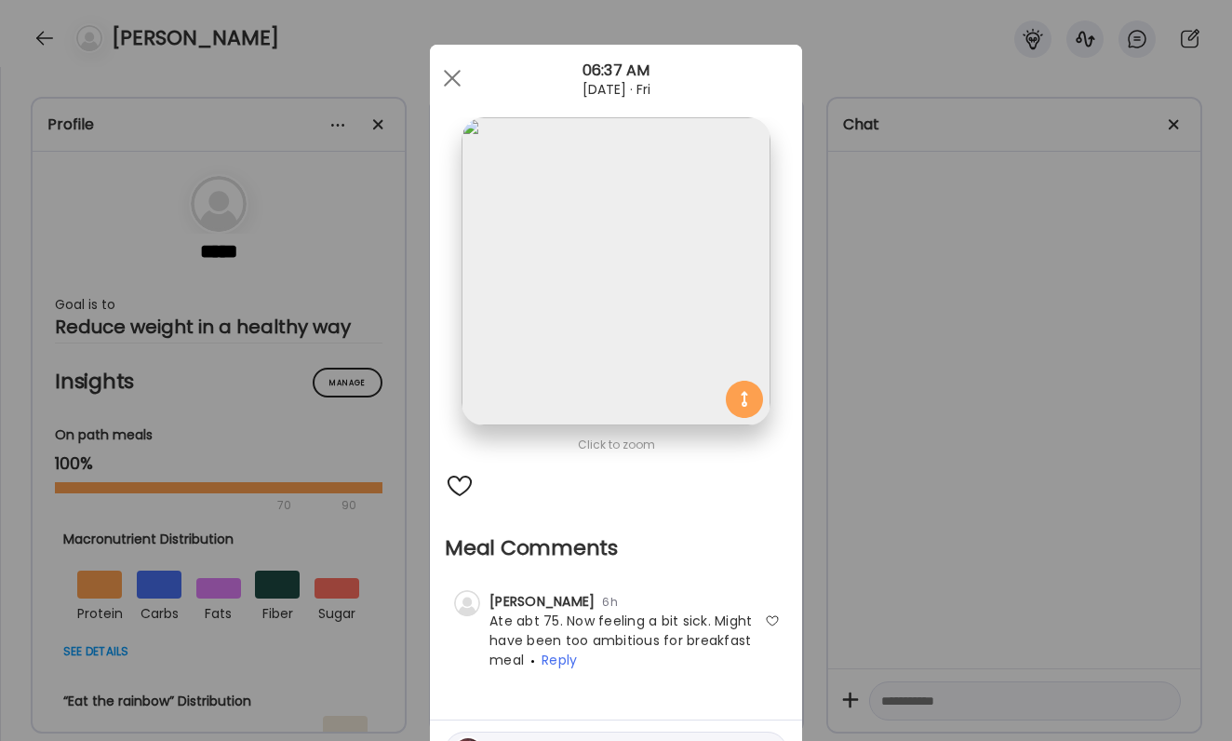
click at [862, 413] on div "Ate Coach Dashboard Wahoo! It’s official Take a moment to set up your Coach Pro…" at bounding box center [616, 370] width 1232 height 741
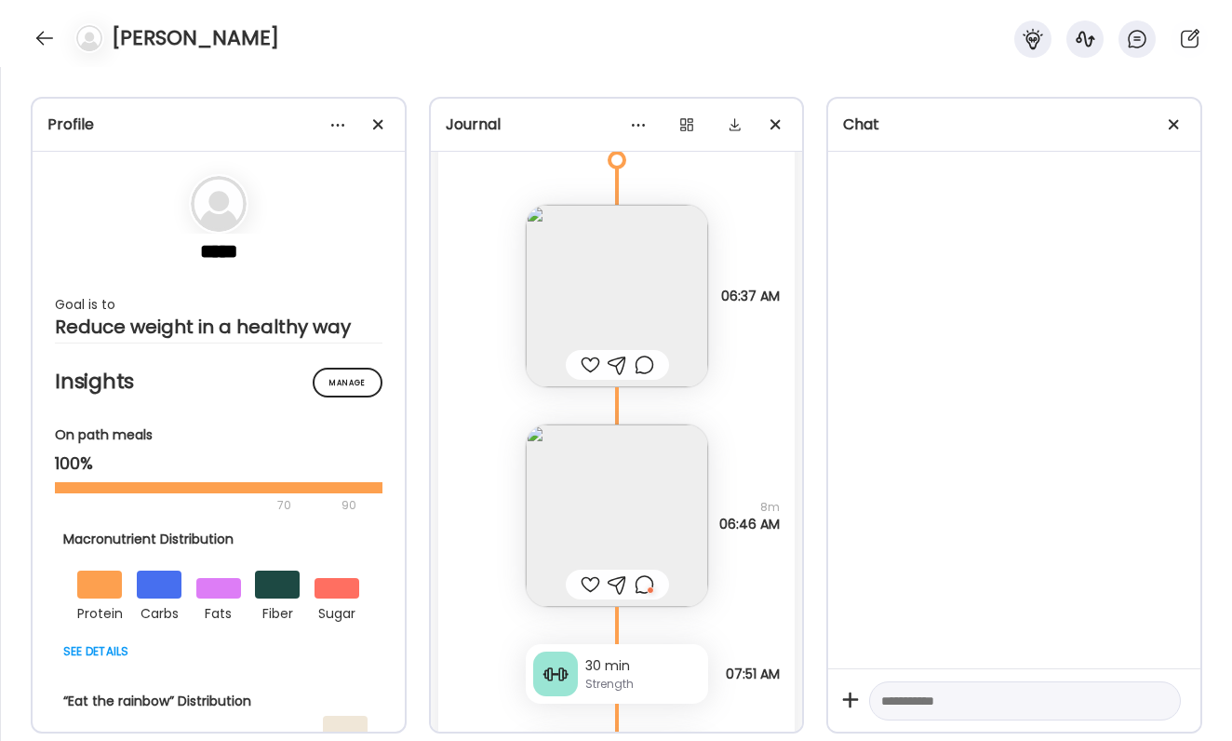
scroll to position [57612, 0]
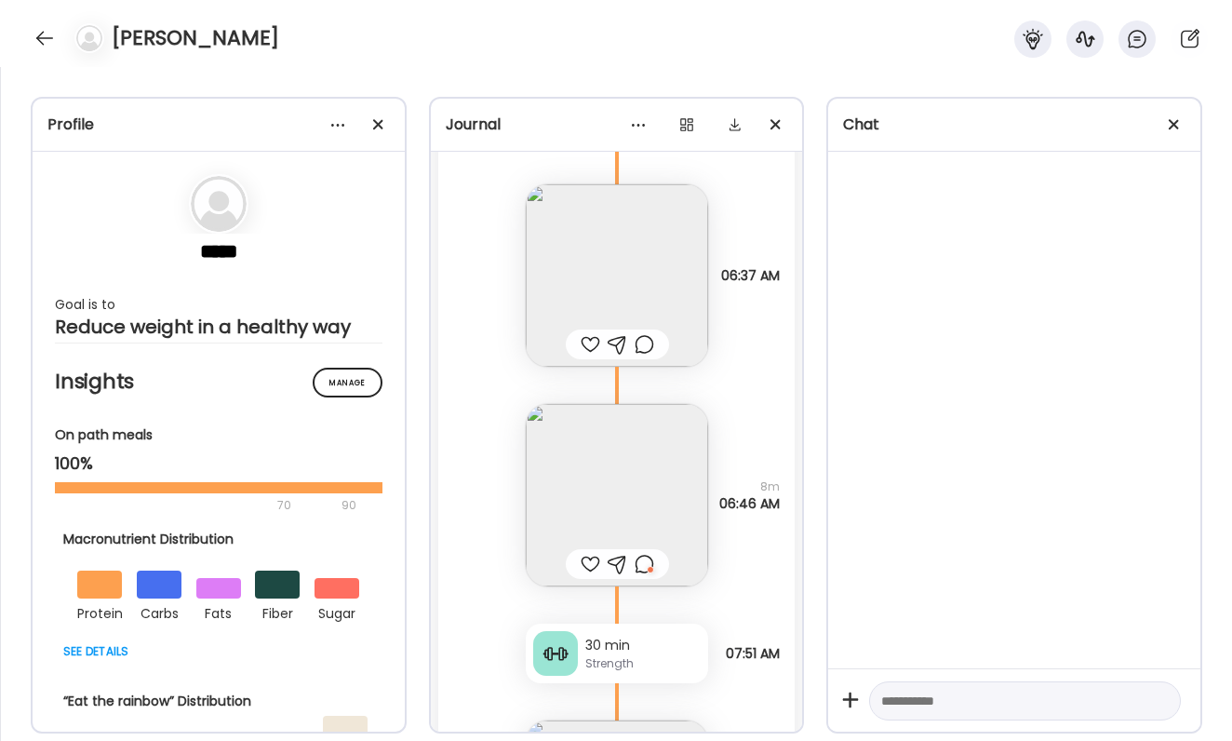
click at [643, 556] on div at bounding box center [645, 564] width 20 height 22
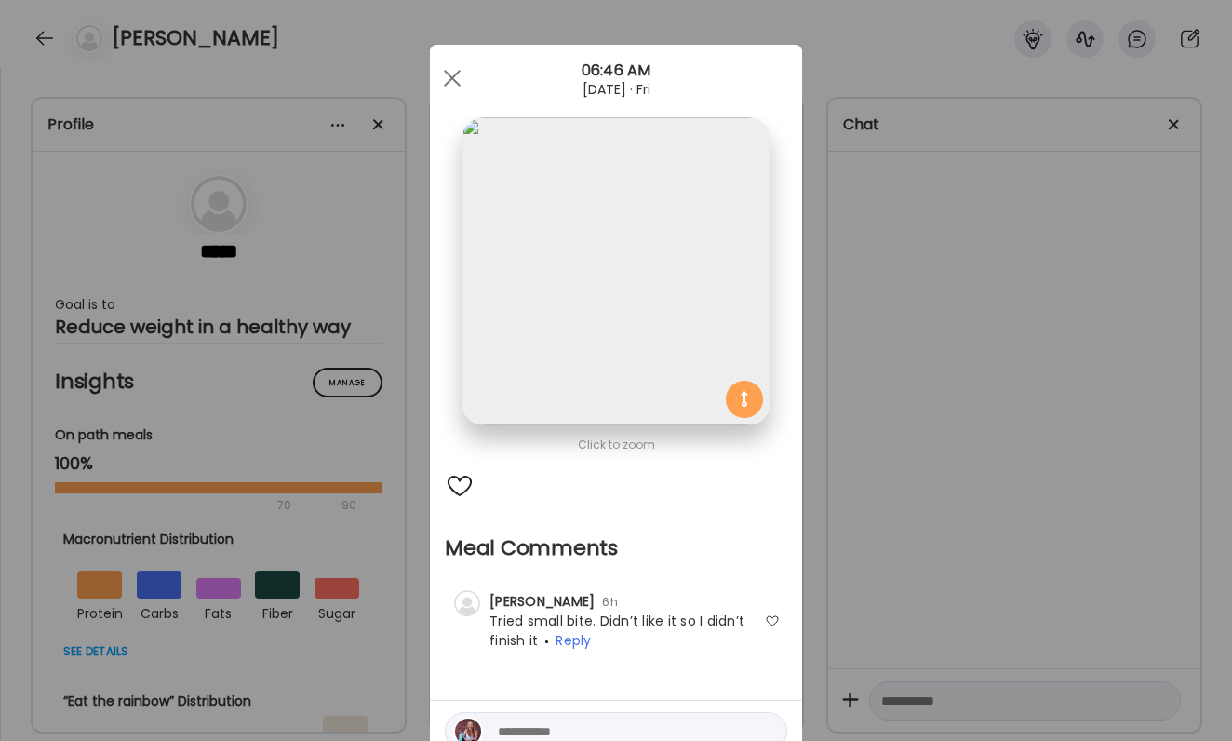
click at [916, 512] on div "Ate Coach Dashboard Wahoo! It’s official Take a moment to set up your Coach Pro…" at bounding box center [616, 370] width 1232 height 741
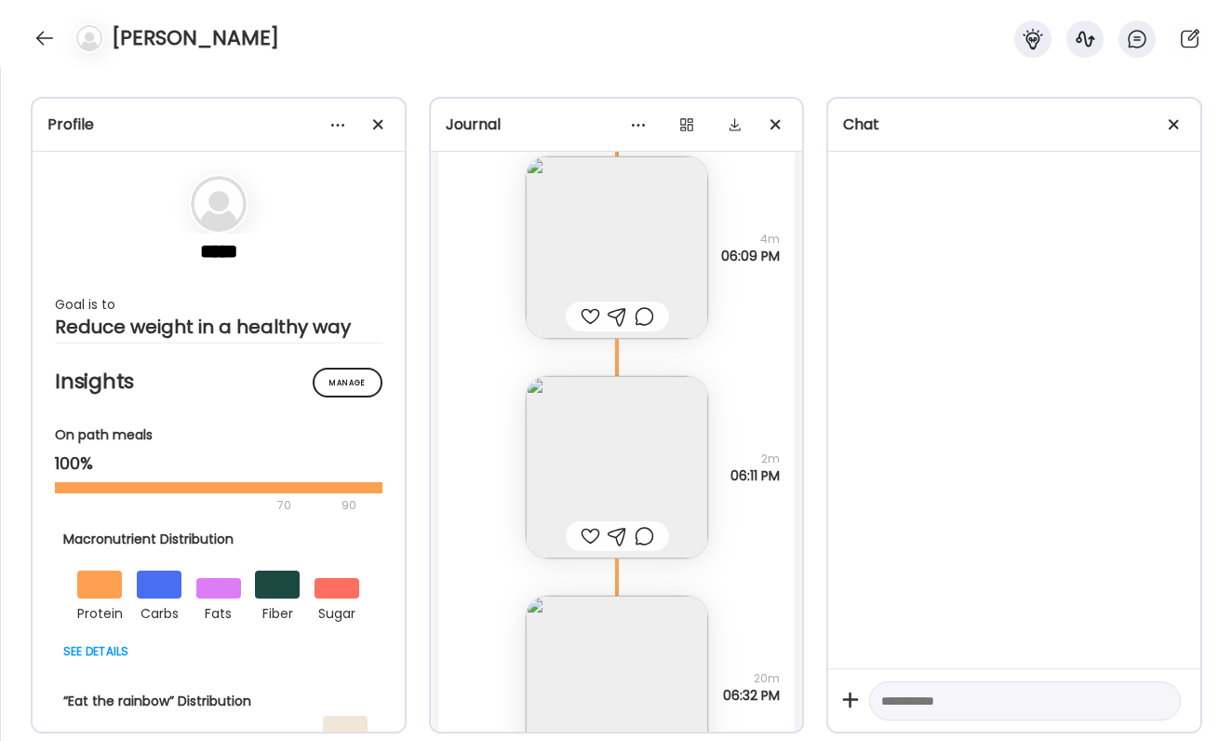
scroll to position [56765, 0]
